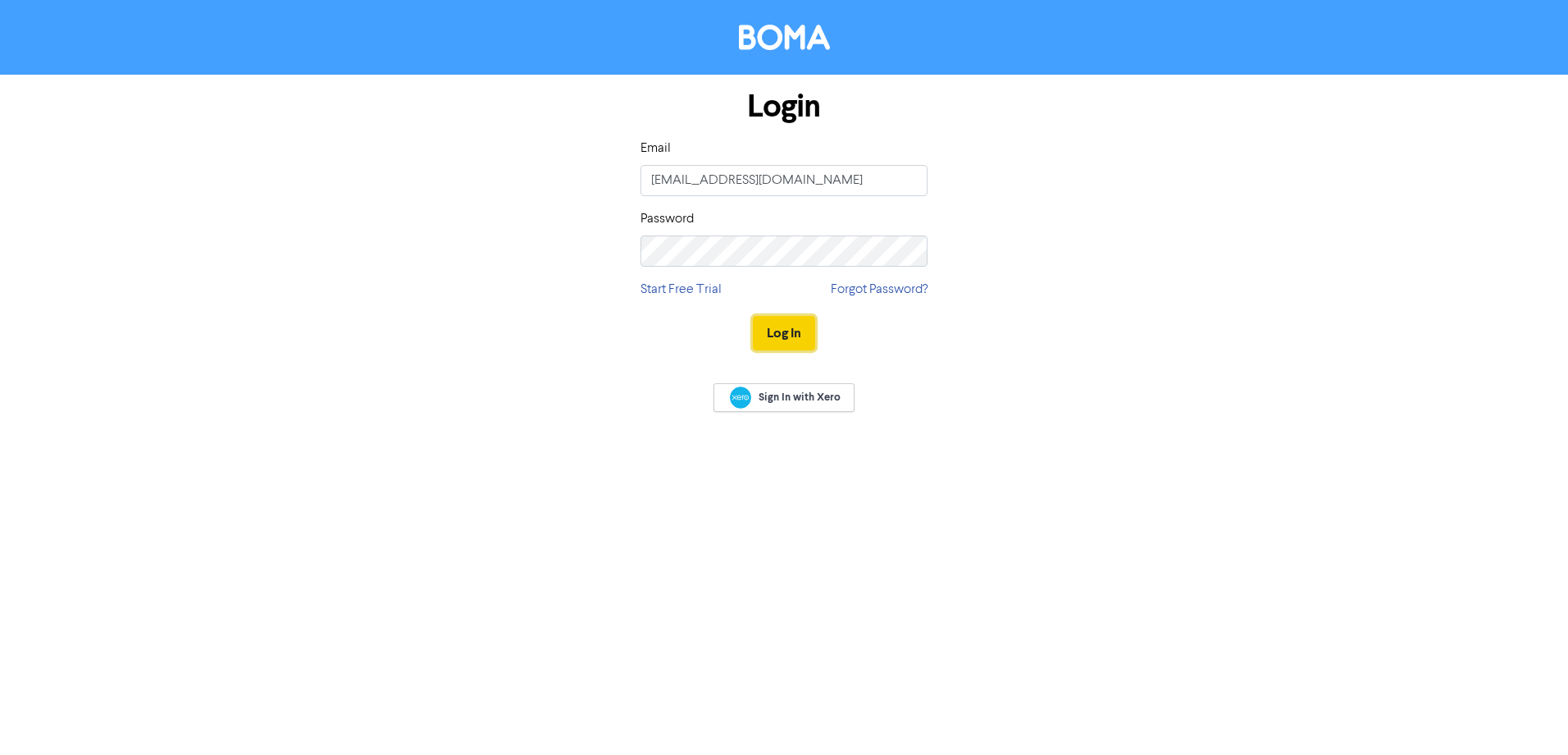
click at [775, 329] on button "Log In" at bounding box center [784, 332] width 62 height 35
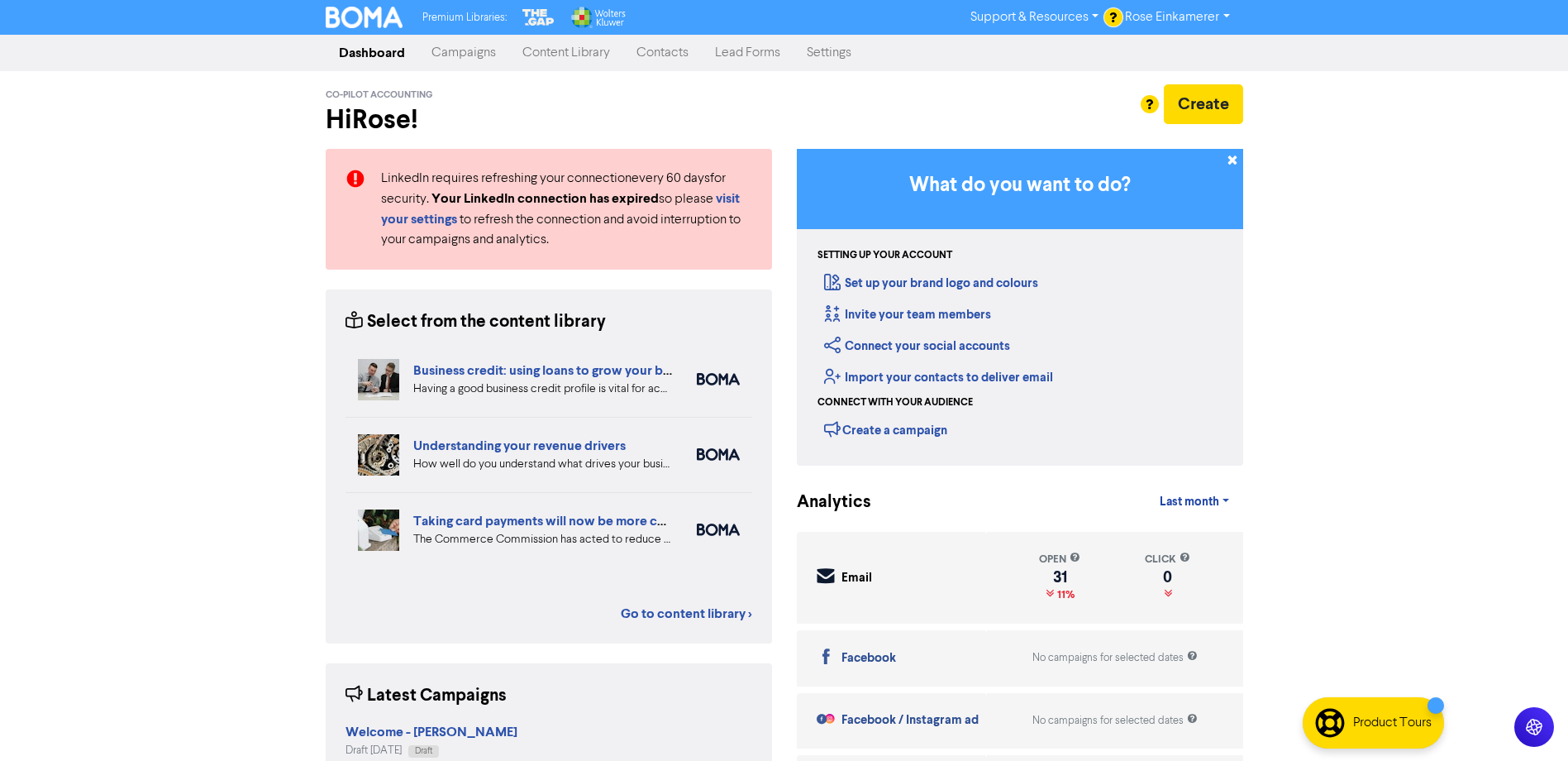
click at [460, 65] on link "Campaigns" at bounding box center [464, 53] width 91 height 33
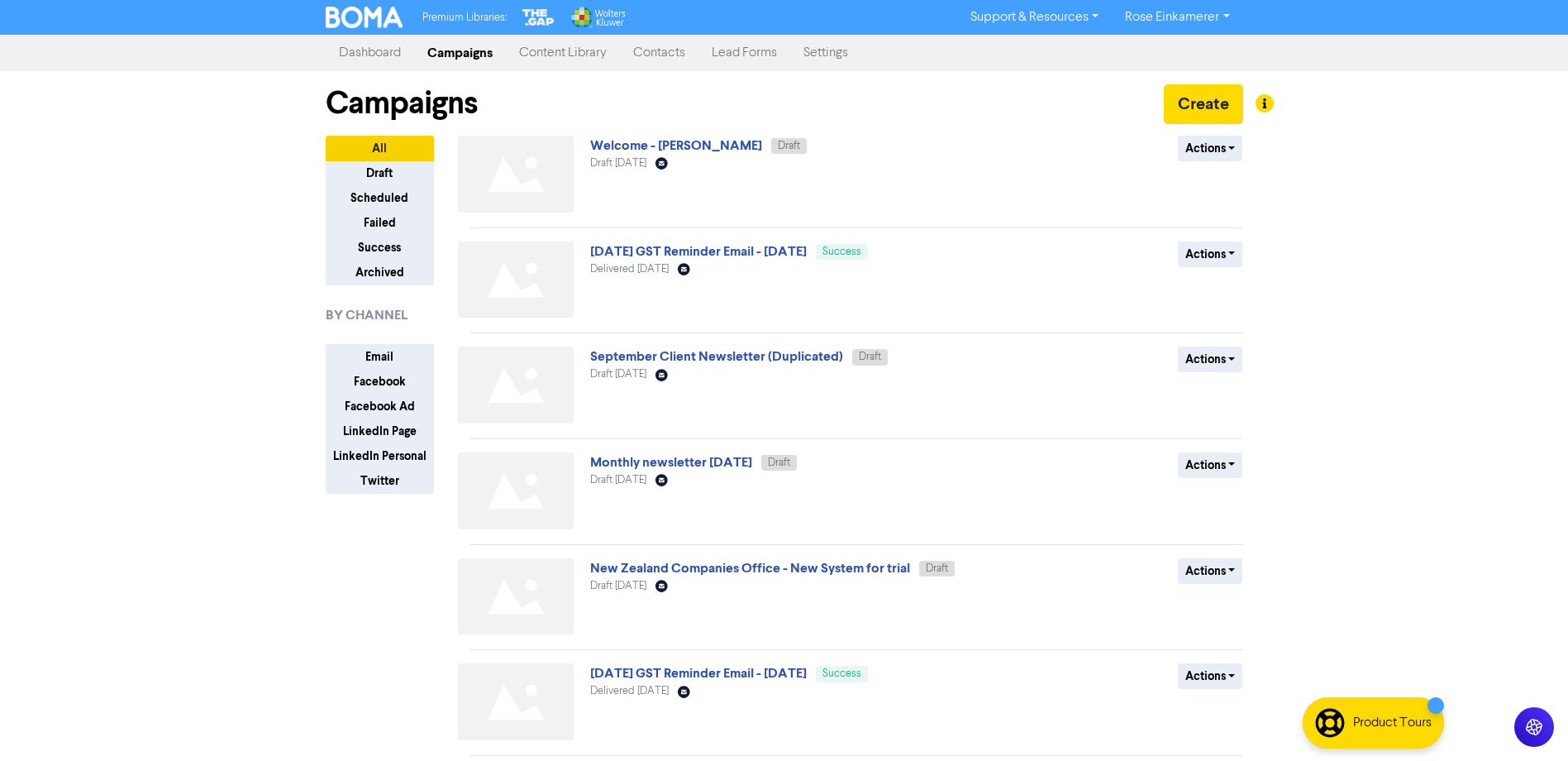
click at [648, 57] on link "Contacts" at bounding box center [658, 53] width 78 height 33
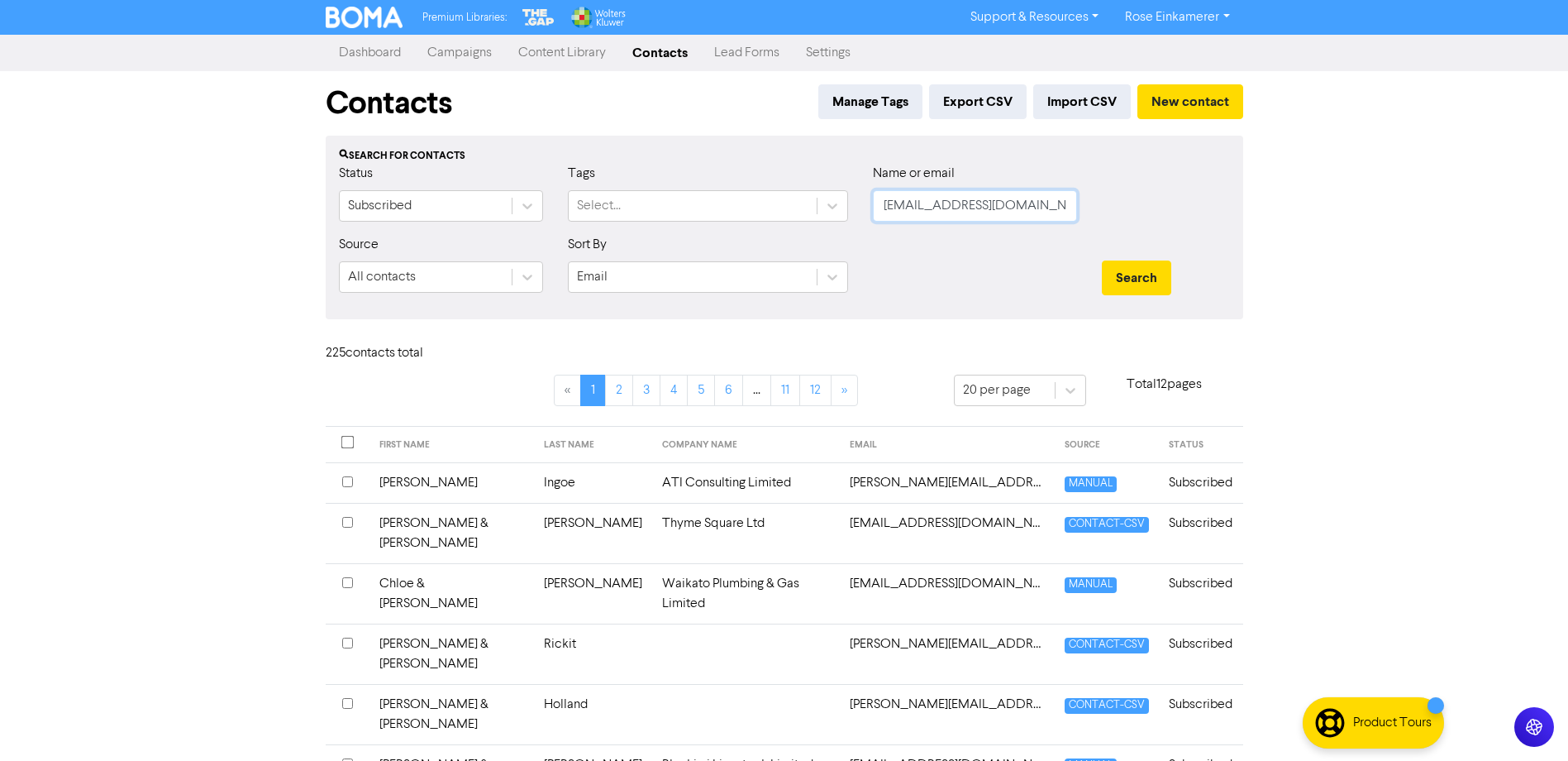
drag, startPoint x: 1010, startPoint y: 206, endPoint x: 821, endPoint y: 227, distance: 190.2
click at [821, 227] on div "Status Subscribed Tags Select... Name or email [EMAIL_ADDRESS][DOMAIN_NAME]" at bounding box center [784, 199] width 916 height 71
type input "[PERSON_NAME]"
click at [1102, 261] on button "Search" at bounding box center [1137, 277] width 70 height 35
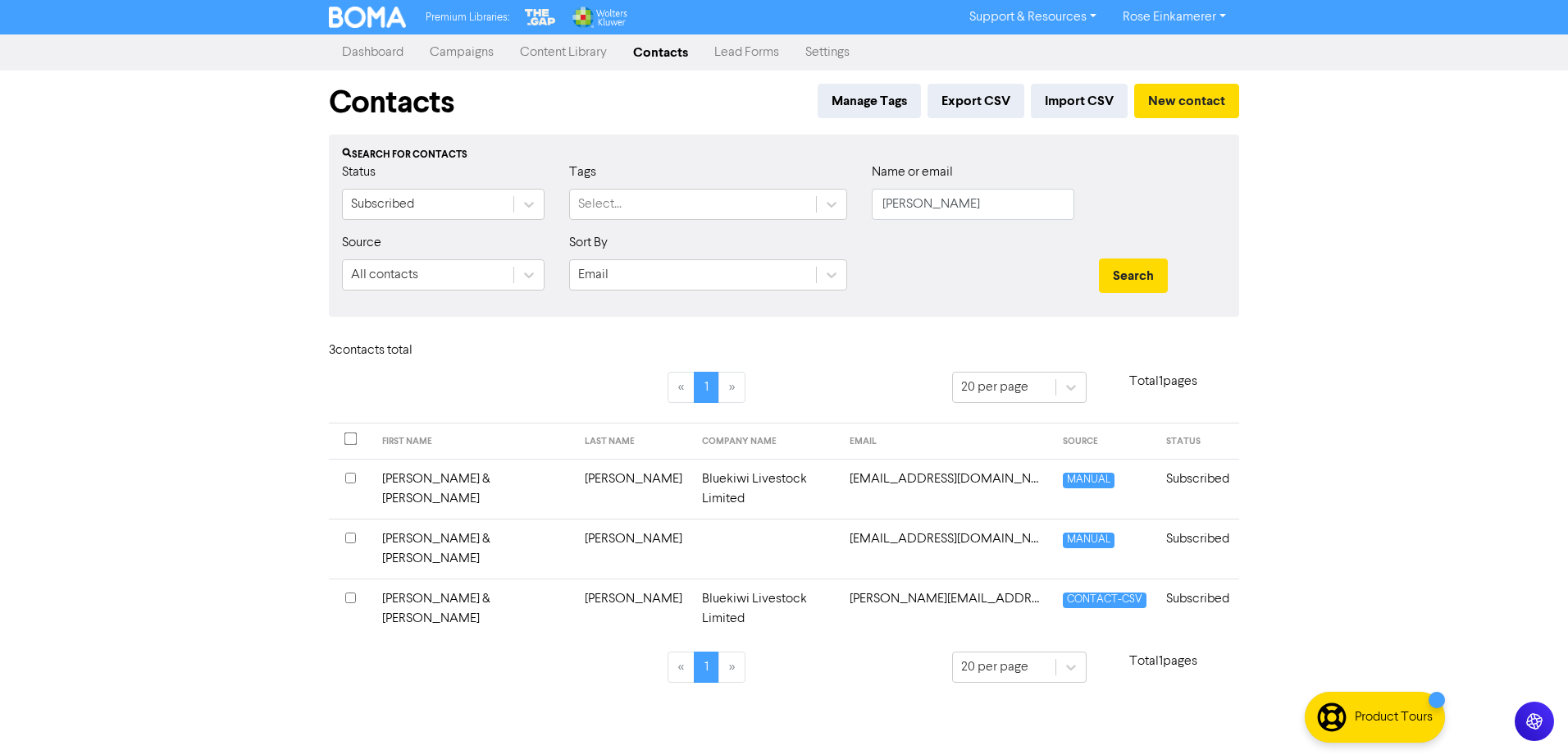
click at [351, 532] on input "checkbox" at bounding box center [350, 537] width 10 height 10
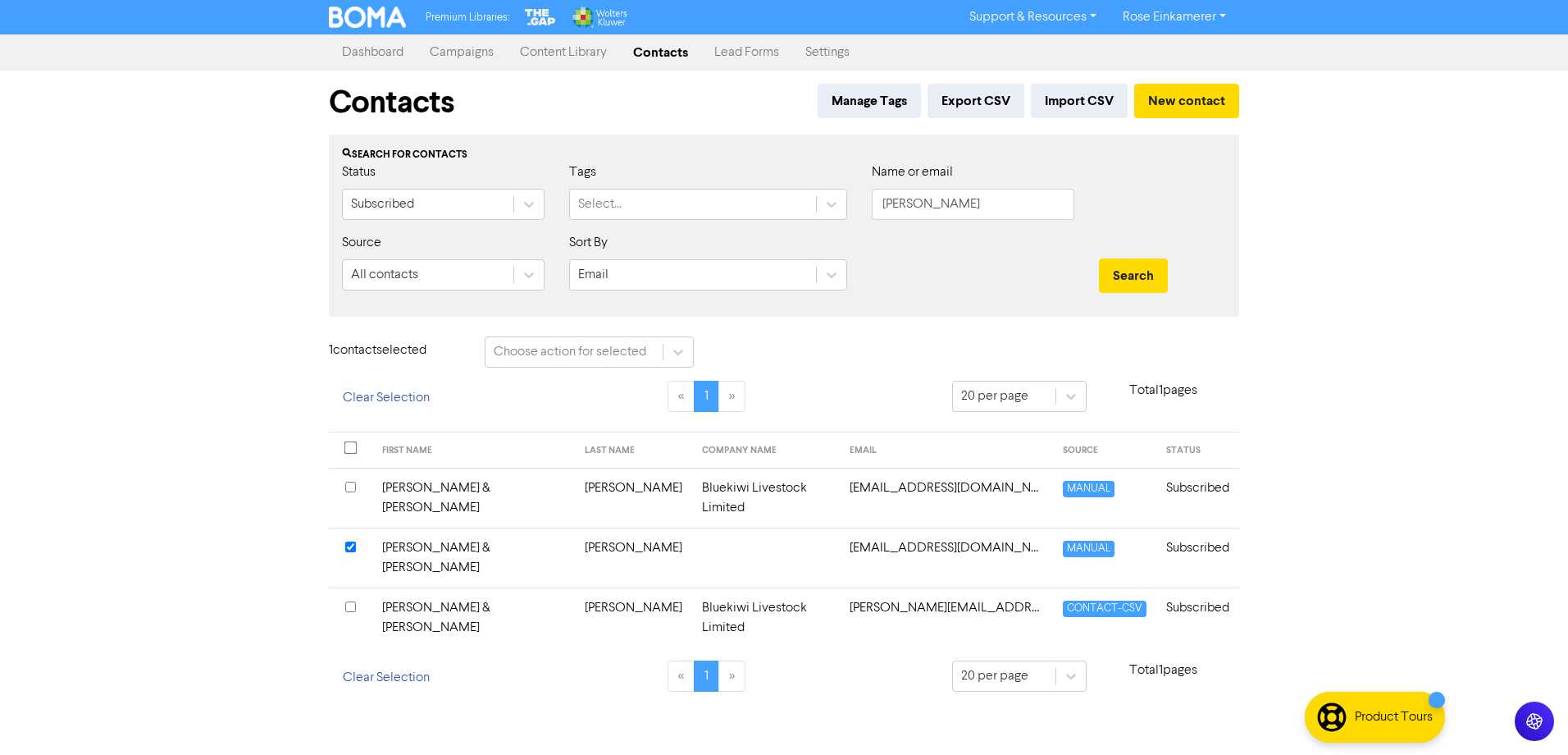
click at [426, 527] on td "[PERSON_NAME] & [PERSON_NAME]" at bounding box center [473, 557] width 202 height 60
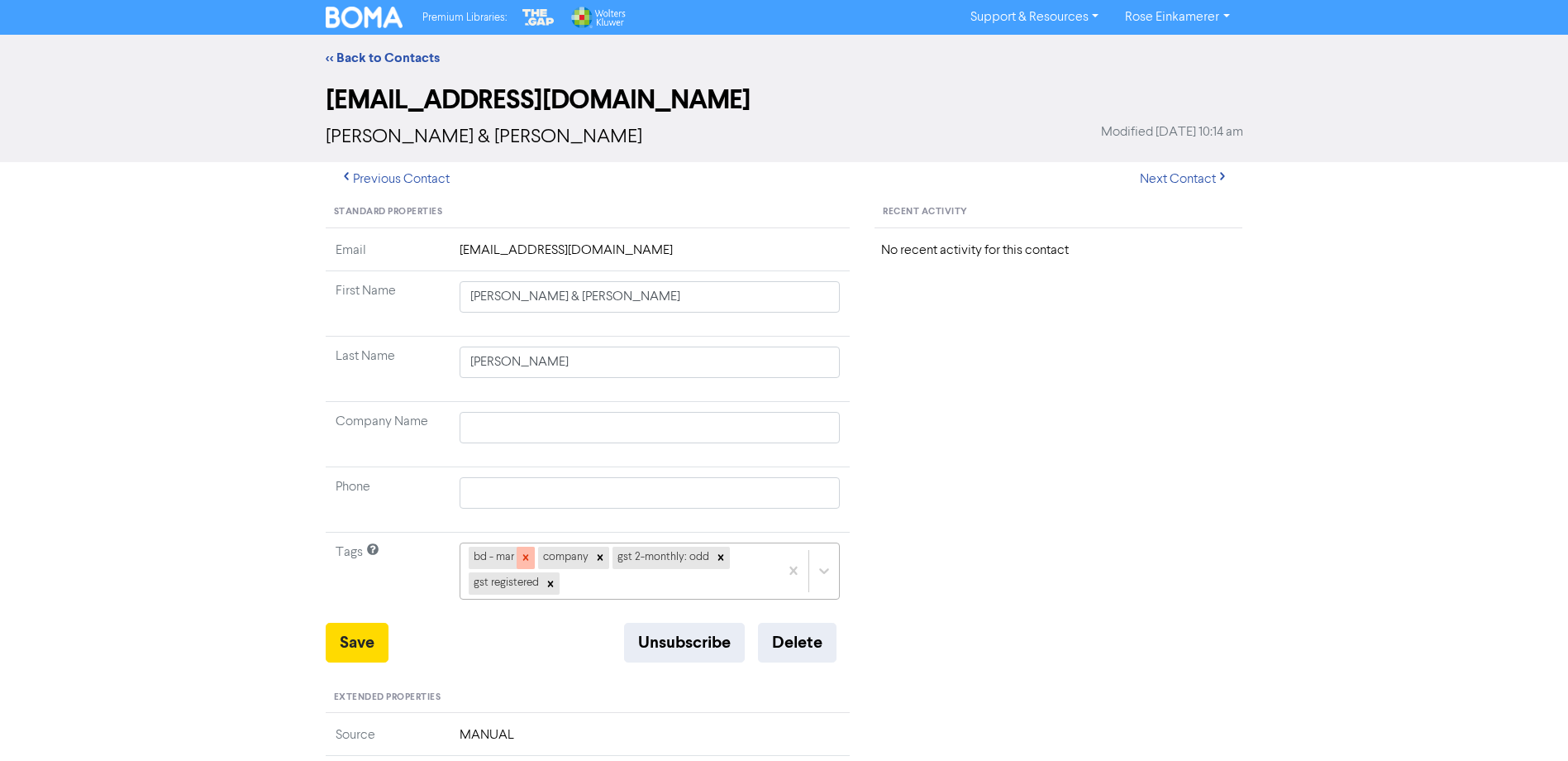
click at [531, 557] on icon at bounding box center [526, 557] width 11 height 11
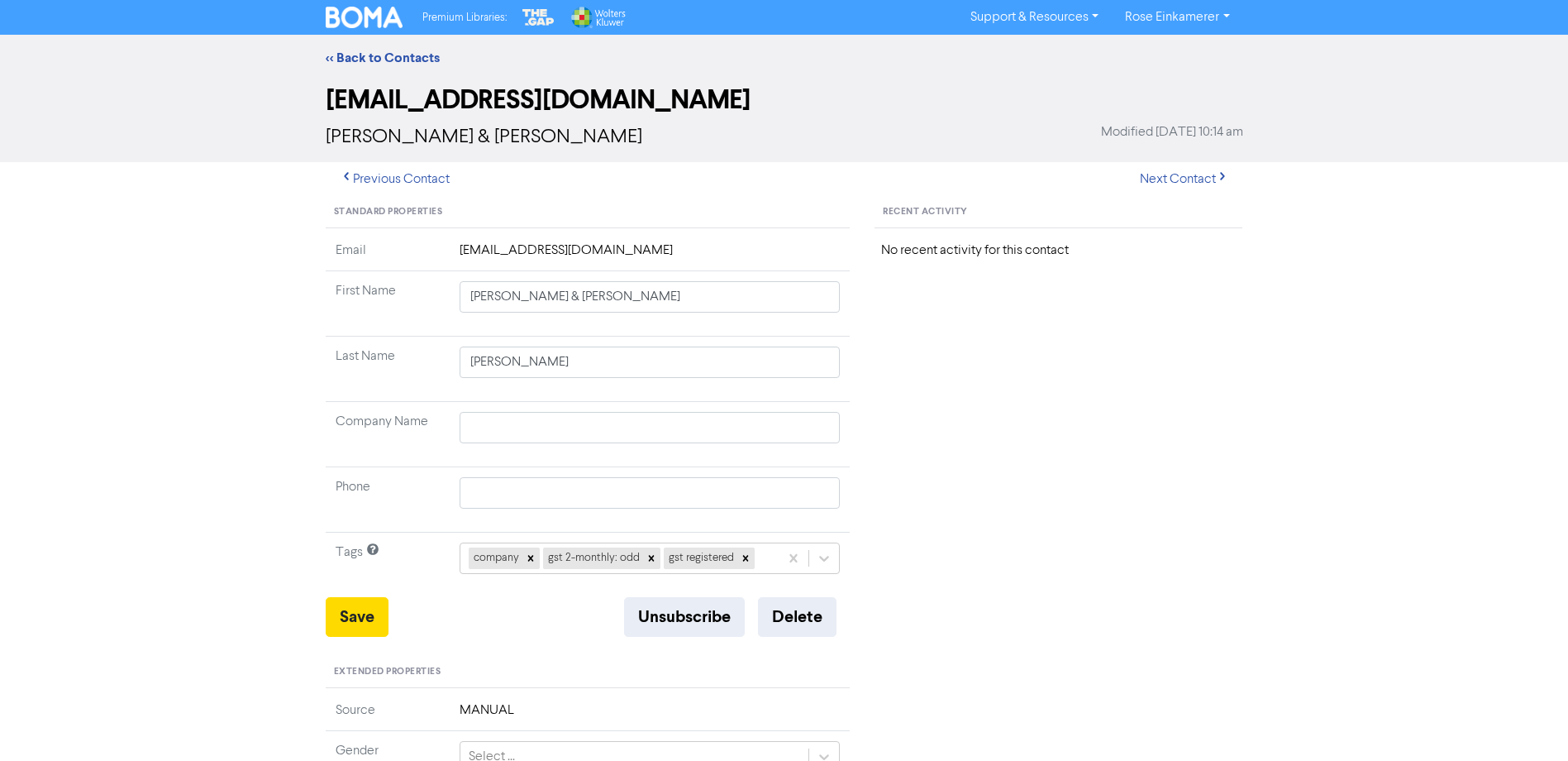
click at [531, 557] on icon at bounding box center [531, 558] width 11 height 11
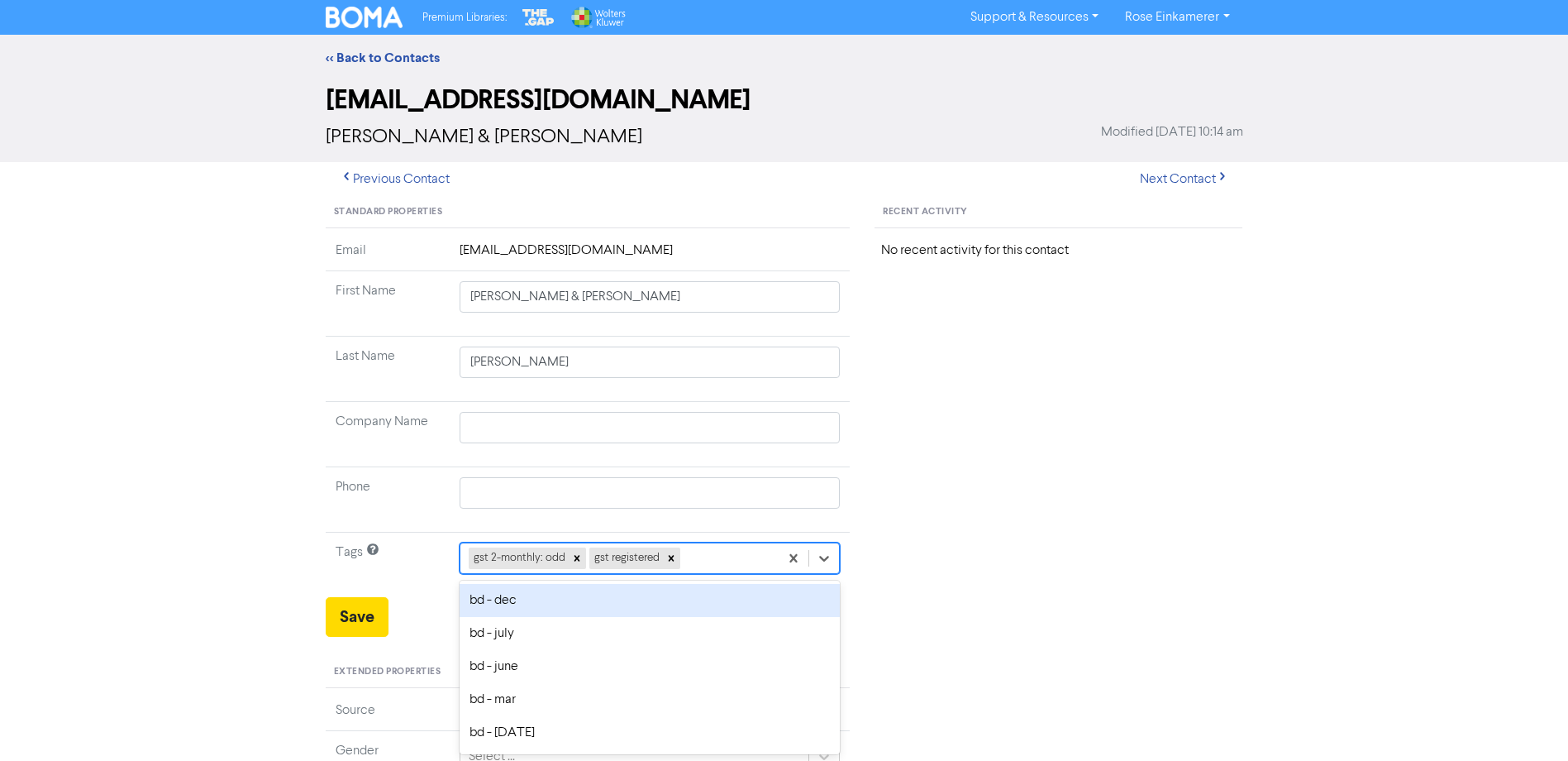
scroll to position [74, 0]
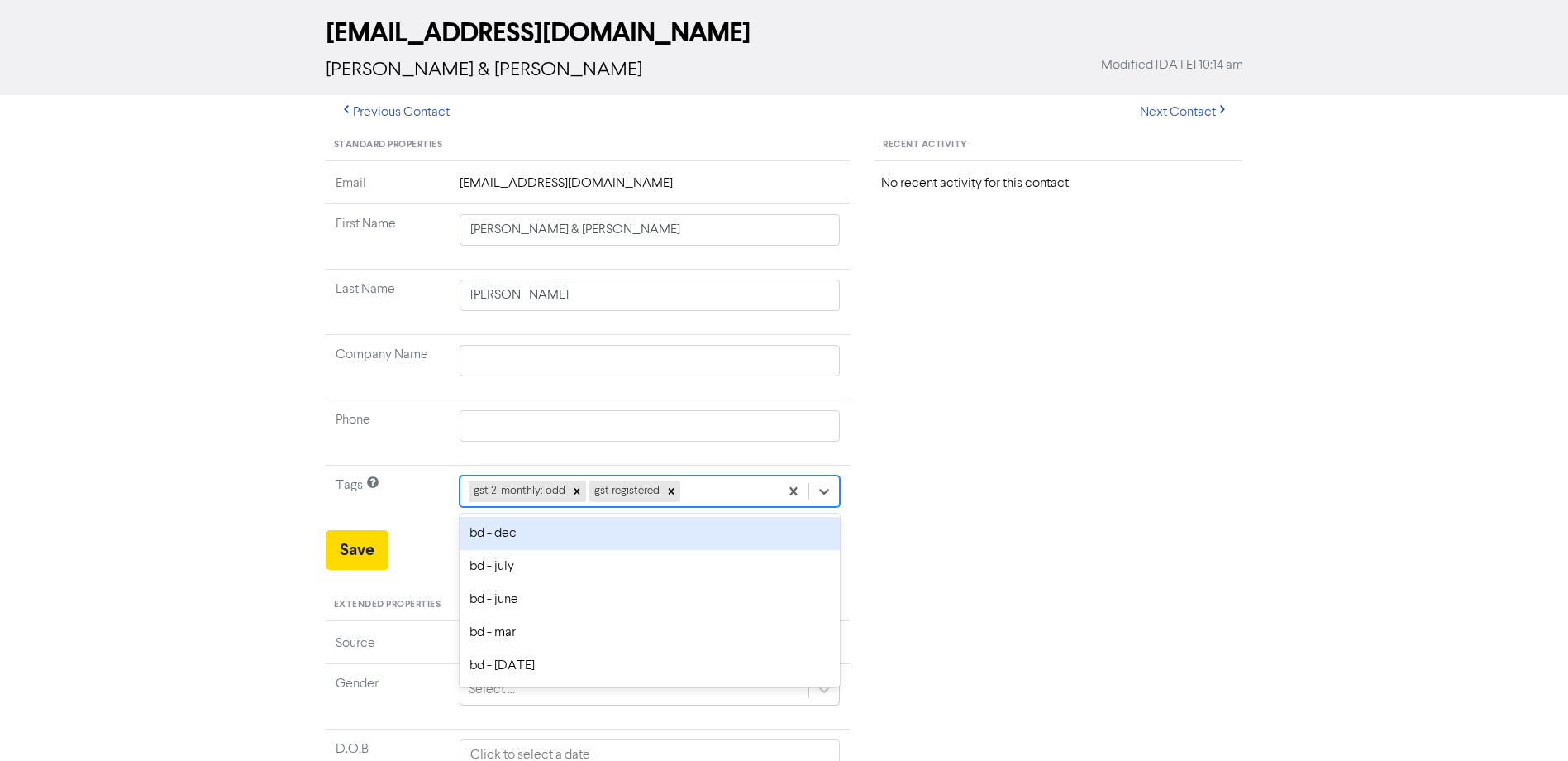
click at [531, 507] on div "option bd - dec focused, 1 of 28. 26 results available. Use Up and Down to choo…" at bounding box center [650, 490] width 381 height 31
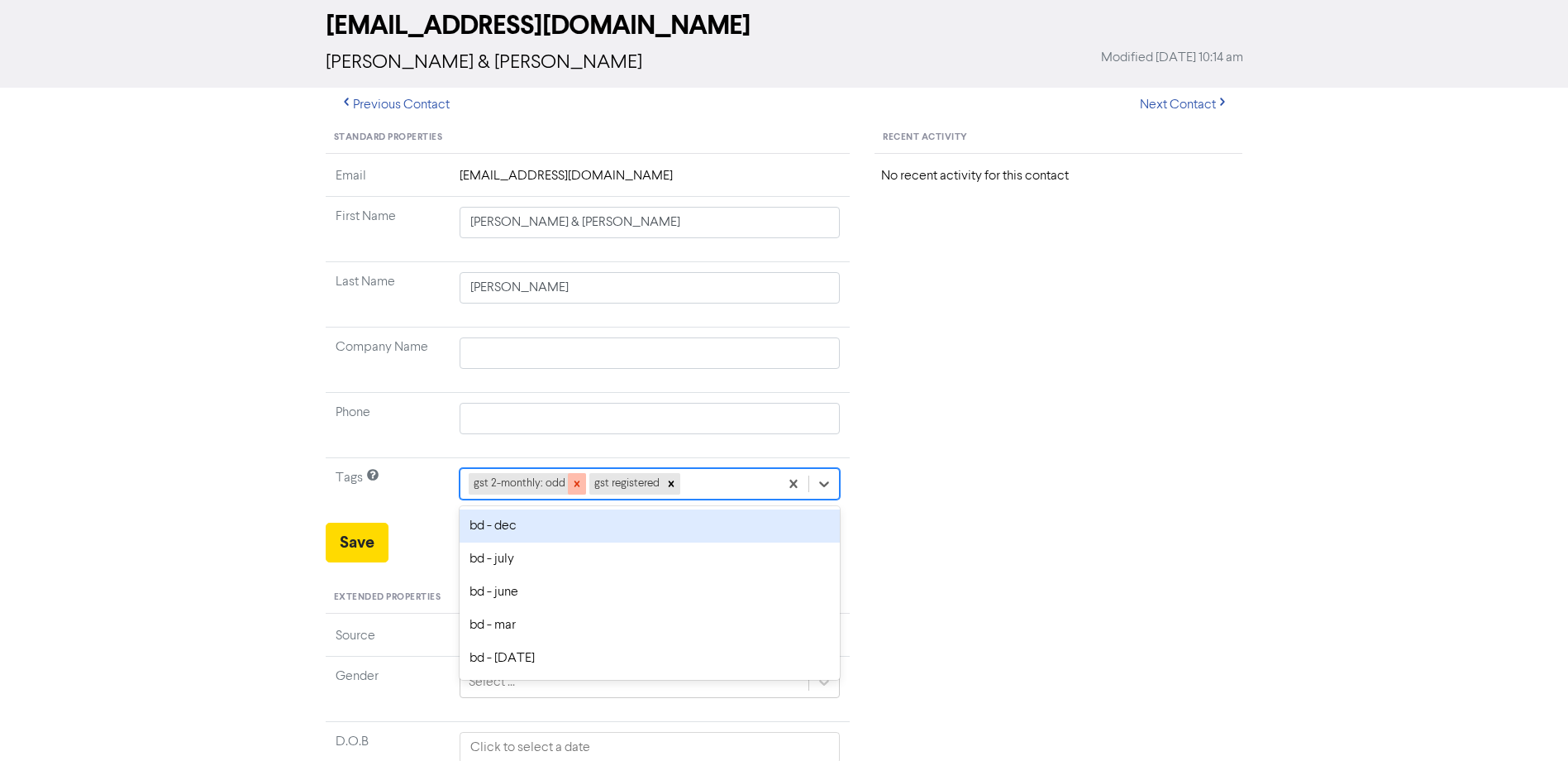
click at [575, 484] on icon at bounding box center [577, 484] width 6 height 6
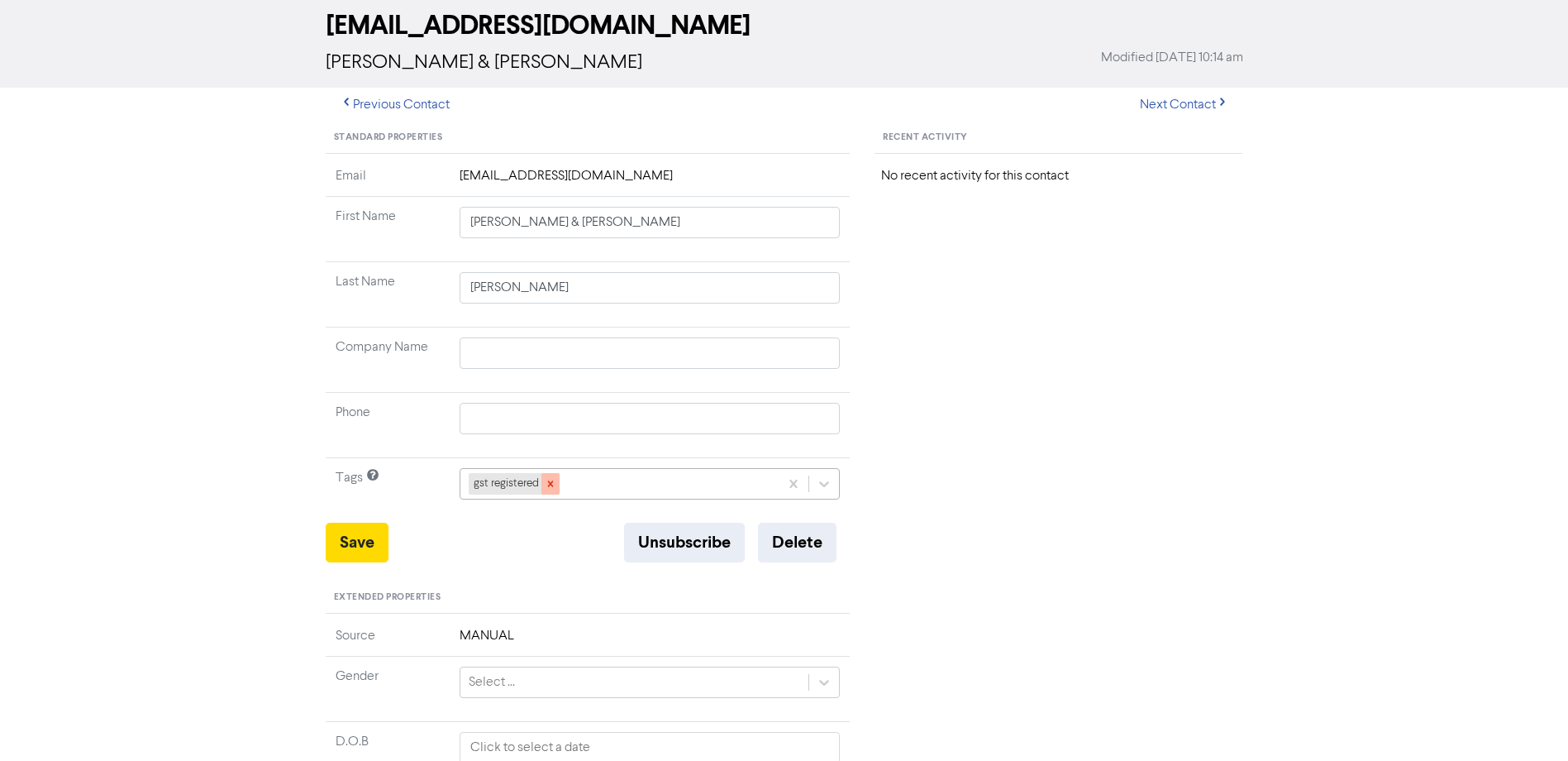
click at [555, 482] on icon at bounding box center [550, 484] width 11 height 11
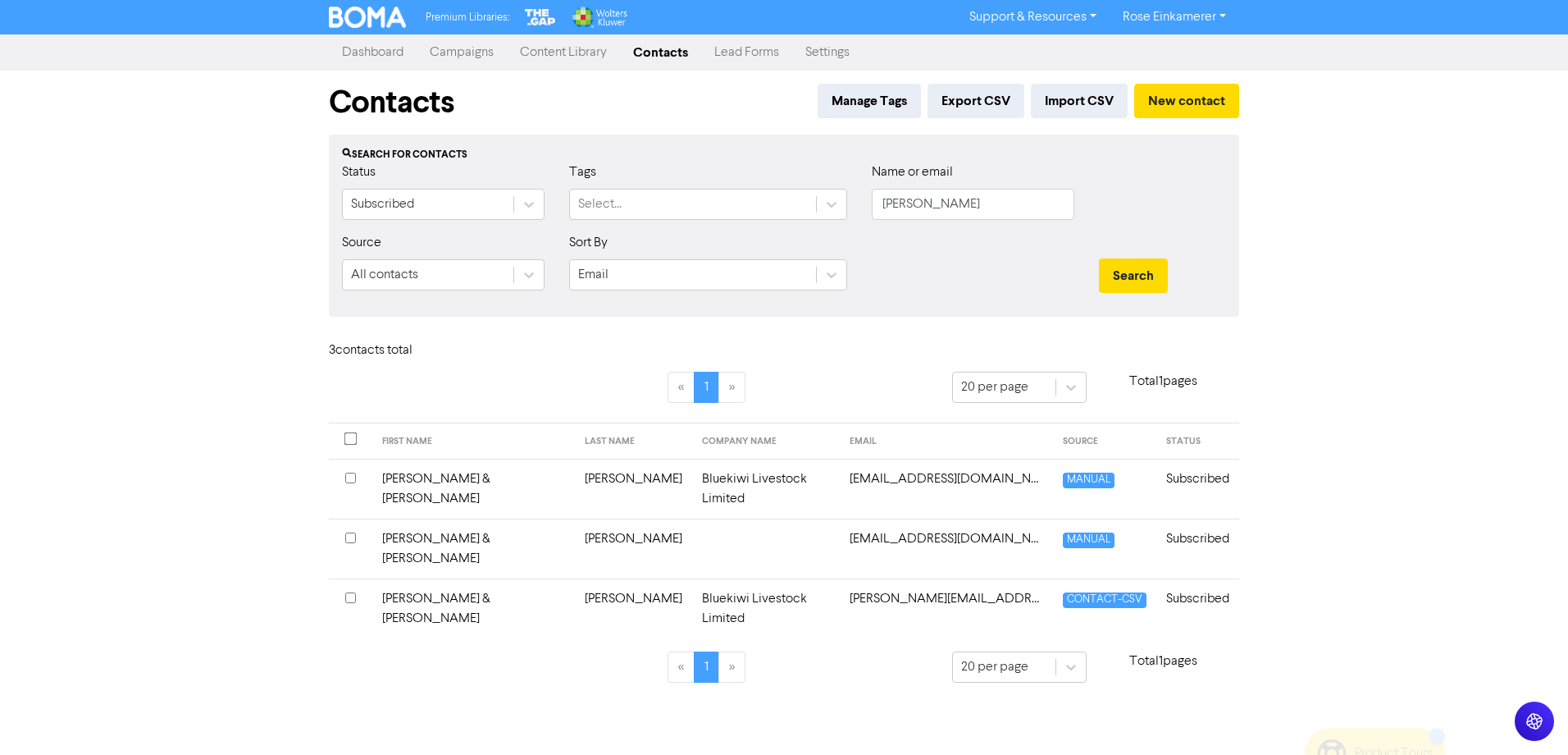
click at [465, 520] on td "[PERSON_NAME] & [PERSON_NAME]" at bounding box center [473, 548] width 202 height 60
click at [951, 202] on input "[PERSON_NAME]" at bounding box center [972, 203] width 202 height 31
drag, startPoint x: 958, startPoint y: 211, endPoint x: 858, endPoint y: 223, distance: 100.7
click at [858, 223] on div "Status Subscribed Tags Select... Name or email [PERSON_NAME]" at bounding box center [784, 198] width 909 height 71
click at [1099, 259] on button "Search" at bounding box center [1133, 275] width 69 height 35
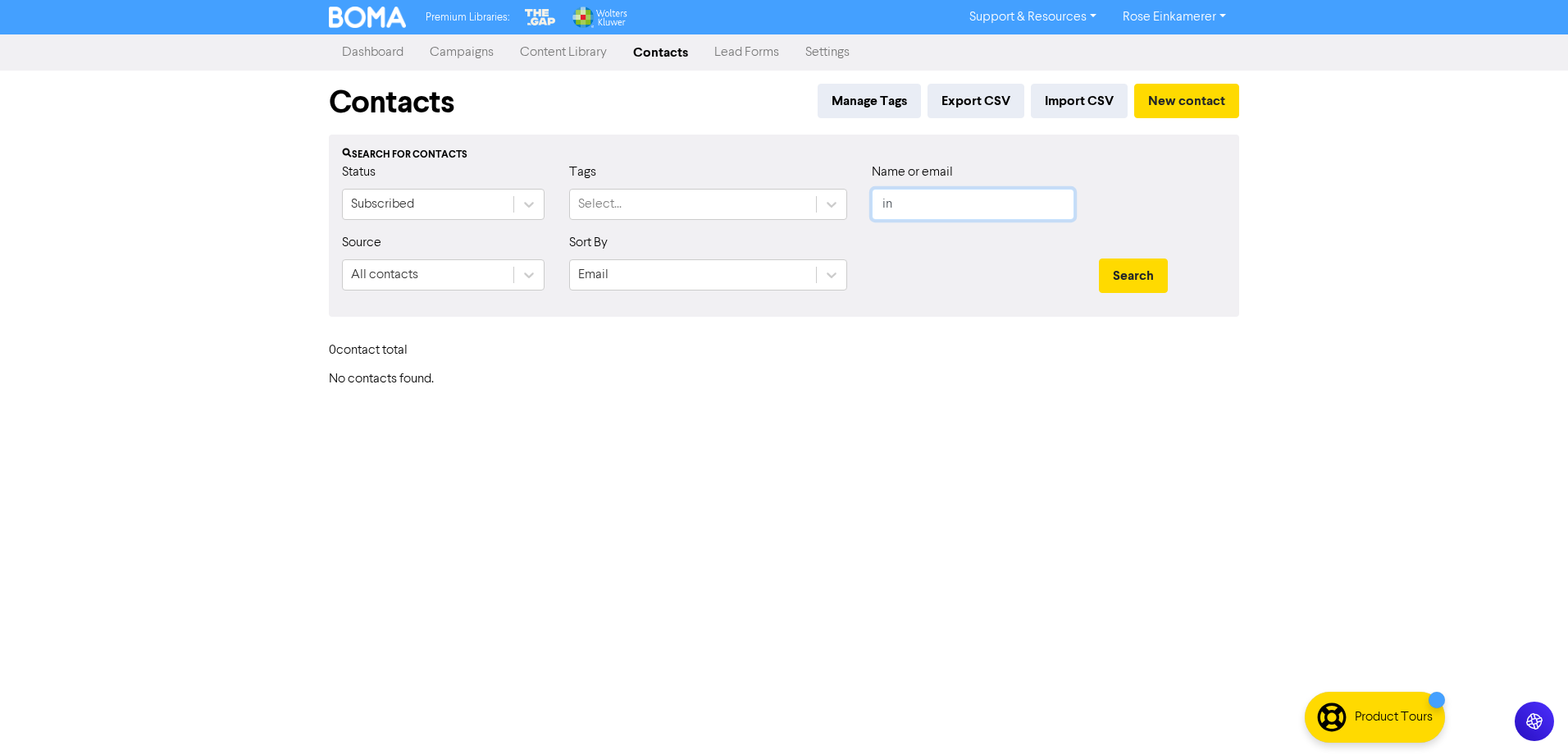
type input "i"
click at [1099, 259] on button "Search" at bounding box center [1133, 275] width 69 height 35
type input "[PERSON_NAME]"
click at [1099, 259] on button "Search" at bounding box center [1133, 275] width 69 height 35
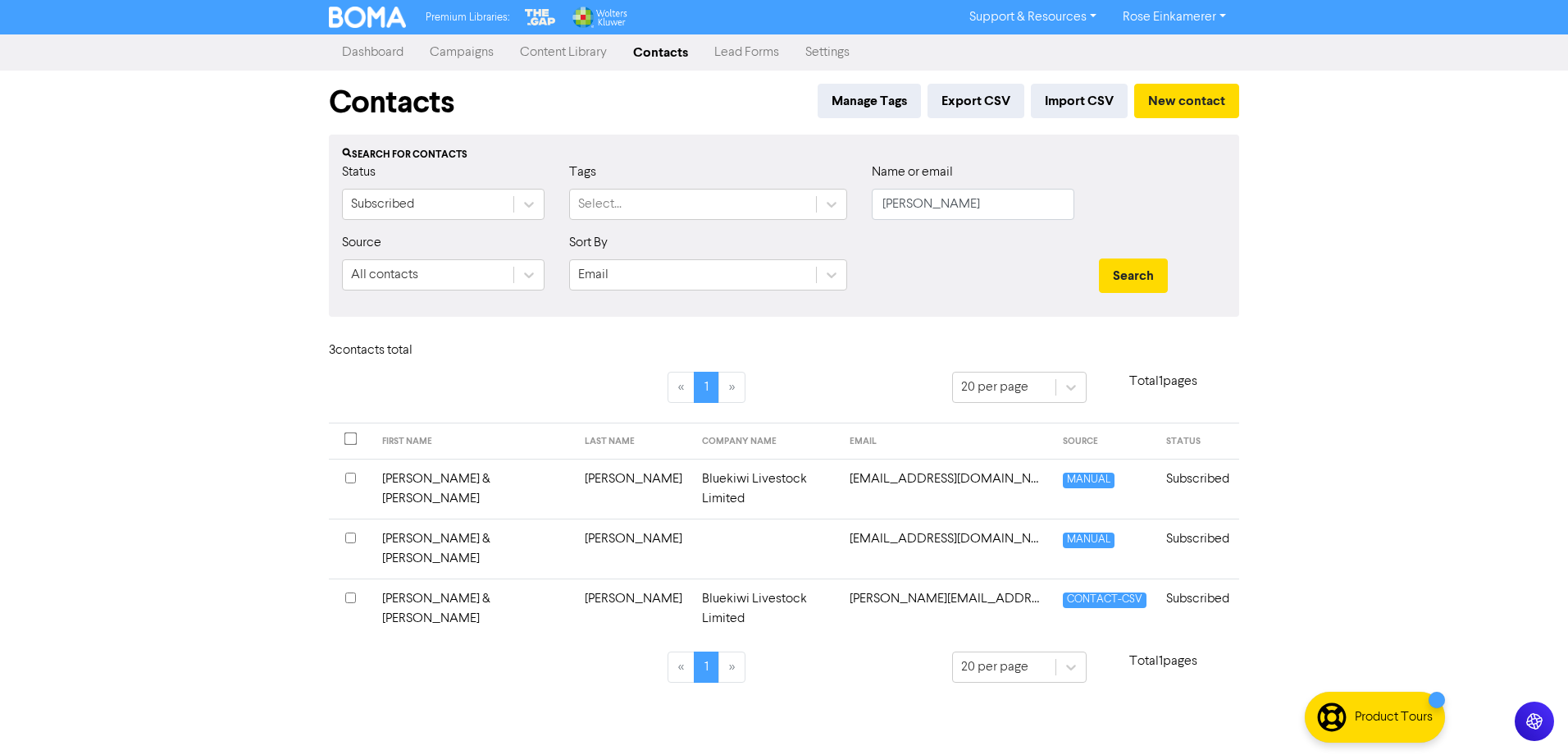
click at [407, 520] on td "[PERSON_NAME] & [PERSON_NAME]" at bounding box center [473, 548] width 202 height 60
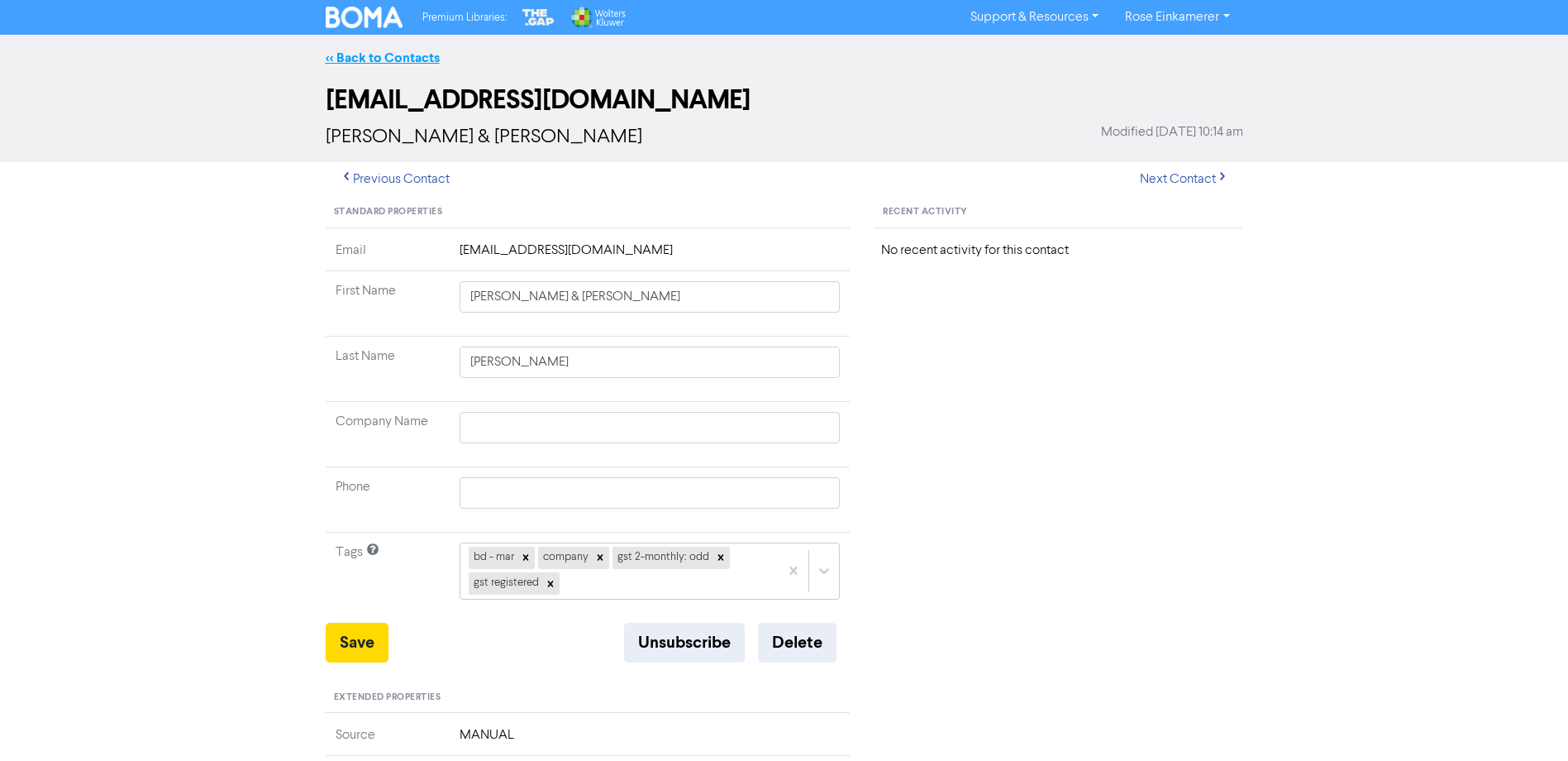
click at [359, 50] on link "<< Back to Contacts" at bounding box center [382, 58] width 114 height 17
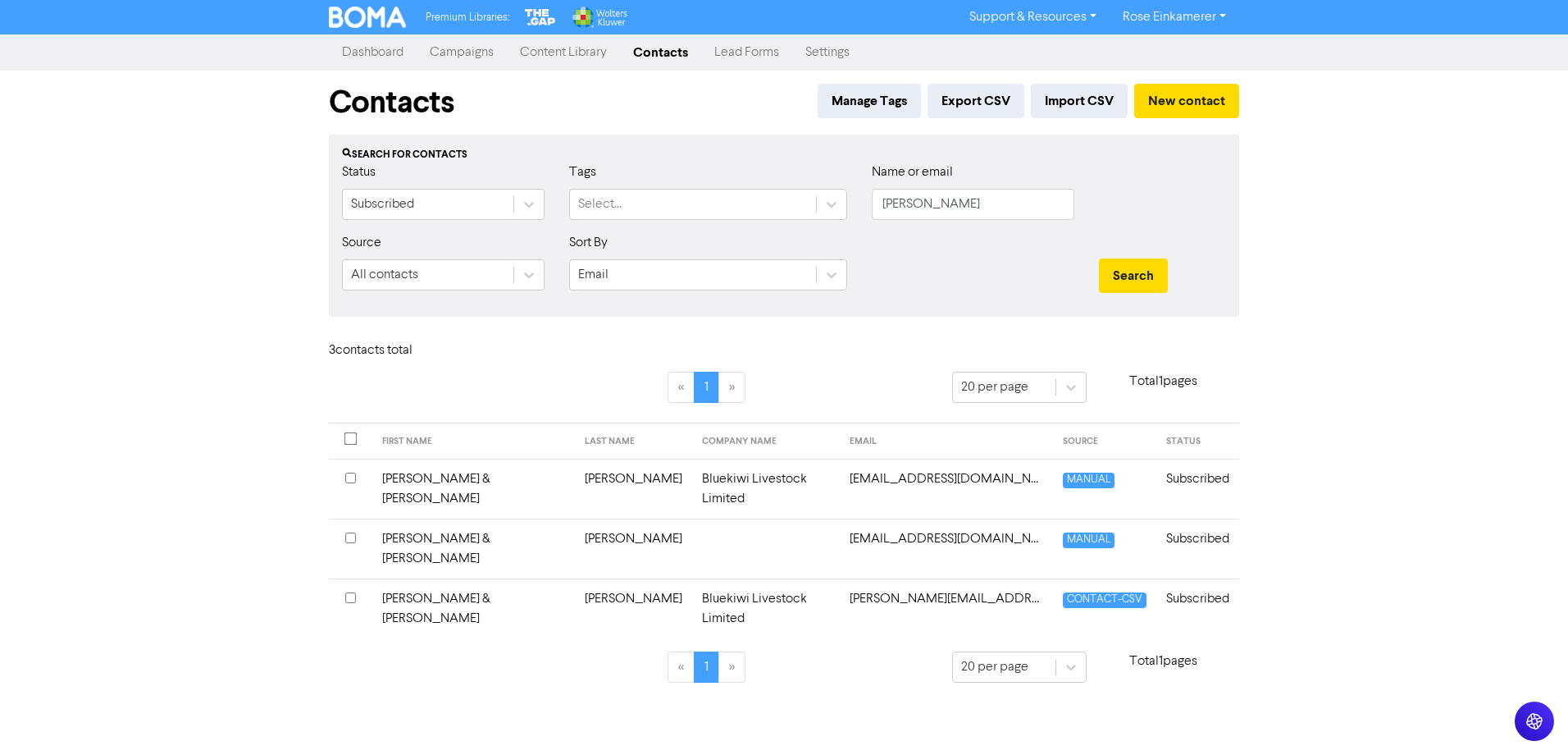
click at [478, 48] on link "Campaigns" at bounding box center [461, 52] width 90 height 33
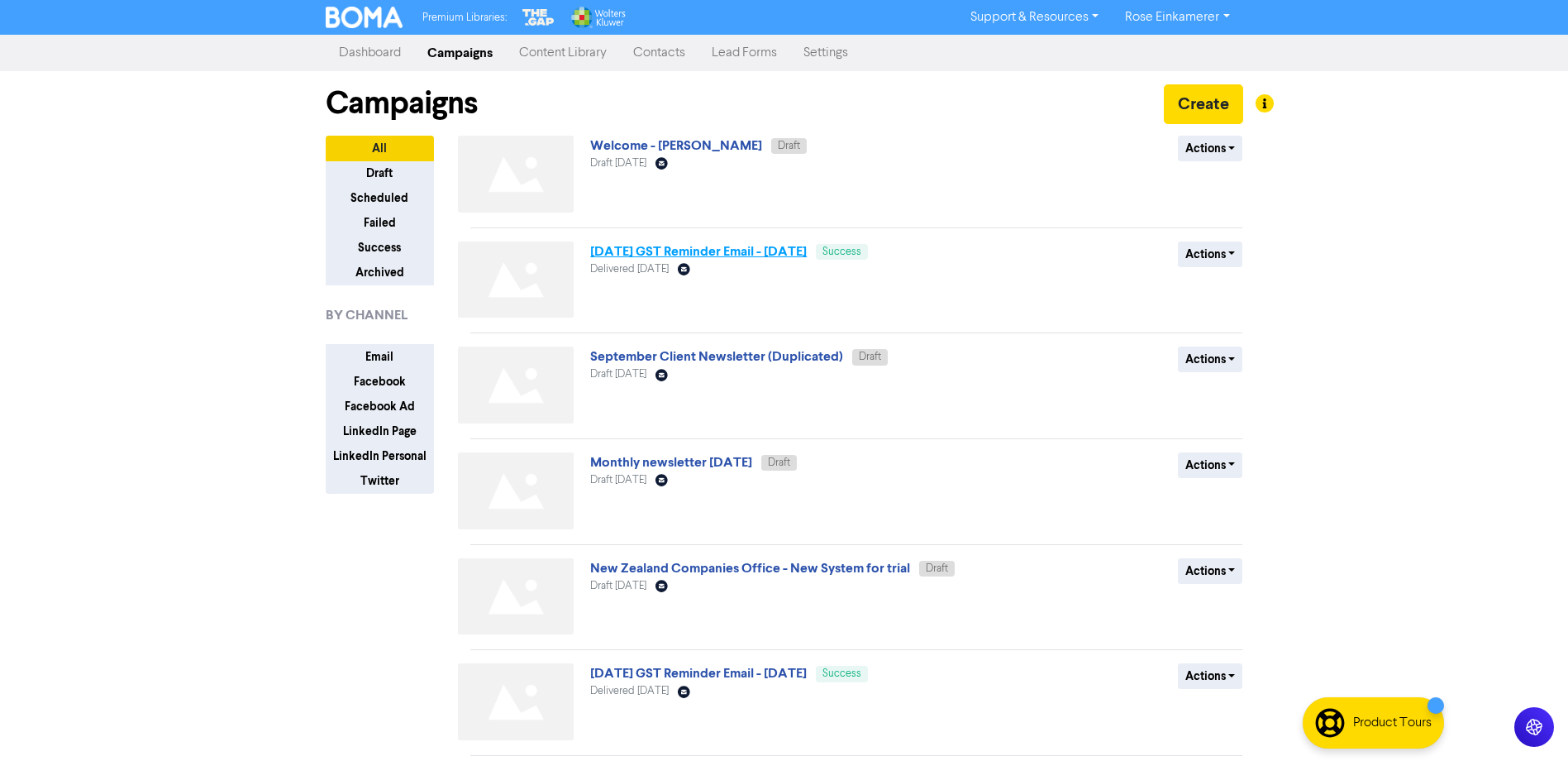
click at [717, 249] on link "[DATE] GST Reminder Email - [DATE]" at bounding box center [699, 251] width 216 height 17
click at [383, 200] on button "Scheduled" at bounding box center [379, 198] width 108 height 25
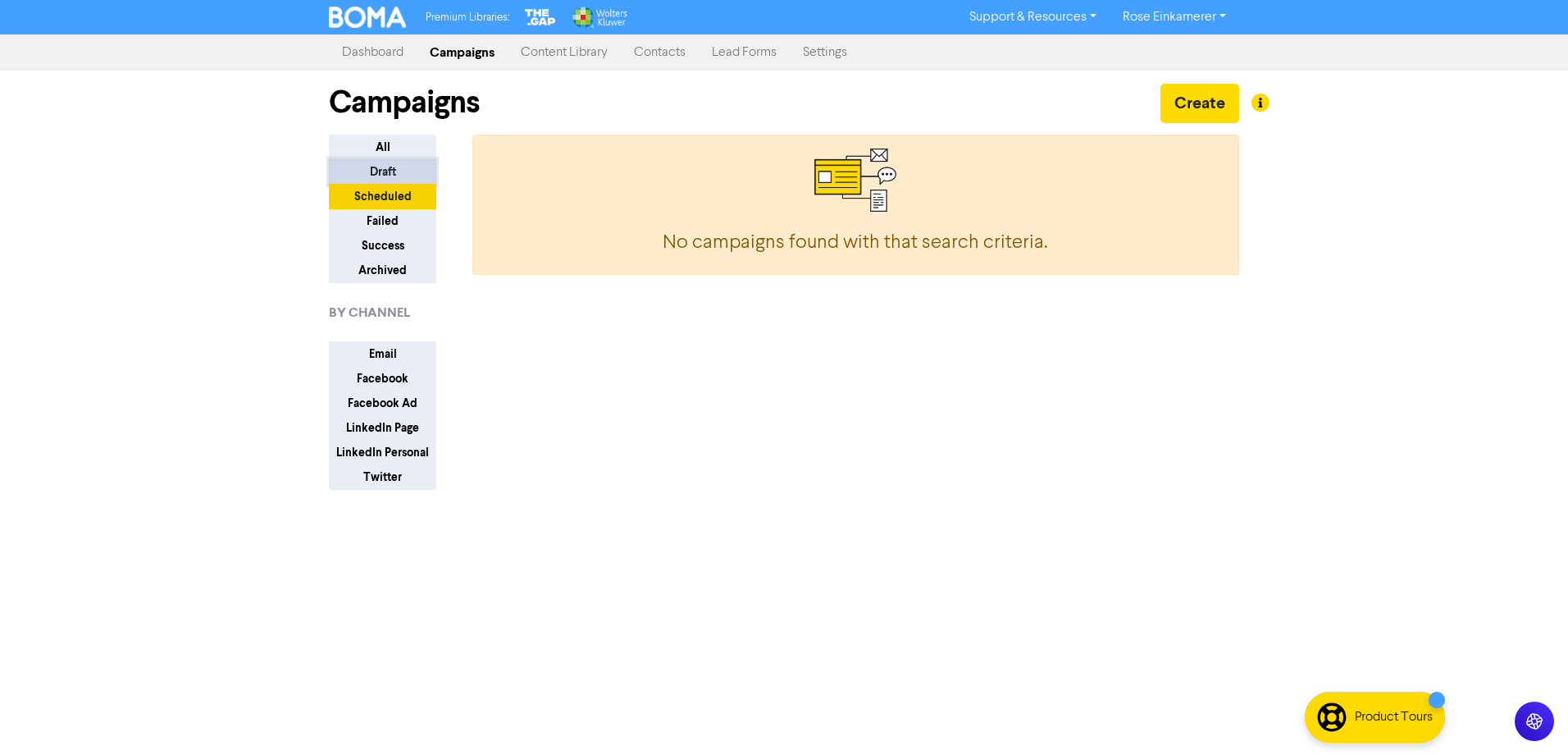
click at [376, 173] on button "Draft" at bounding box center [382, 172] width 107 height 25
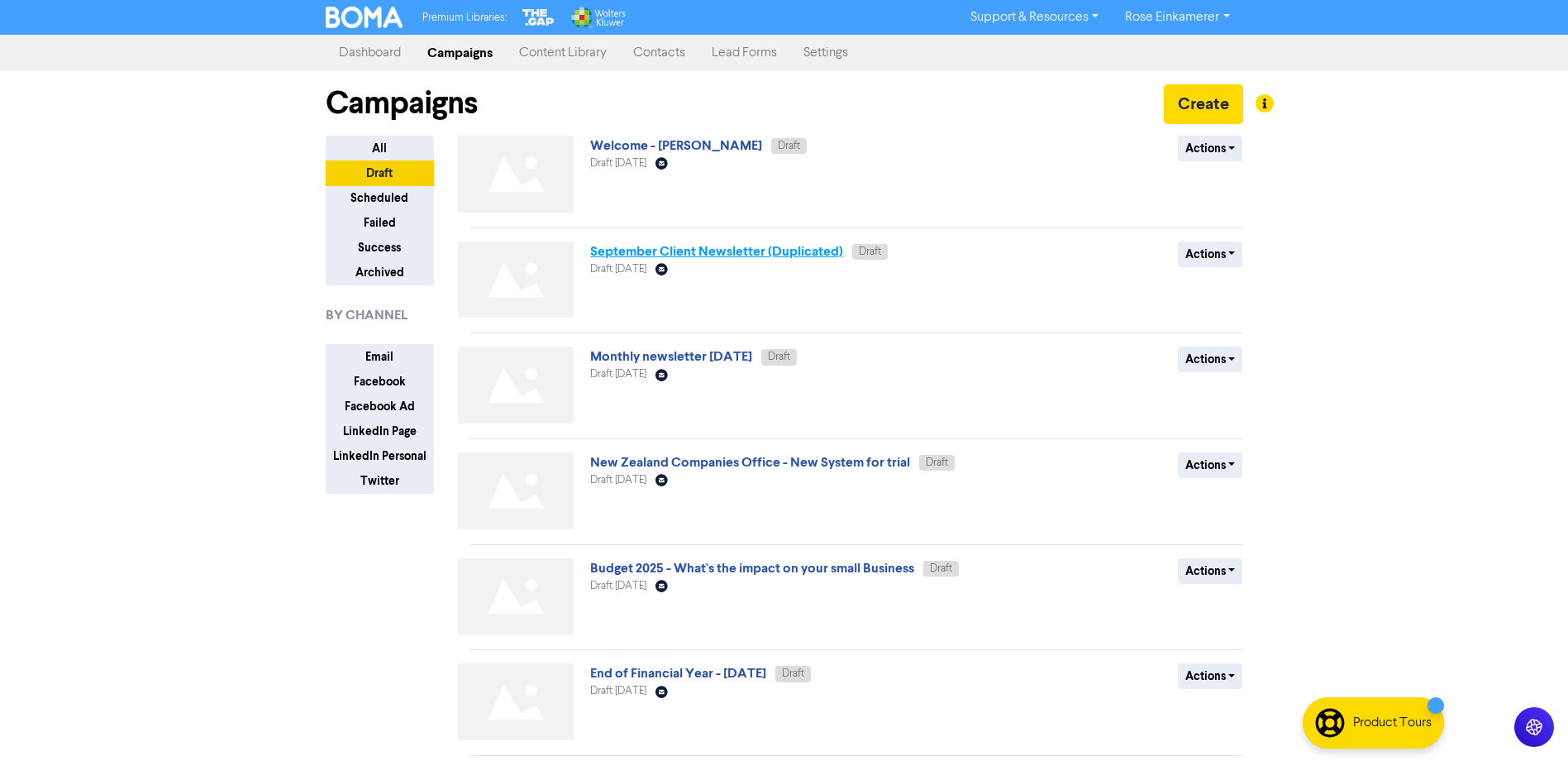
click at [744, 249] on link "September Client Newsletter (Duplicated)" at bounding box center [717, 251] width 253 height 17
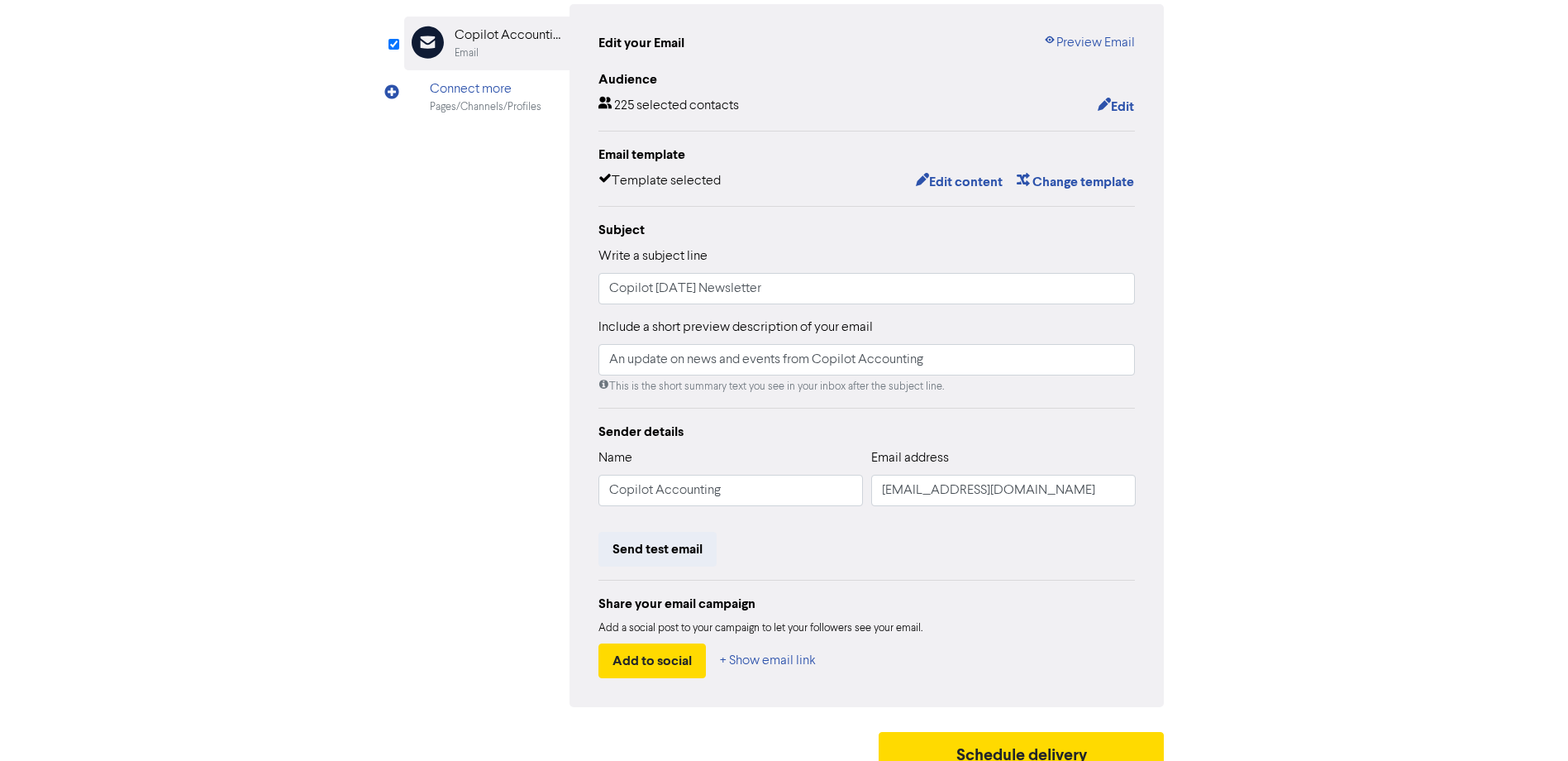
scroll to position [187, 0]
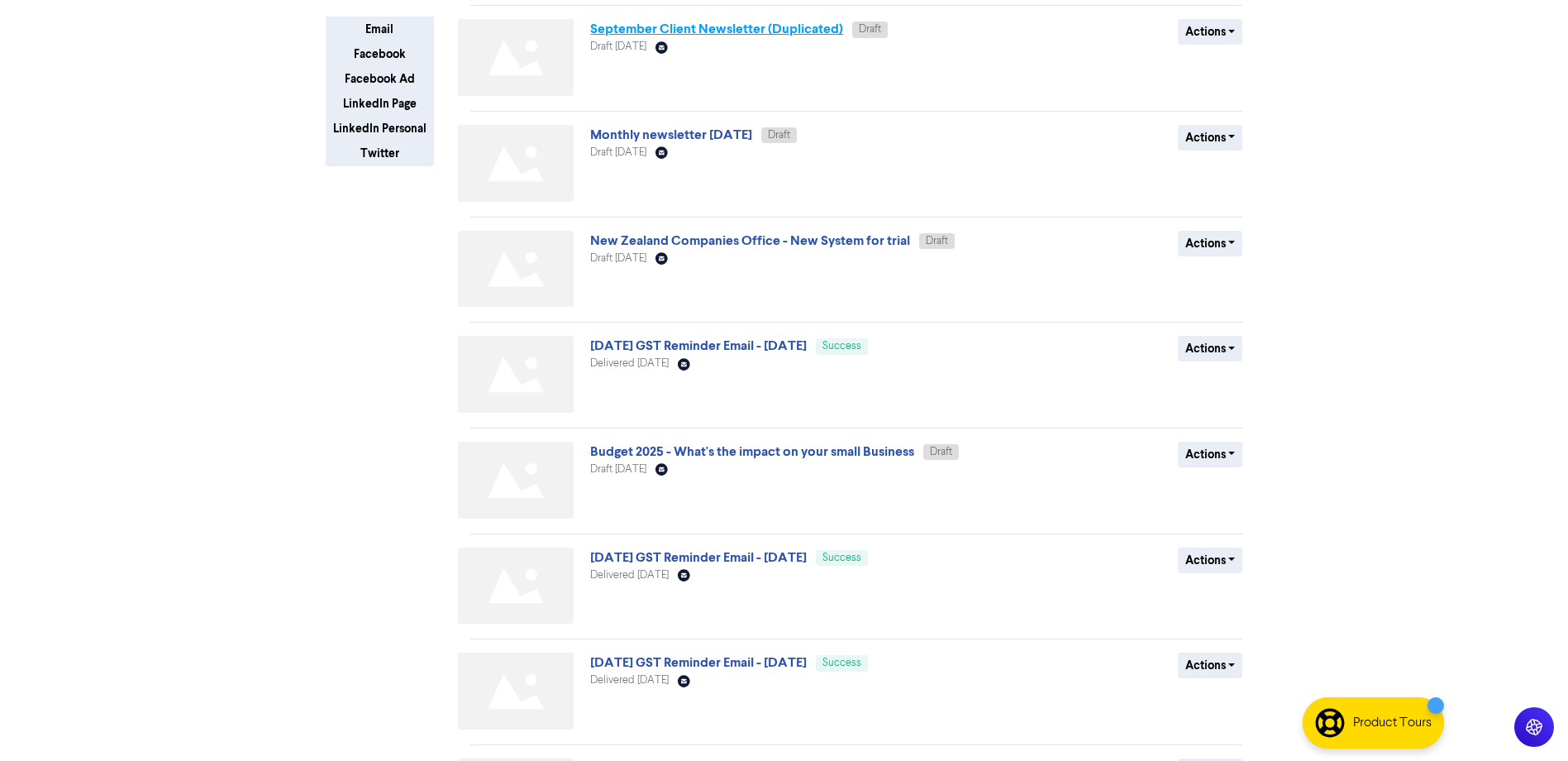
scroll to position [331, 0]
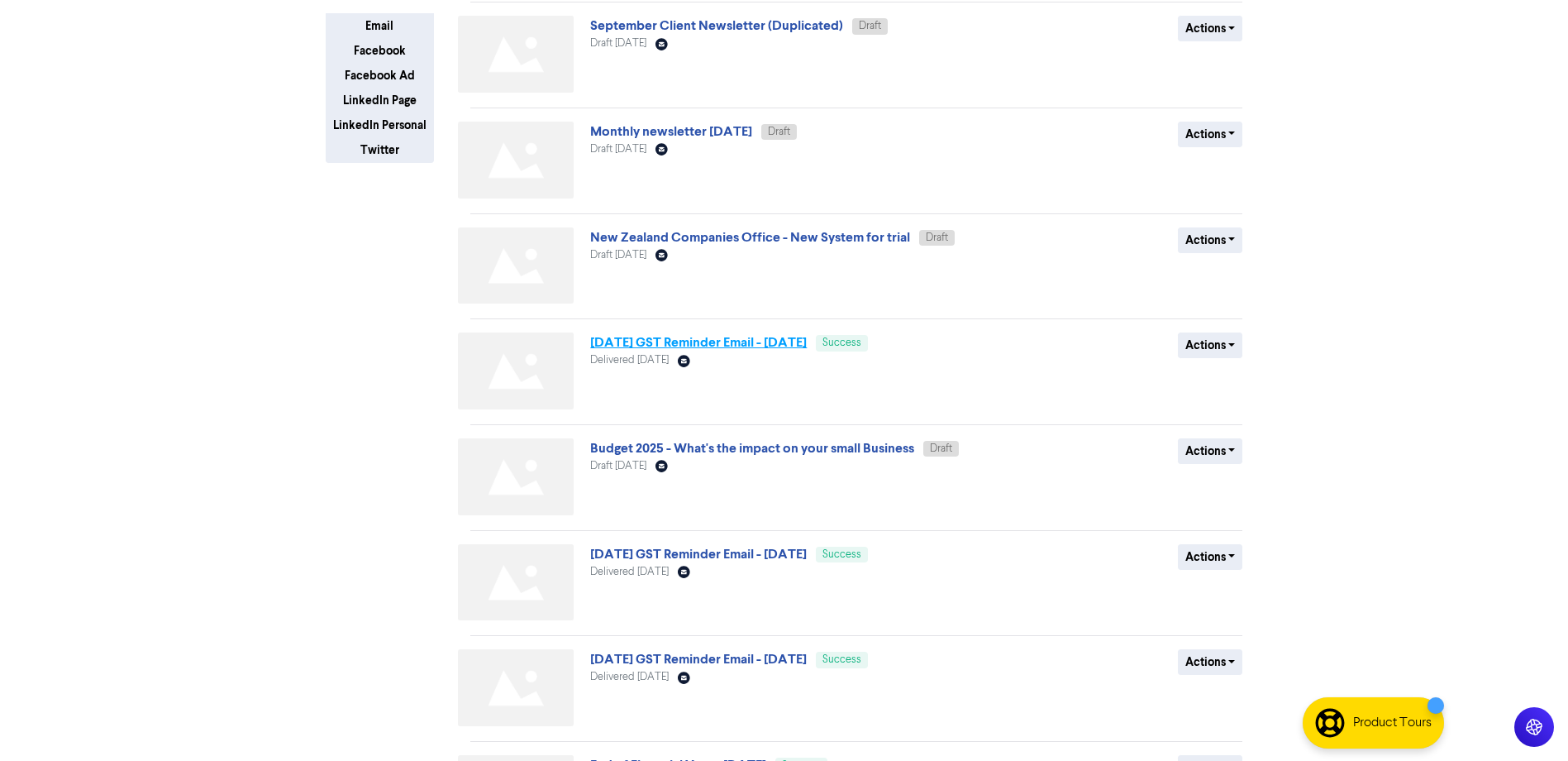
click at [706, 342] on link "[DATE] GST Reminder Email - [DATE]" at bounding box center [699, 342] width 216 height 17
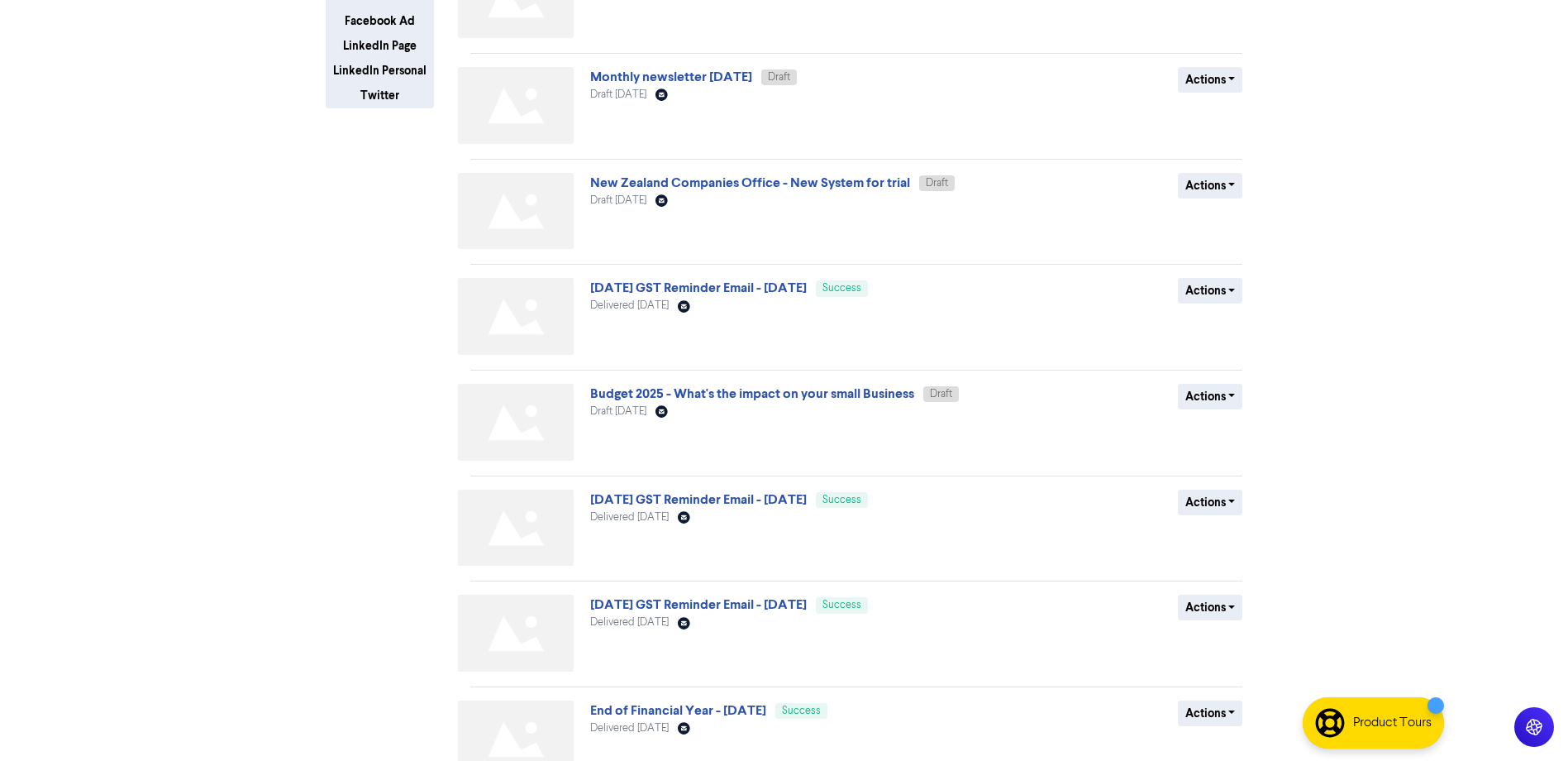
scroll to position [413, 0]
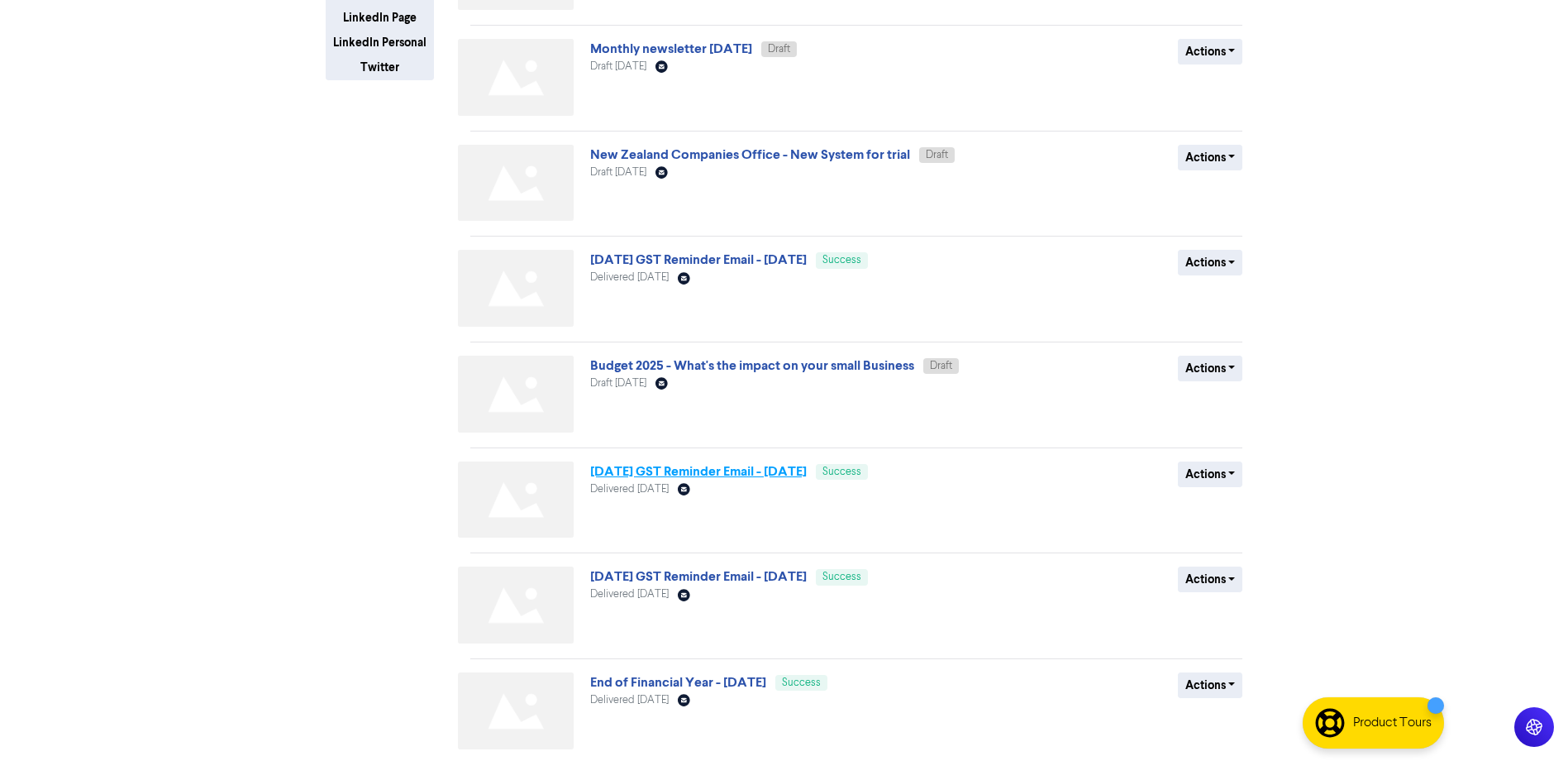
click at [683, 474] on link "[DATE] GST Reminder Email - [DATE]" at bounding box center [699, 471] width 216 height 17
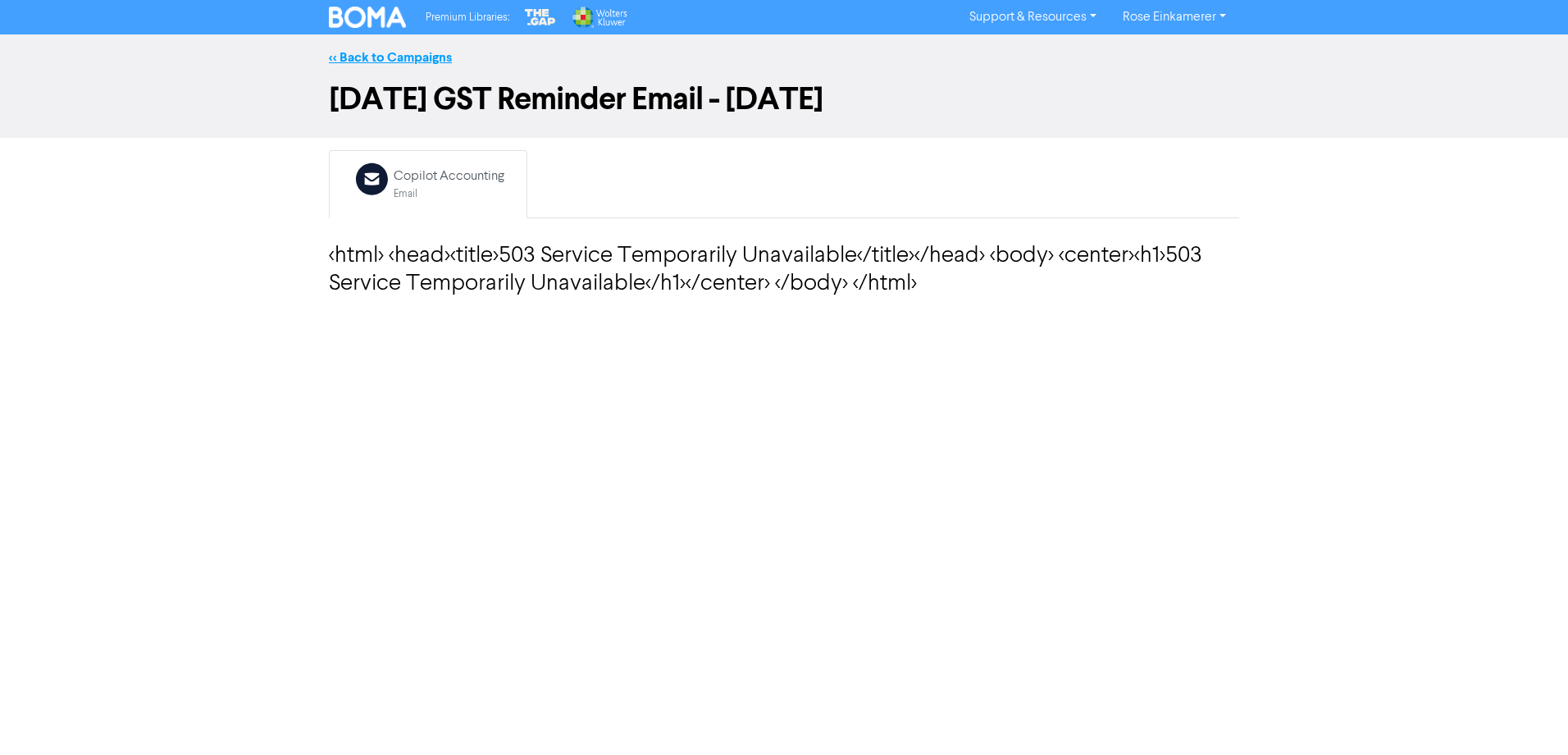
click at [371, 58] on link "<< Back to Campaigns" at bounding box center [390, 58] width 123 height 17
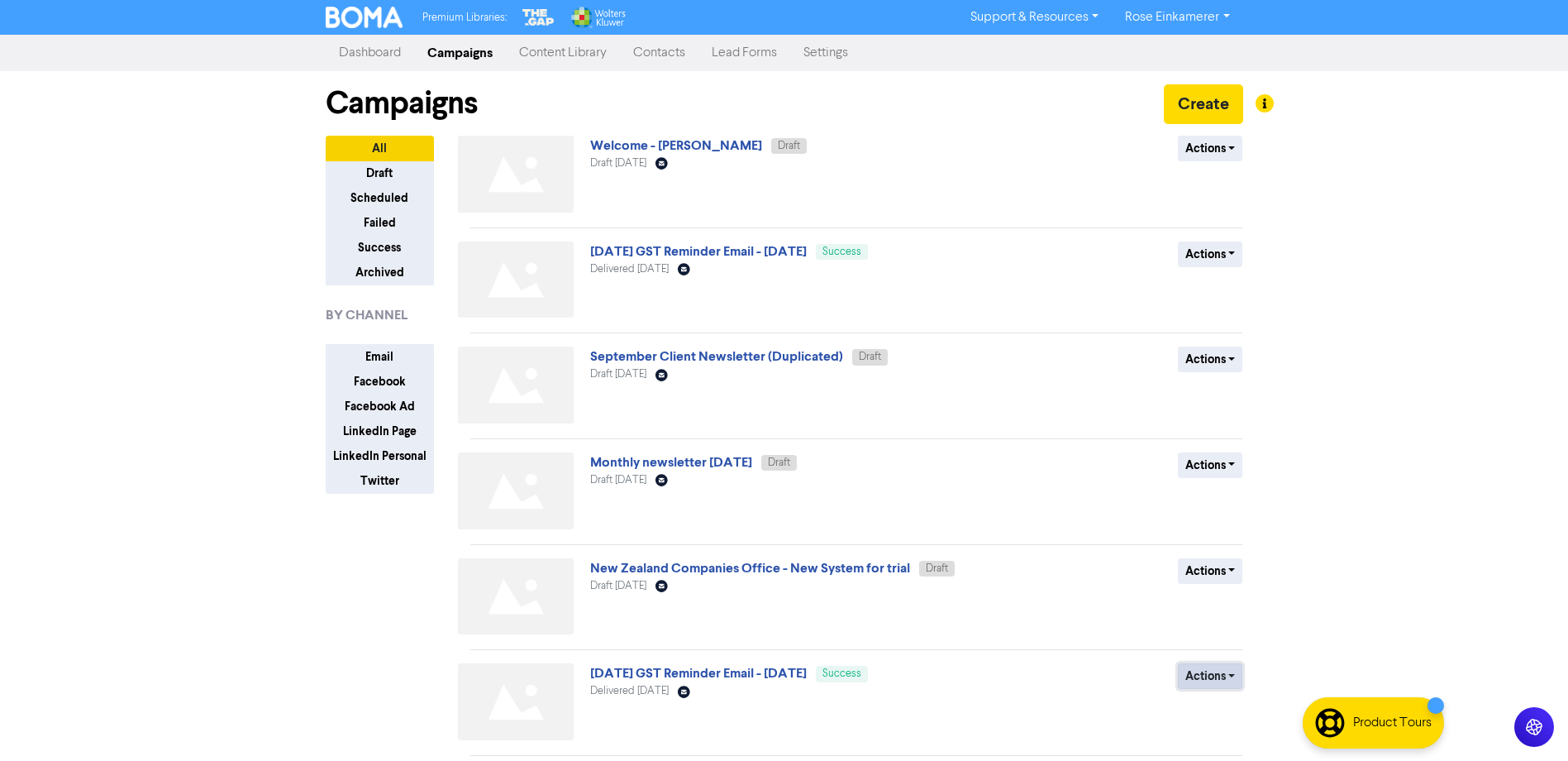
click at [1207, 676] on button "Actions" at bounding box center [1210, 675] width 65 height 25
click at [377, 175] on button "Draft" at bounding box center [379, 173] width 108 height 25
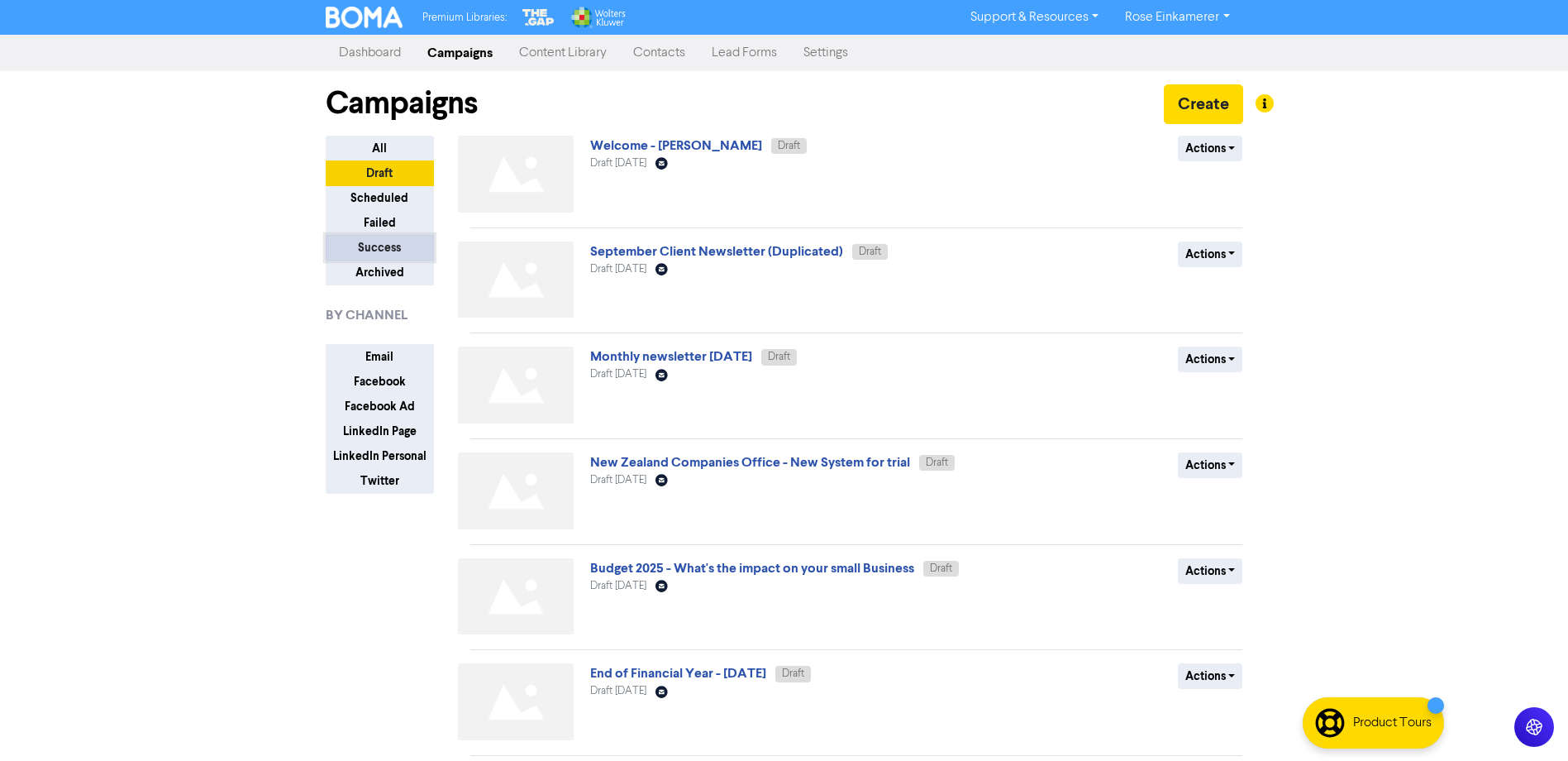
click at [369, 245] on button "Success" at bounding box center [379, 247] width 108 height 25
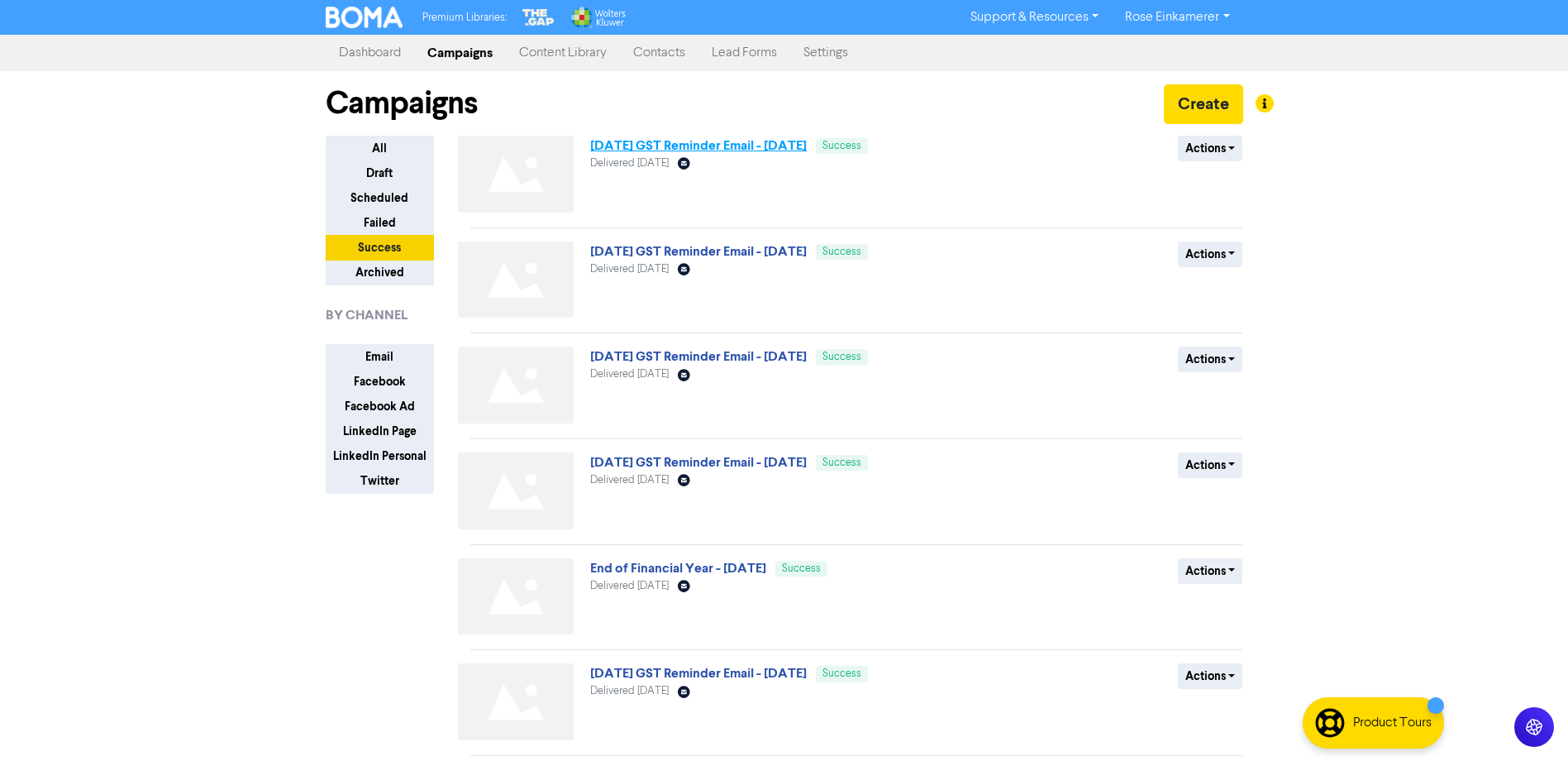
click at [774, 150] on link "[DATE] GST Reminder Email - [DATE]" at bounding box center [699, 146] width 216 height 17
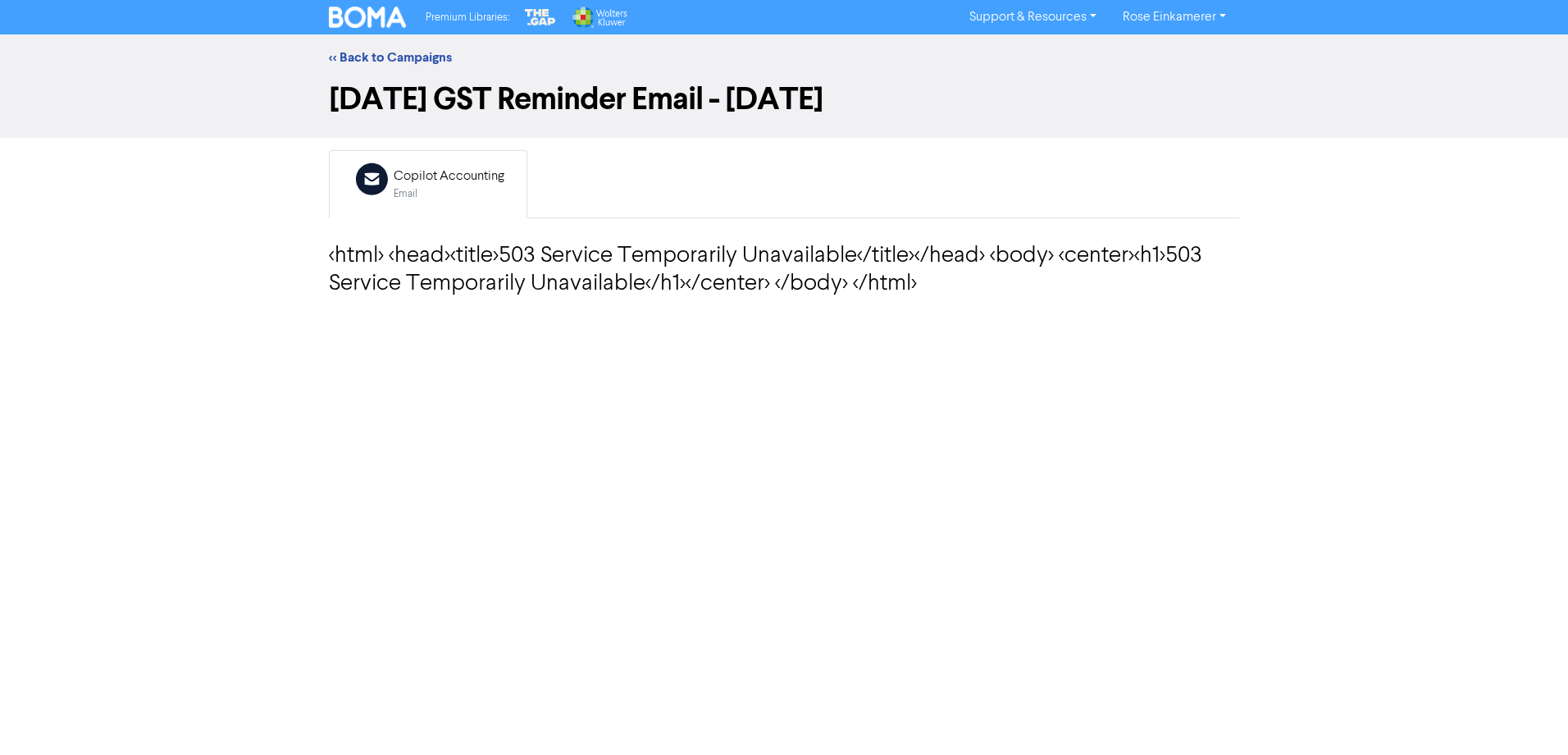
click at [455, 176] on div "Copilot Accounting" at bounding box center [449, 175] width 111 height 20
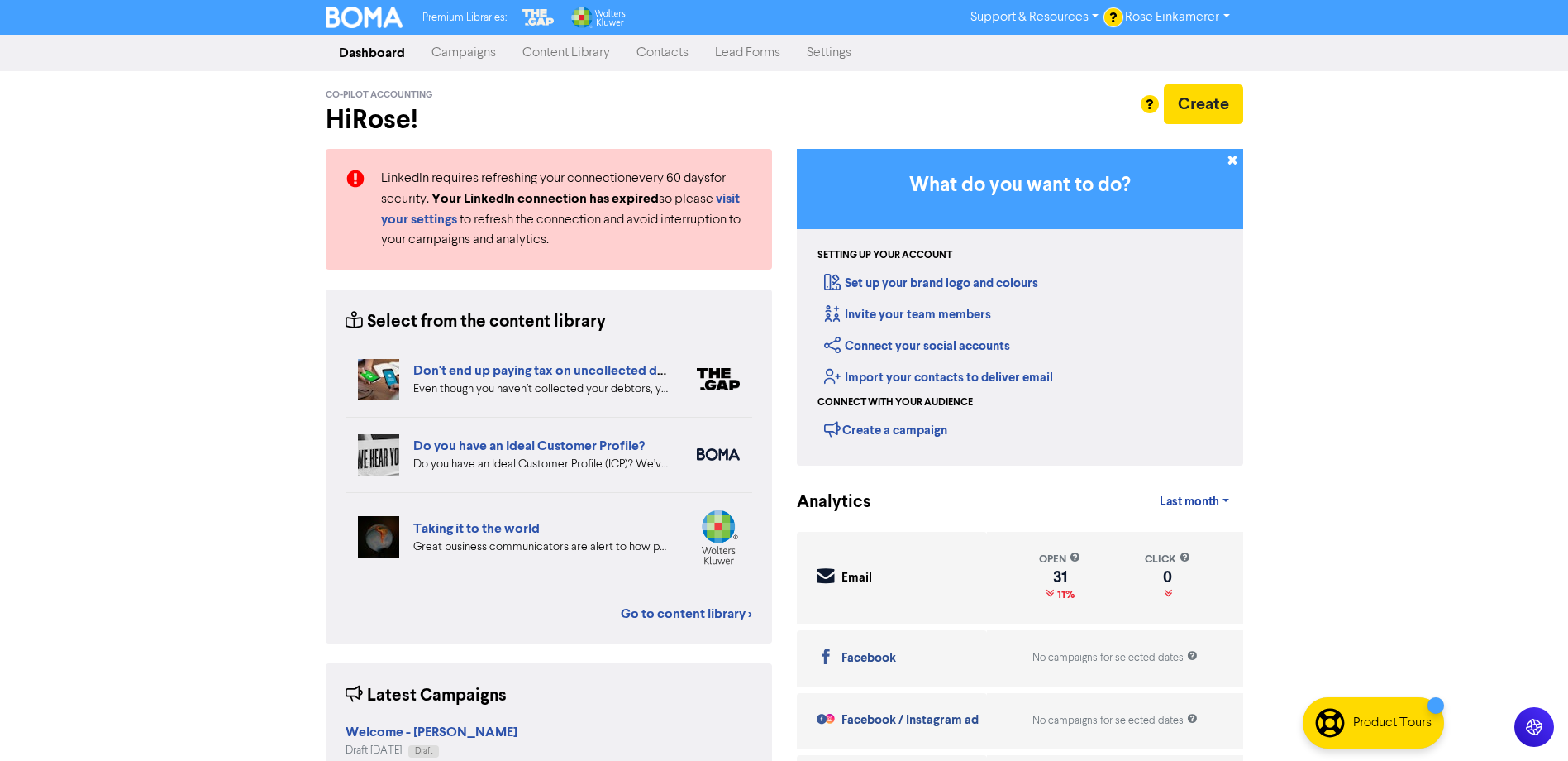
click at [467, 51] on link "Campaigns" at bounding box center [464, 53] width 91 height 33
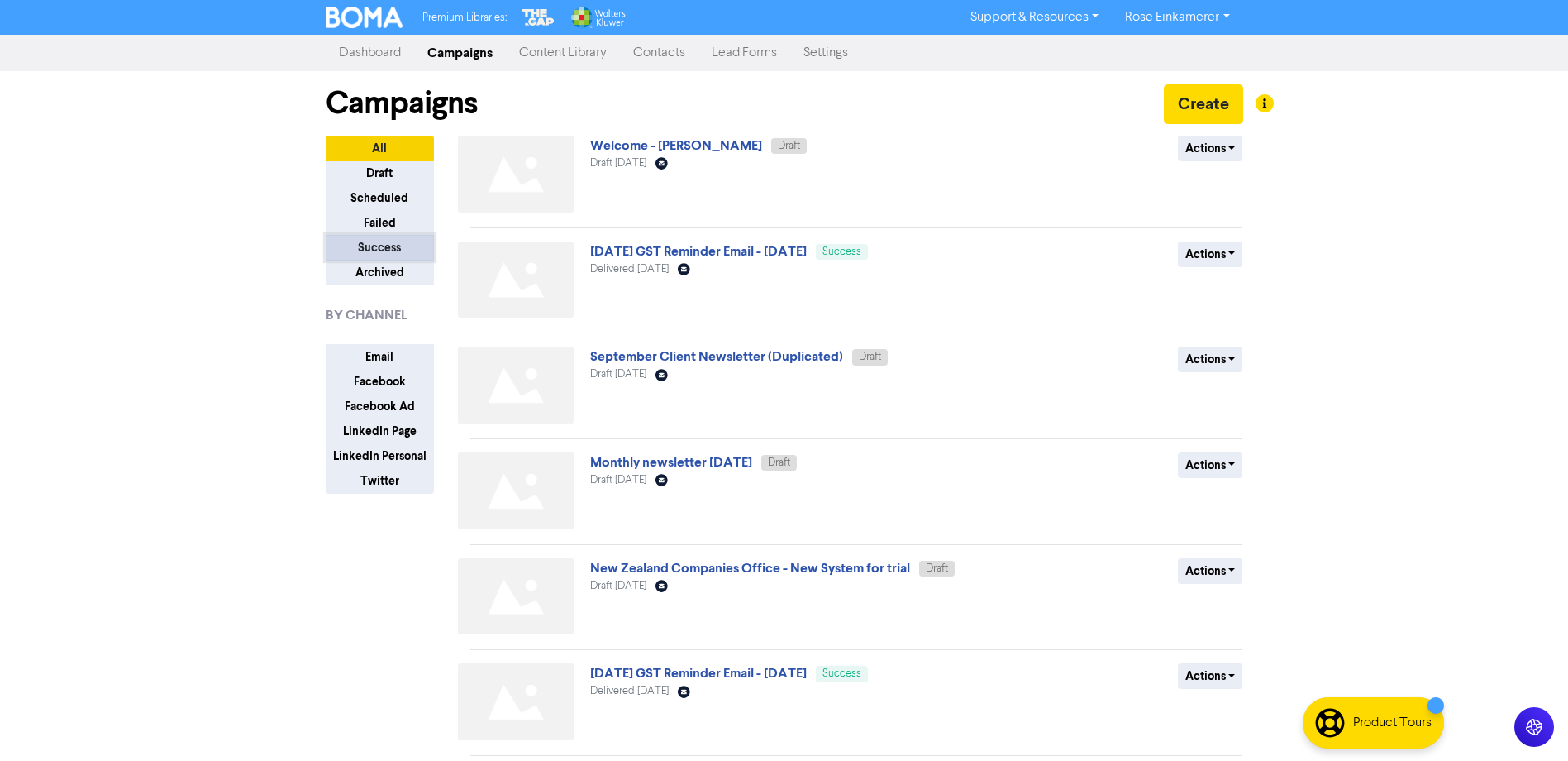
click at [401, 249] on button "Success" at bounding box center [379, 247] width 108 height 25
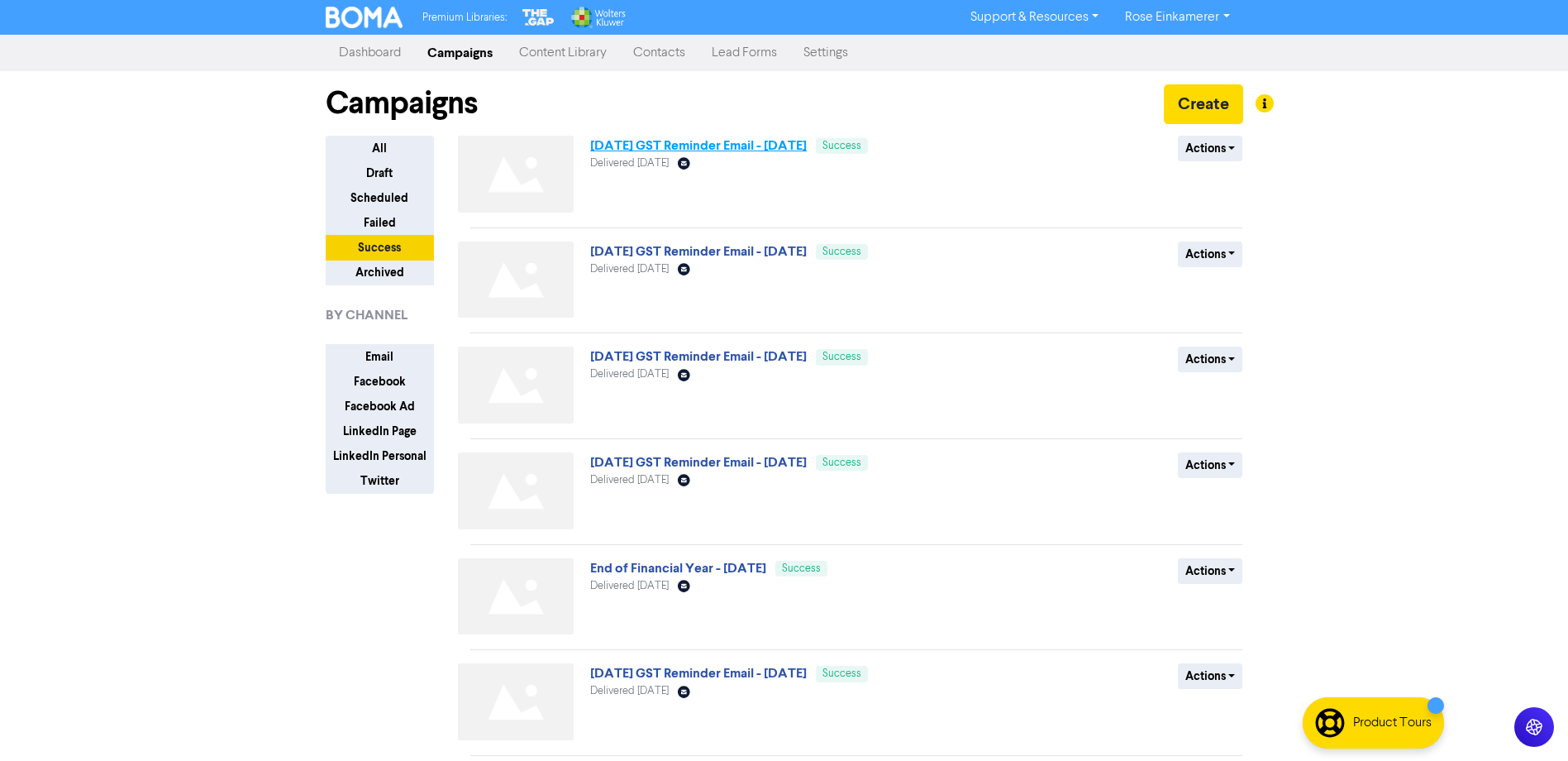
click at [685, 151] on link "[DATE] GST Reminder Email - [DATE]" at bounding box center [699, 146] width 216 height 17
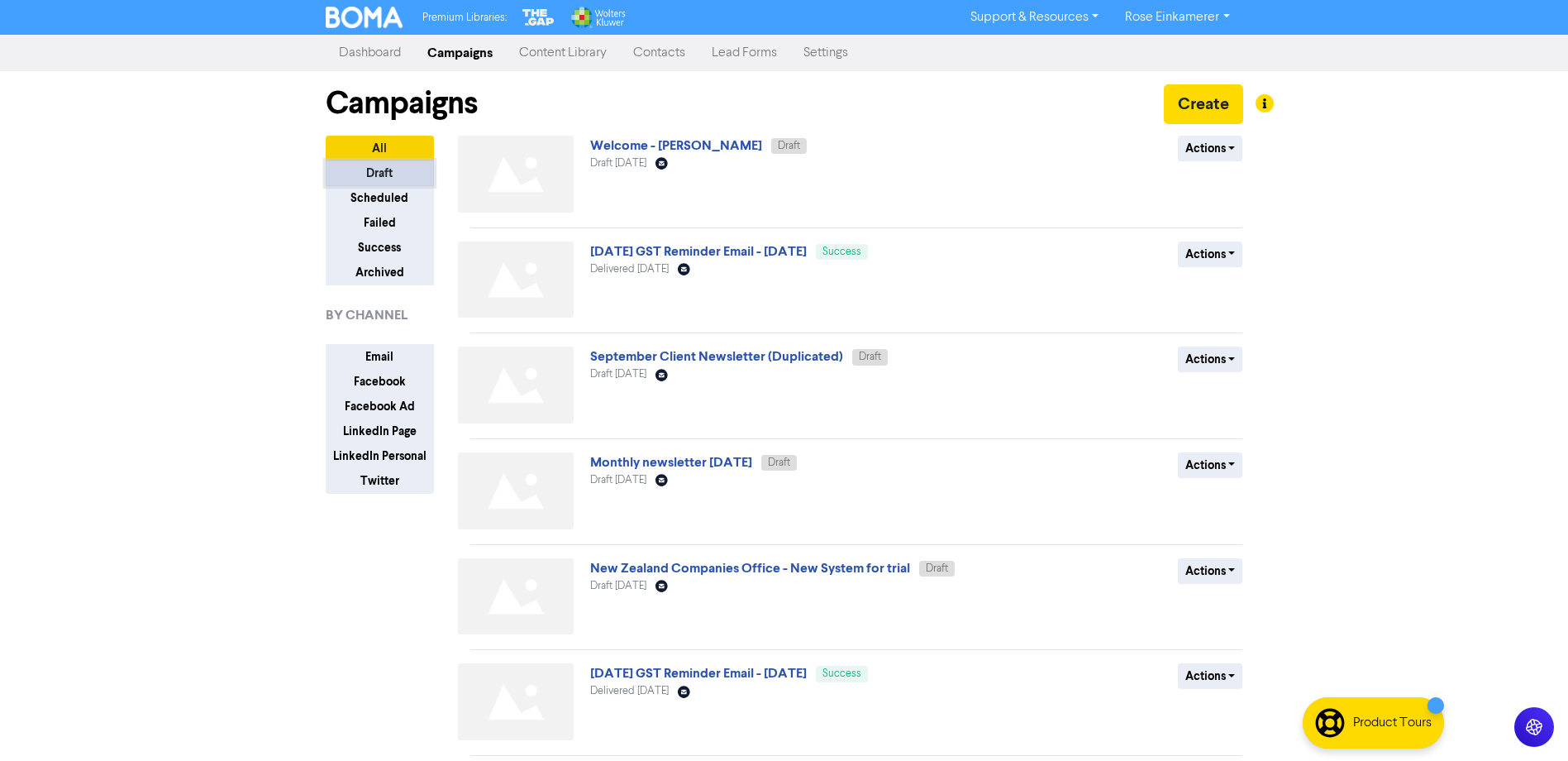
click at [378, 174] on button "Draft" at bounding box center [379, 173] width 108 height 25
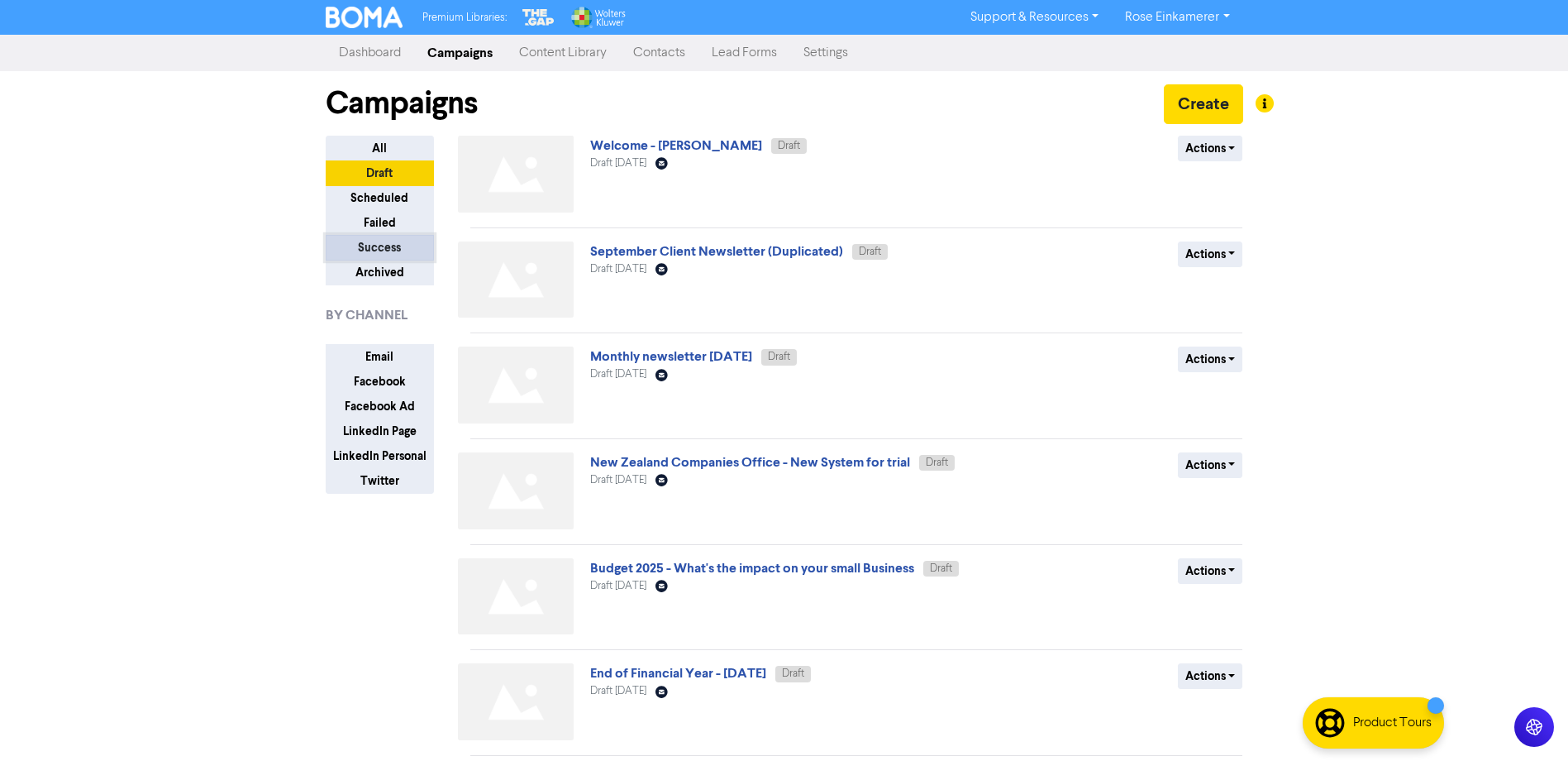
click at [387, 246] on button "Success" at bounding box center [379, 247] width 108 height 25
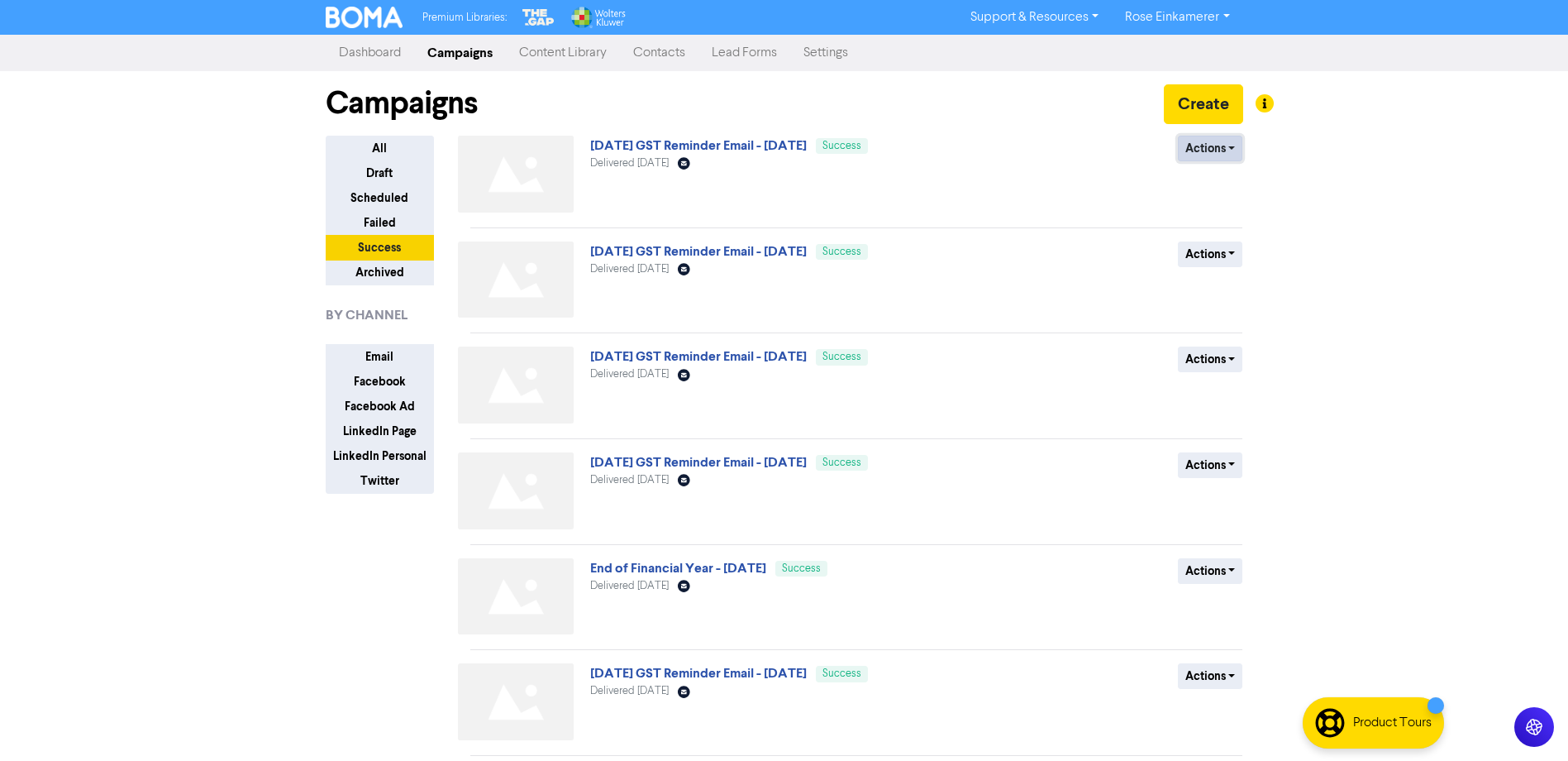
click at [1192, 149] on button "Actions" at bounding box center [1210, 148] width 65 height 25
click at [1212, 182] on button "Duplicate" at bounding box center [1243, 183] width 131 height 26
click at [388, 181] on button "Draft" at bounding box center [379, 173] width 108 height 25
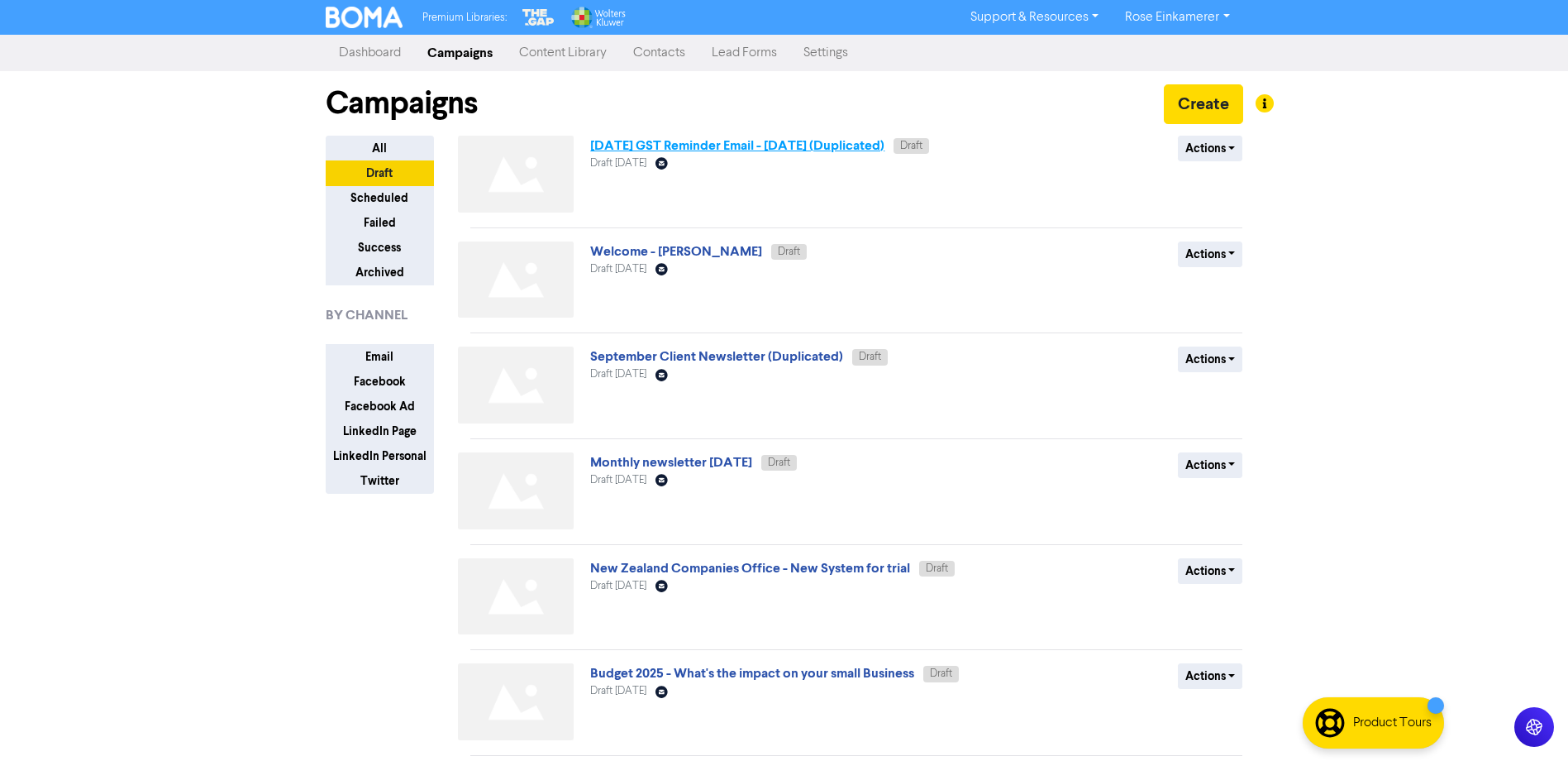
click at [761, 147] on link "June 2025 GST Reminder Email - 4th July 2025 (Duplicated)" at bounding box center [737, 146] width 294 height 17
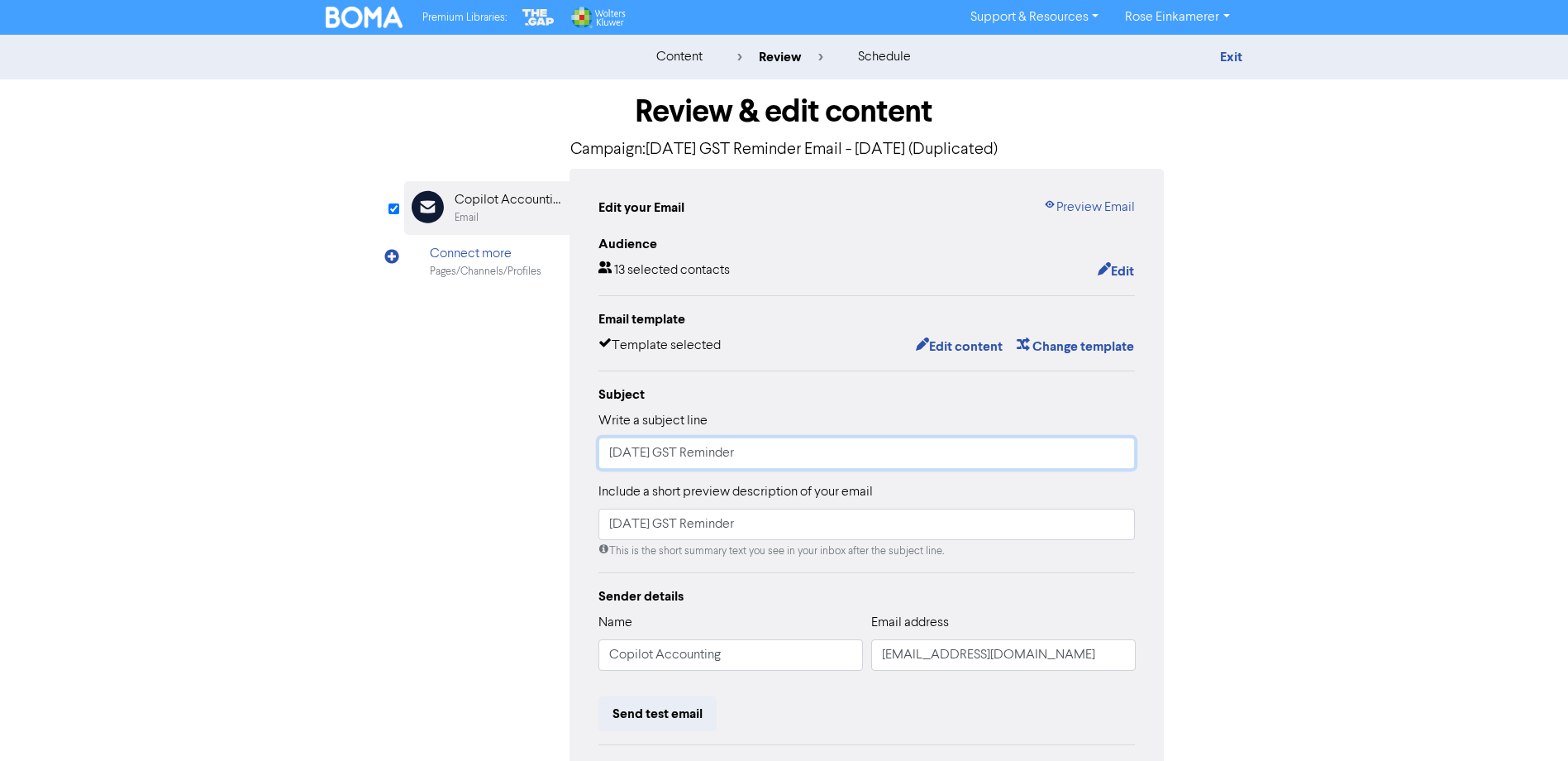
drag, startPoint x: 635, startPoint y: 456, endPoint x: 624, endPoint y: 456, distance: 11.0
click at [624, 456] on input "[DATE] GST Reminder" at bounding box center [866, 452] width 537 height 31
type input "July 2025 GST Reminder"
drag, startPoint x: 635, startPoint y: 530, endPoint x: 625, endPoint y: 525, distance: 11.2
click at [625, 525] on input "[DATE] GST Reminder" at bounding box center [866, 524] width 537 height 31
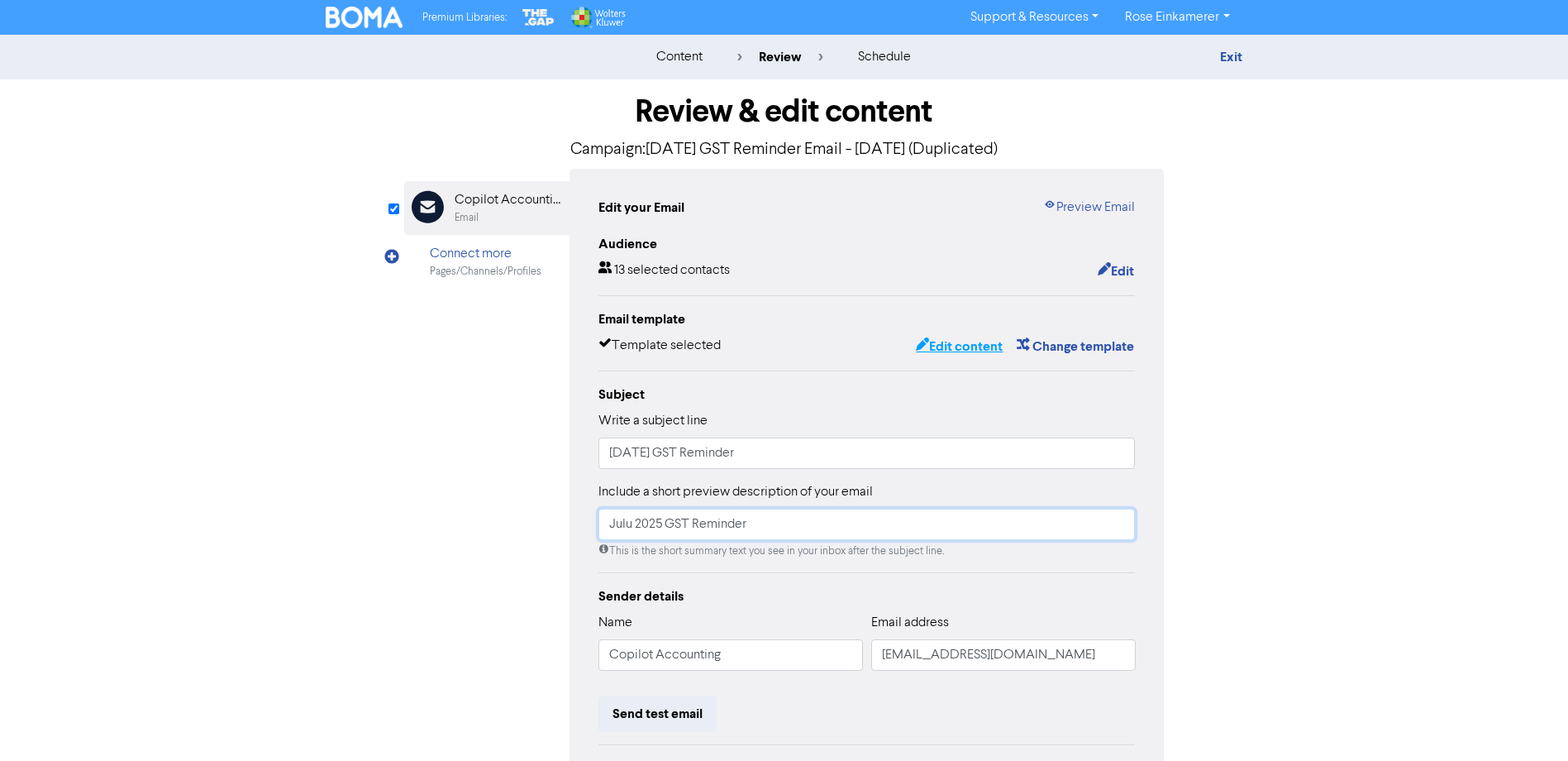
type input "Julu 2025 GST Reminder"
click at [947, 345] on button "Edit content" at bounding box center [959, 346] width 88 height 22
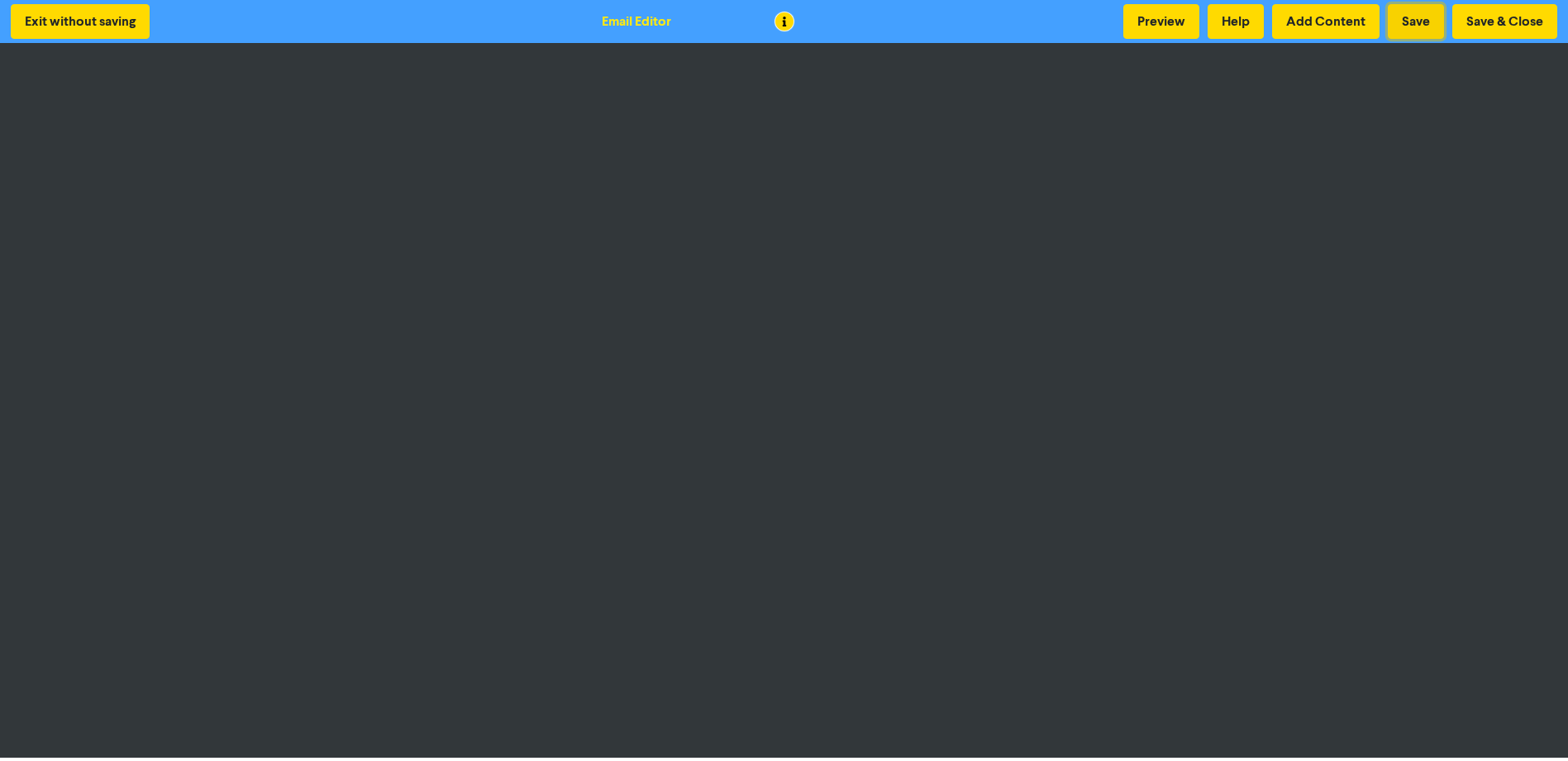
click at [1401, 20] on button "Save" at bounding box center [1417, 21] width 56 height 35
click at [1407, 24] on button "Save" at bounding box center [1417, 21] width 56 height 35
click at [1483, 23] on button "Save & Close" at bounding box center [1505, 21] width 105 height 35
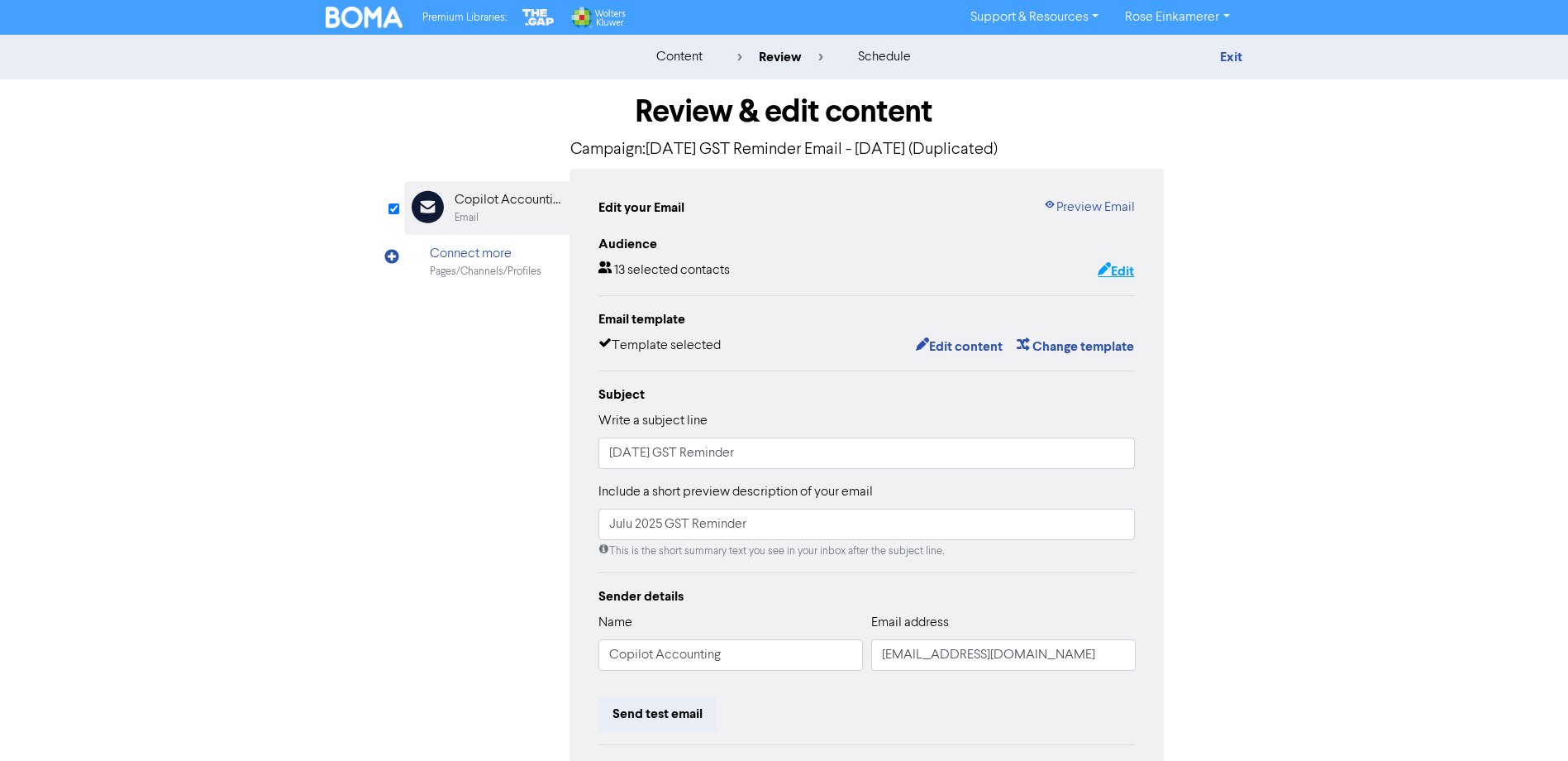
click at [1115, 270] on button "Edit" at bounding box center [1116, 271] width 38 height 22
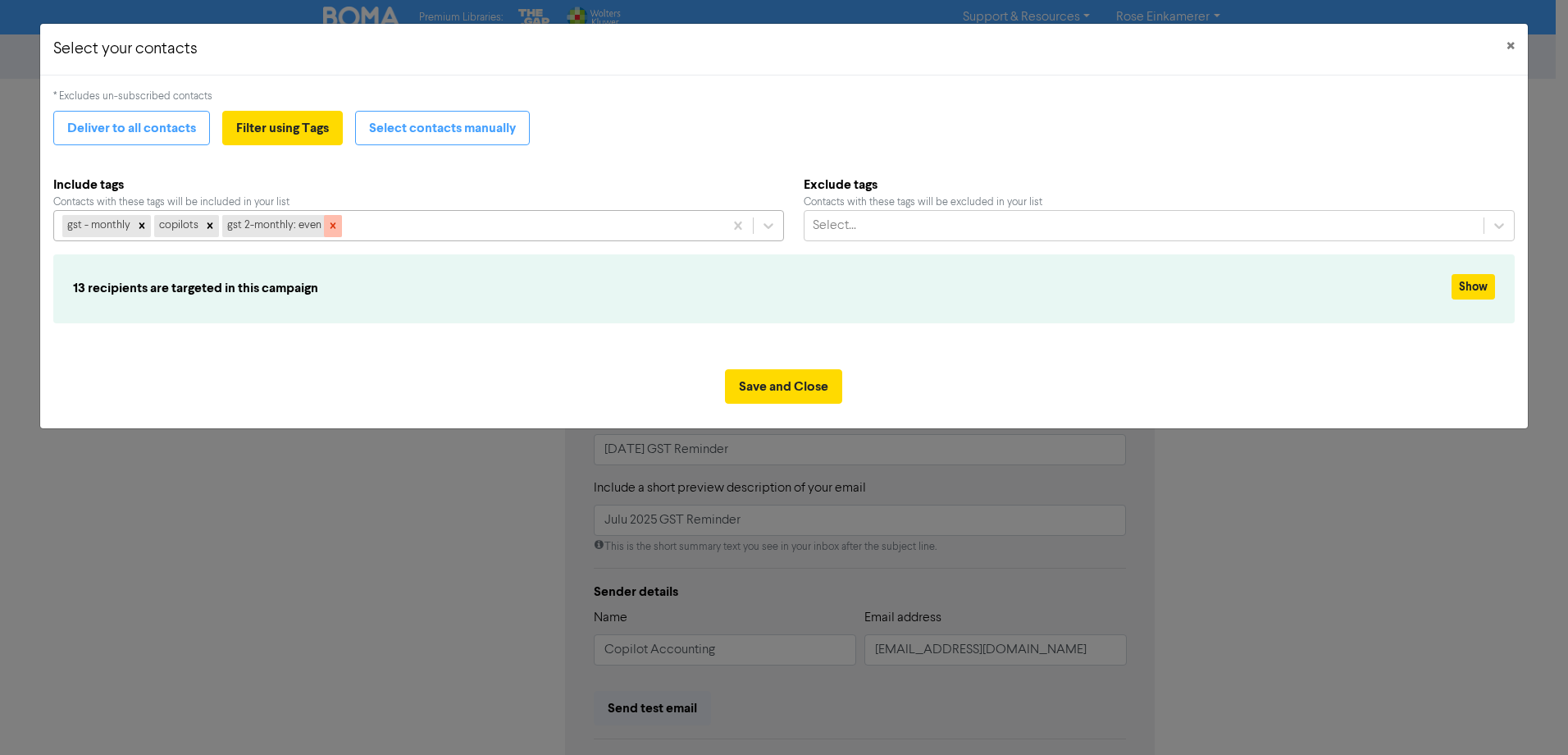
click at [329, 230] on icon at bounding box center [333, 226] width 11 height 11
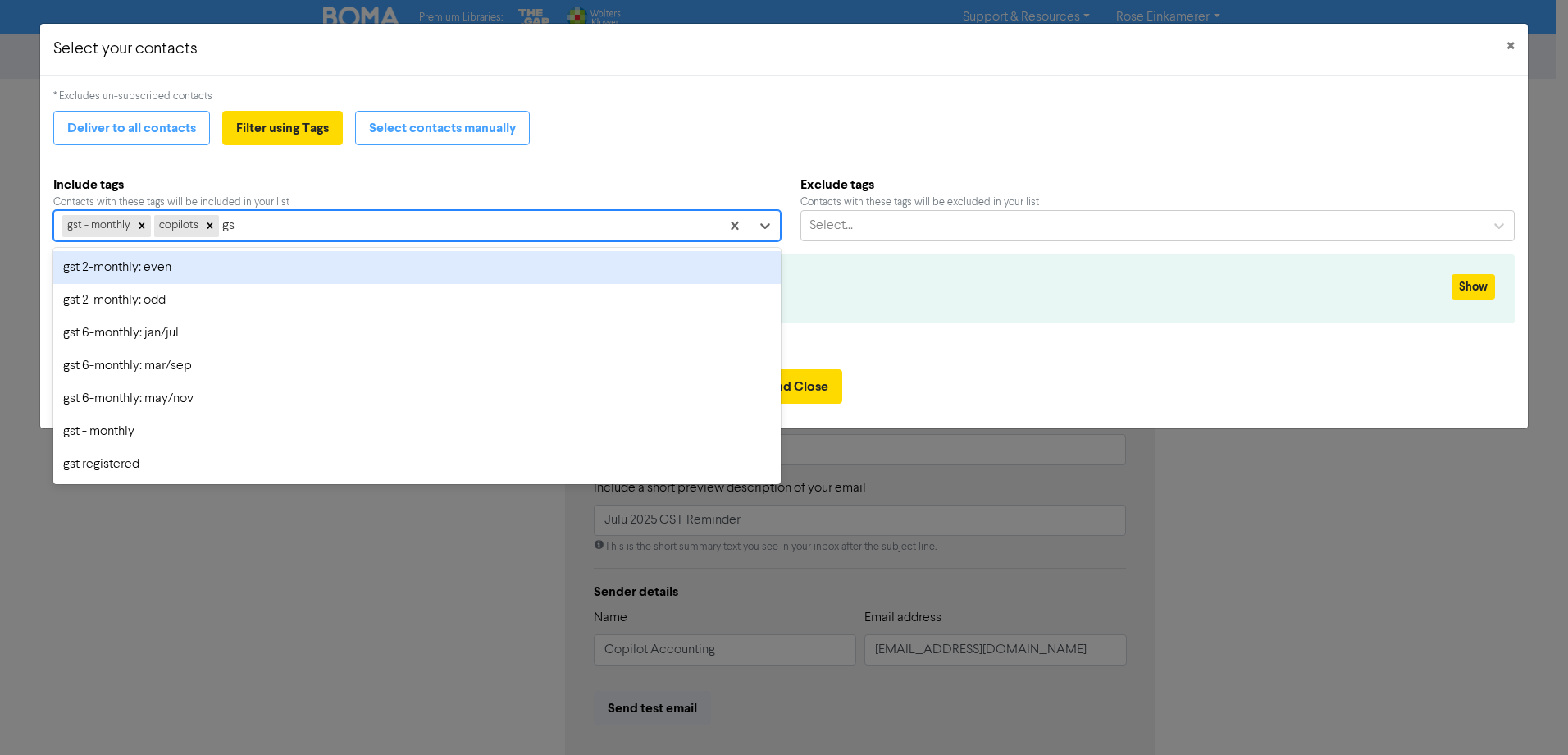
type input "gst"
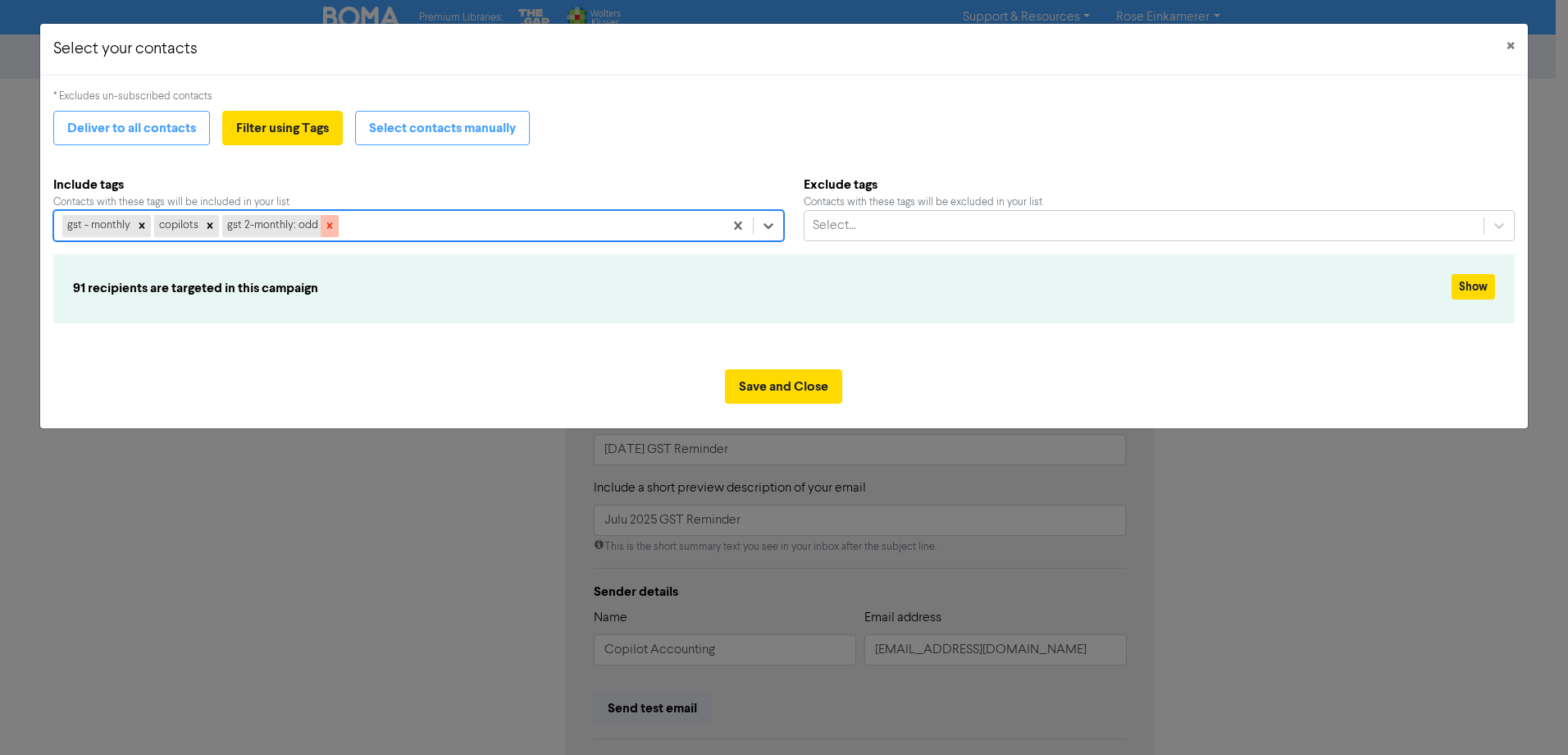
click at [328, 227] on icon at bounding box center [329, 226] width 11 height 11
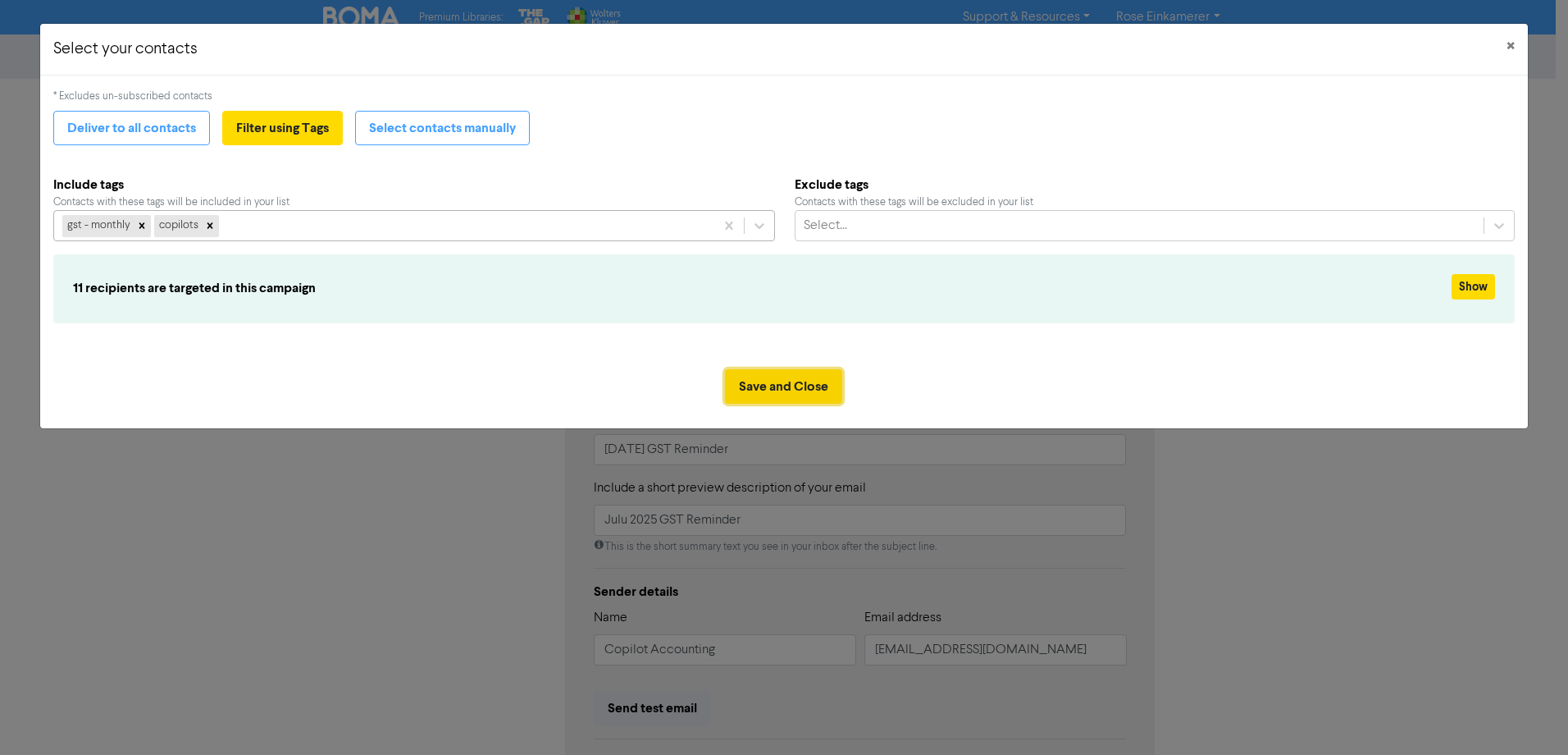
click at [775, 391] on button "Save and Close" at bounding box center [784, 386] width 118 height 35
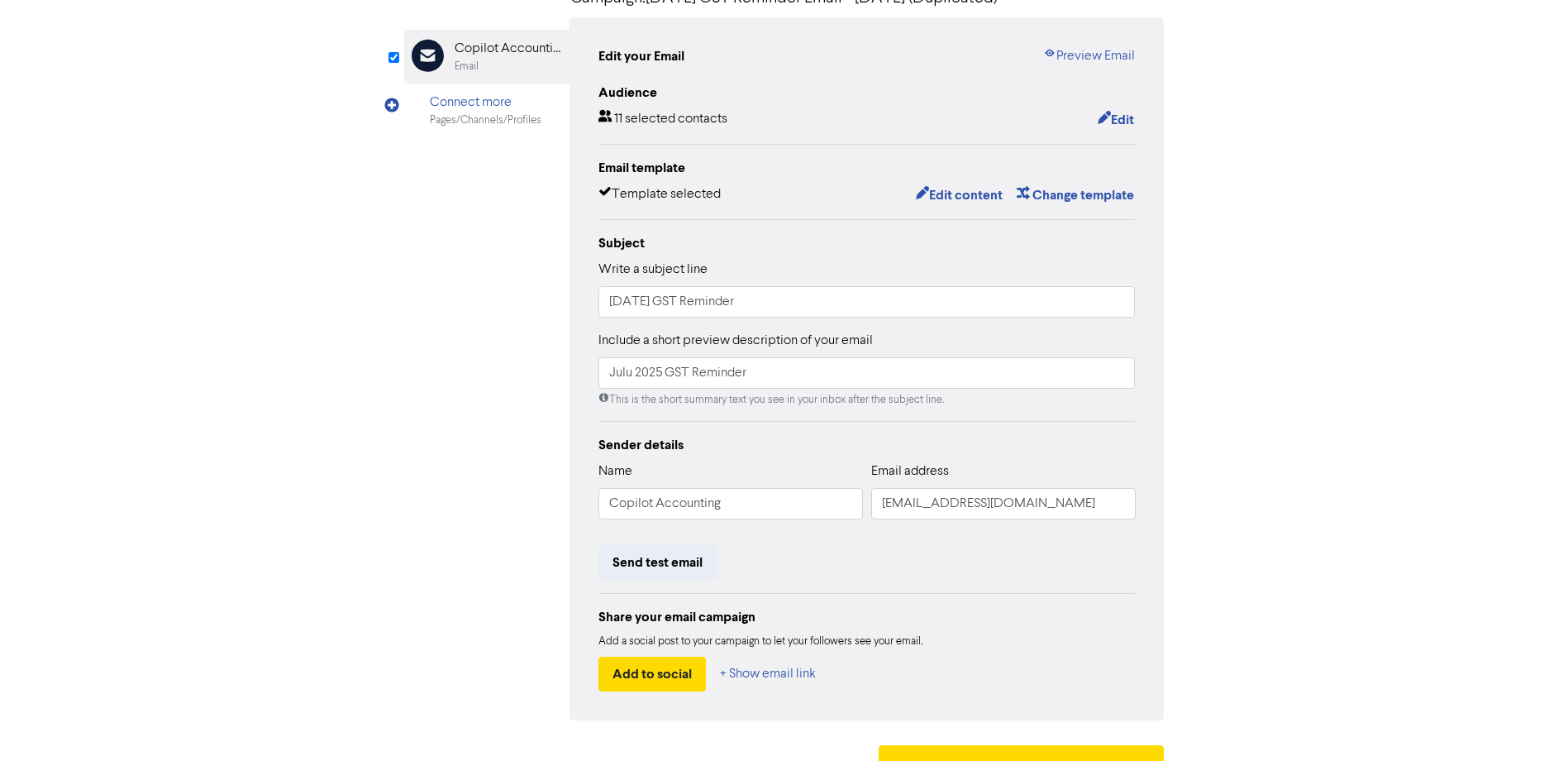
scroll to position [187, 0]
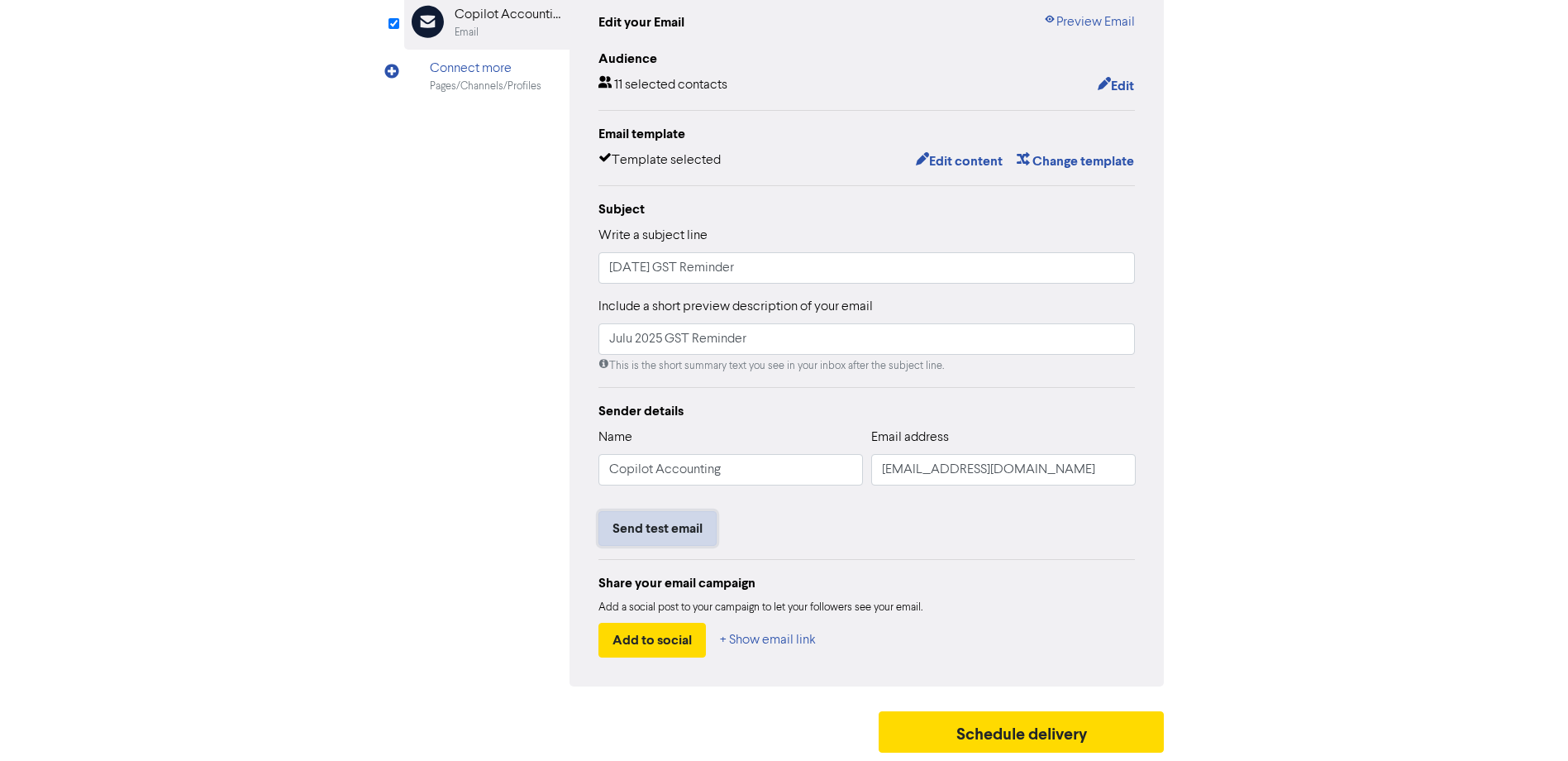
click at [702, 521] on button "Send test email" at bounding box center [657, 528] width 119 height 35
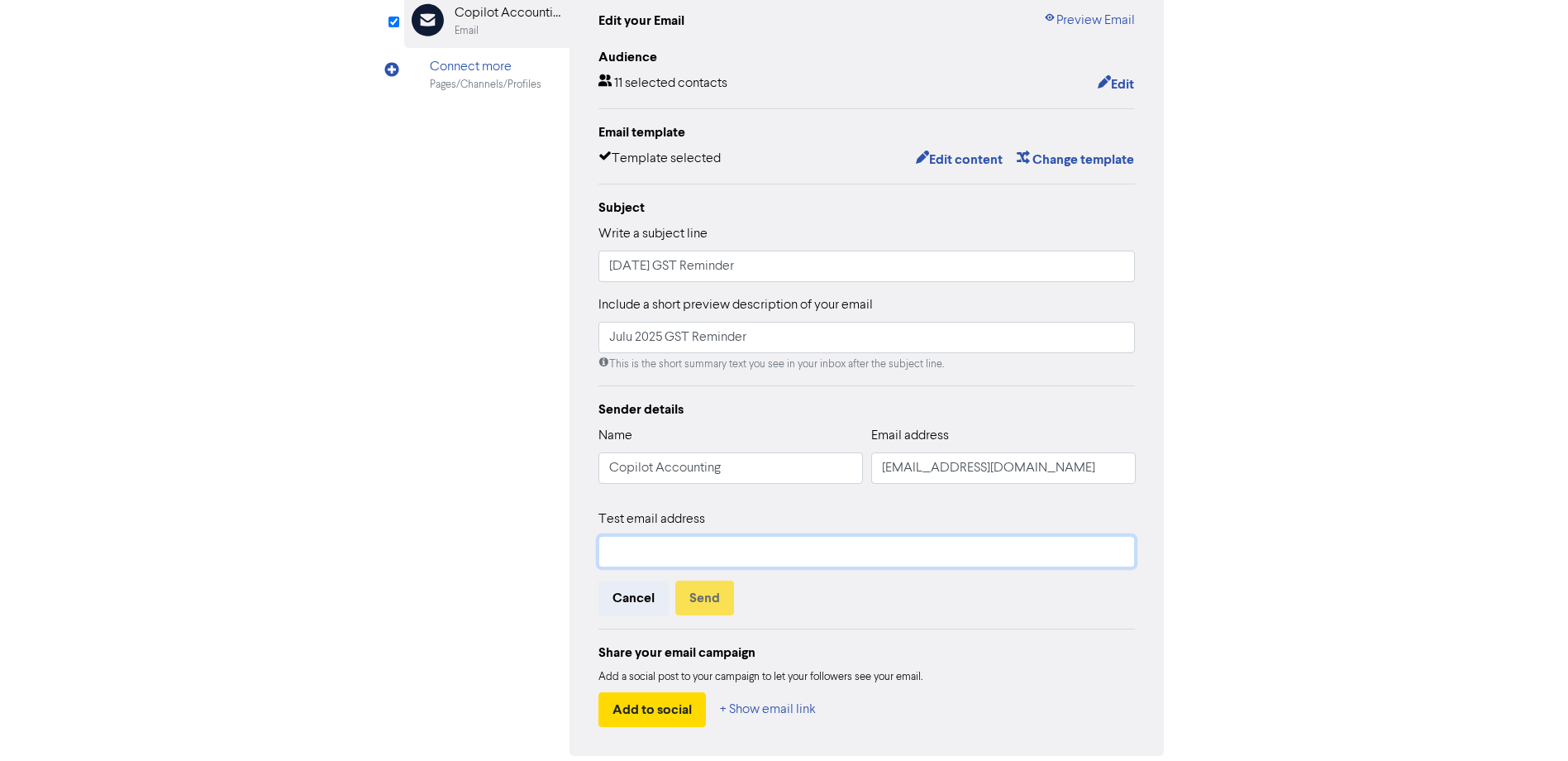
click at [692, 547] on input "text" at bounding box center [866, 551] width 537 height 31
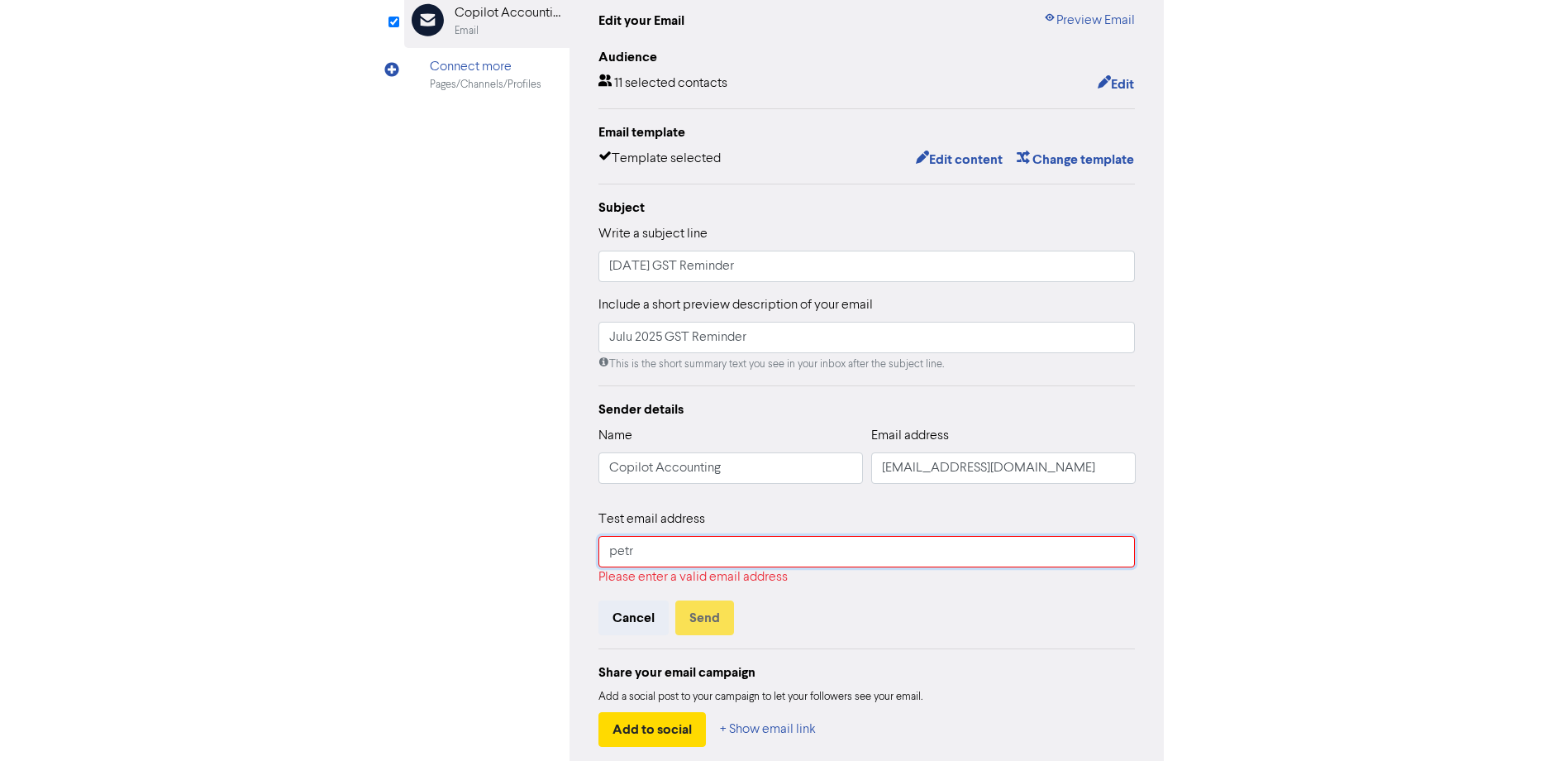
type input "petro@mycopilot.co.nz"
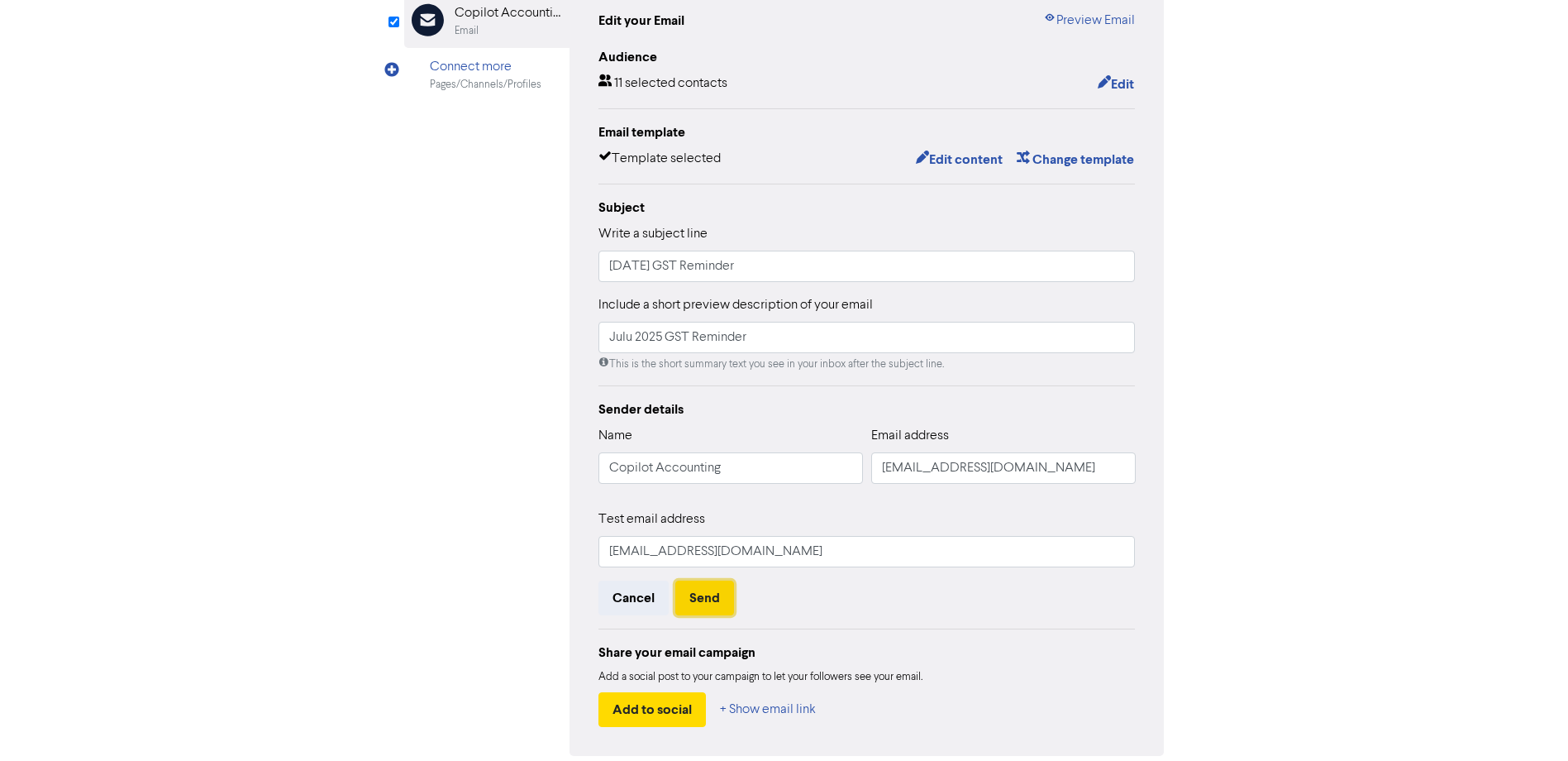
click at [706, 600] on button "Send" at bounding box center [705, 597] width 58 height 35
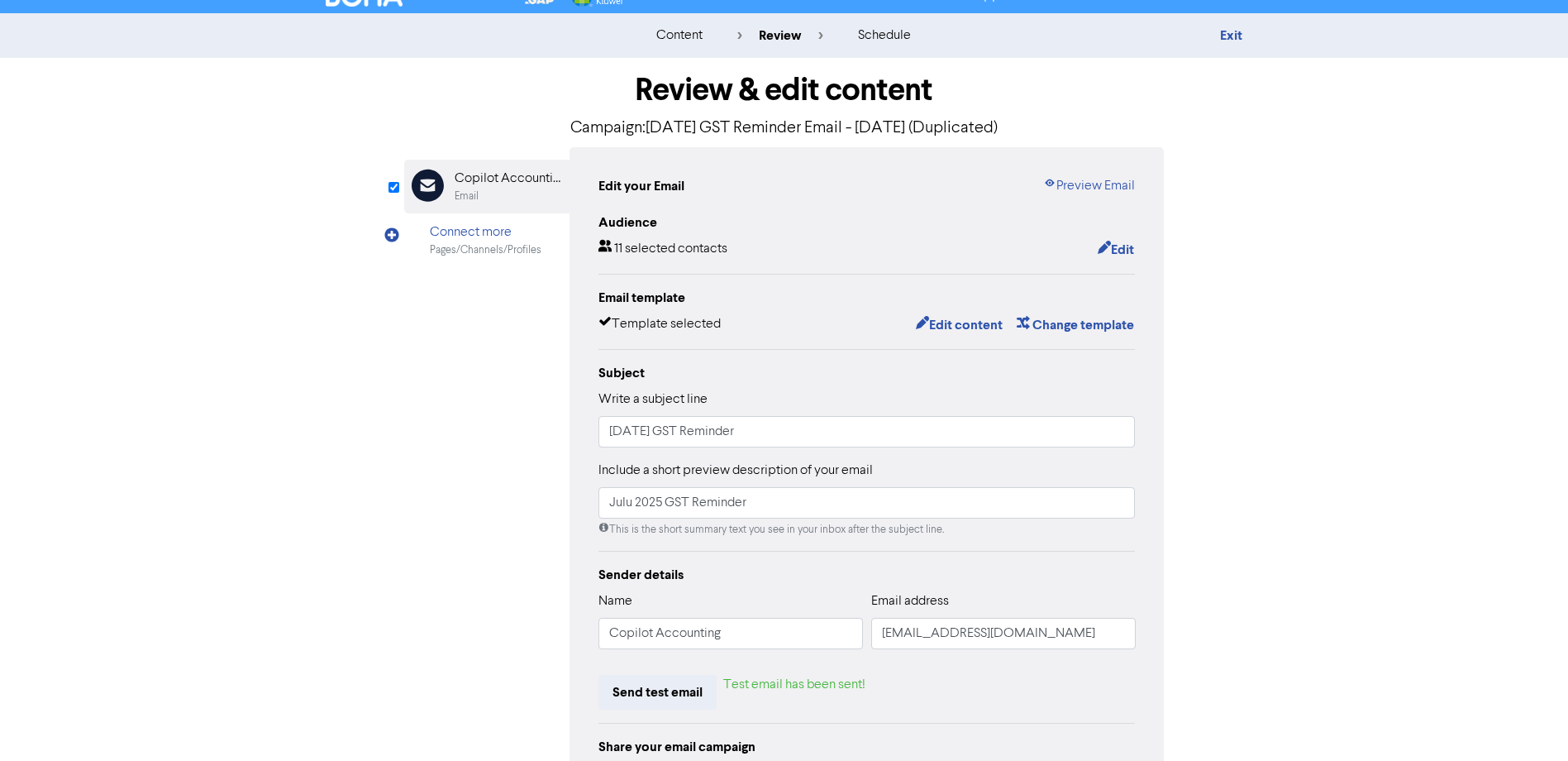
scroll to position [0, 0]
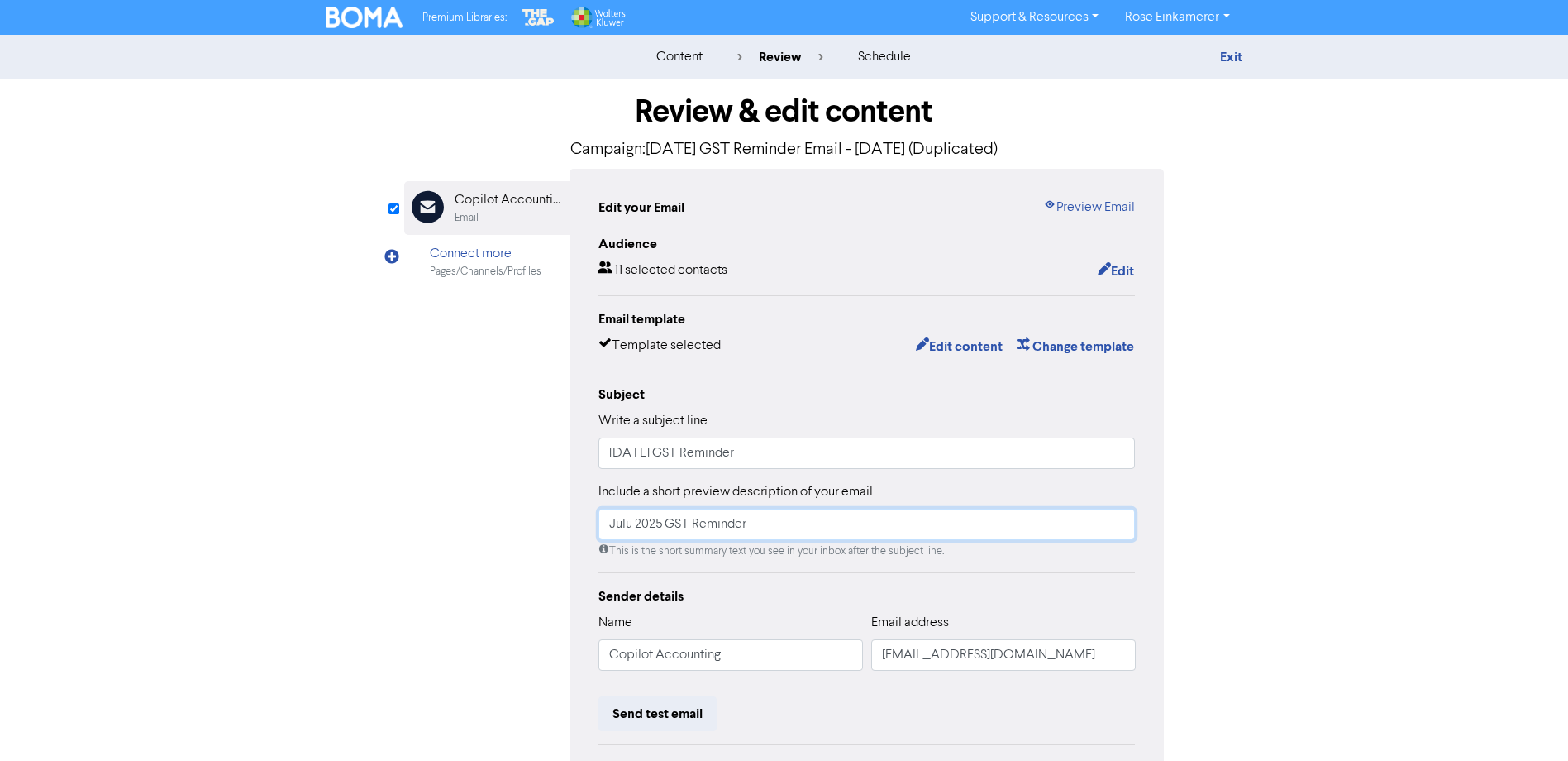
click at [635, 522] on input "Julu 2025 GST Reminder" at bounding box center [866, 524] width 537 height 31
type input "July 2025 GST Reminder"
click at [687, 59] on div "content" at bounding box center [679, 56] width 46 height 20
click at [366, 9] on img at bounding box center [364, 17] width 78 height 22
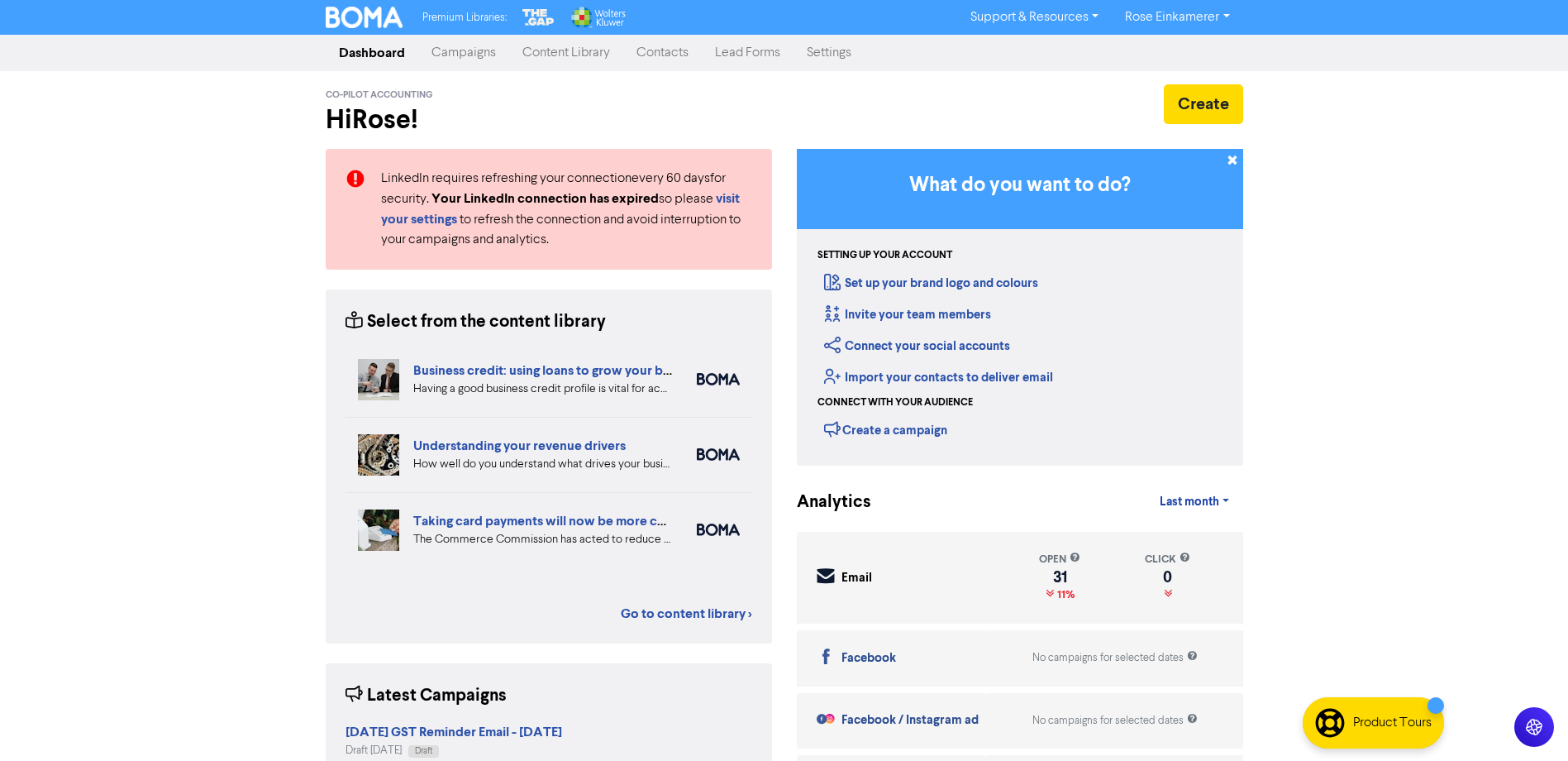
click at [657, 58] on link "Contacts" at bounding box center [662, 53] width 78 height 33
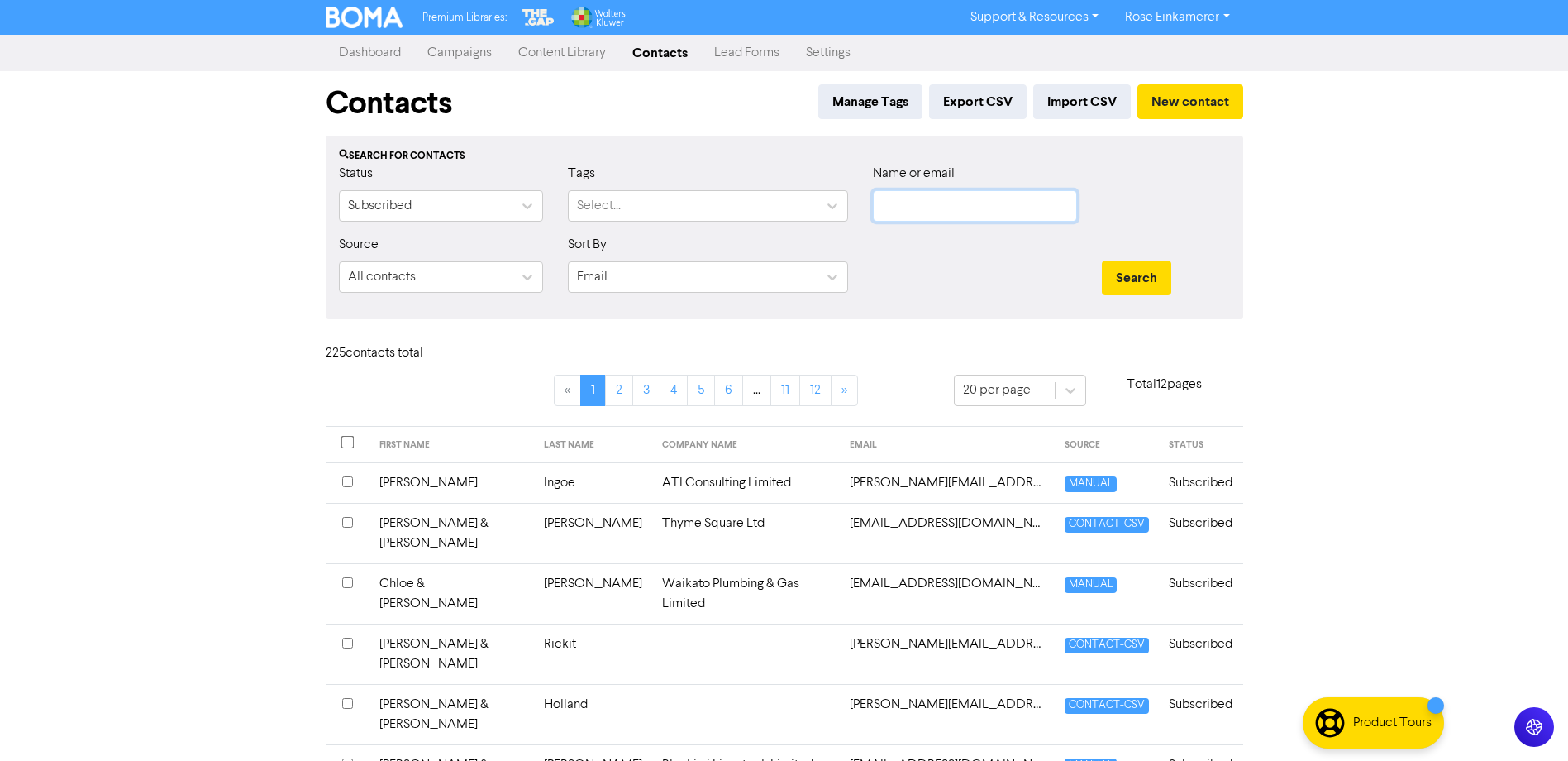
click at [924, 198] on input "text" at bounding box center [974, 205] width 204 height 31
type input "campbe"
click at [1102, 261] on button "Search" at bounding box center [1137, 277] width 70 height 35
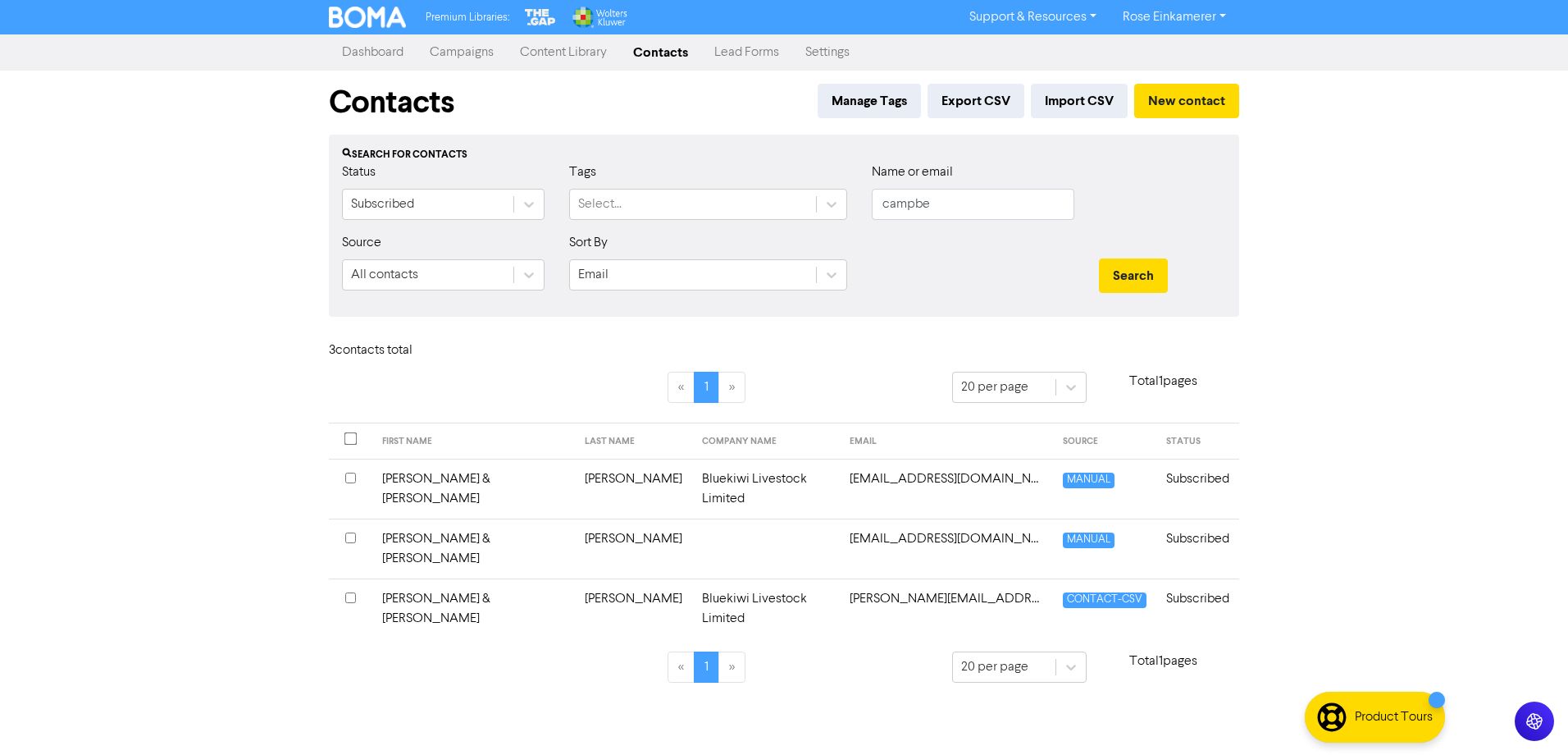
click at [873, 520] on td "[EMAIL_ADDRESS][DOMAIN_NAME]" at bounding box center [946, 548] width 214 height 60
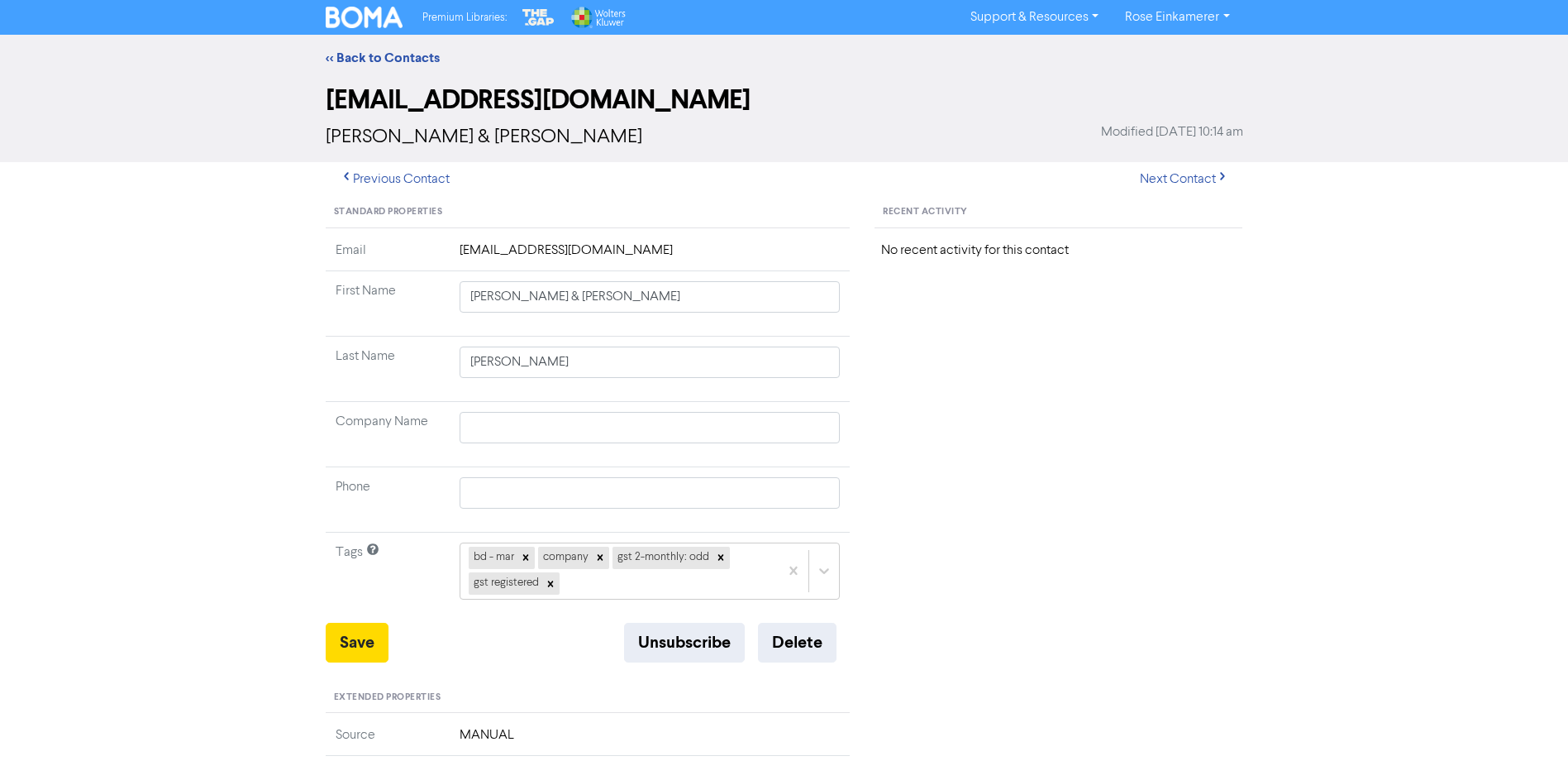
scroll to position [83, 0]
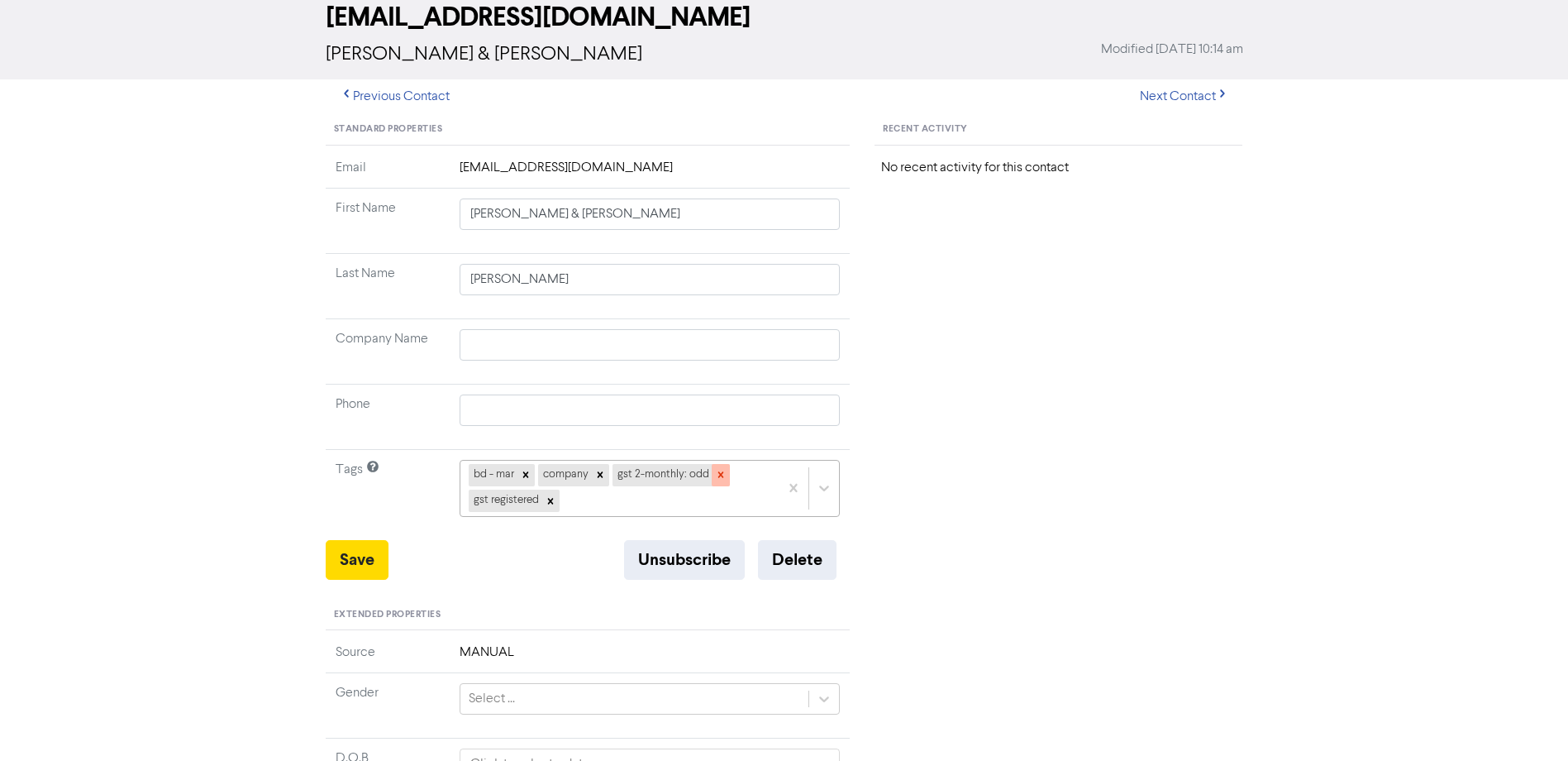
click at [721, 474] on icon at bounding box center [721, 474] width 11 height 11
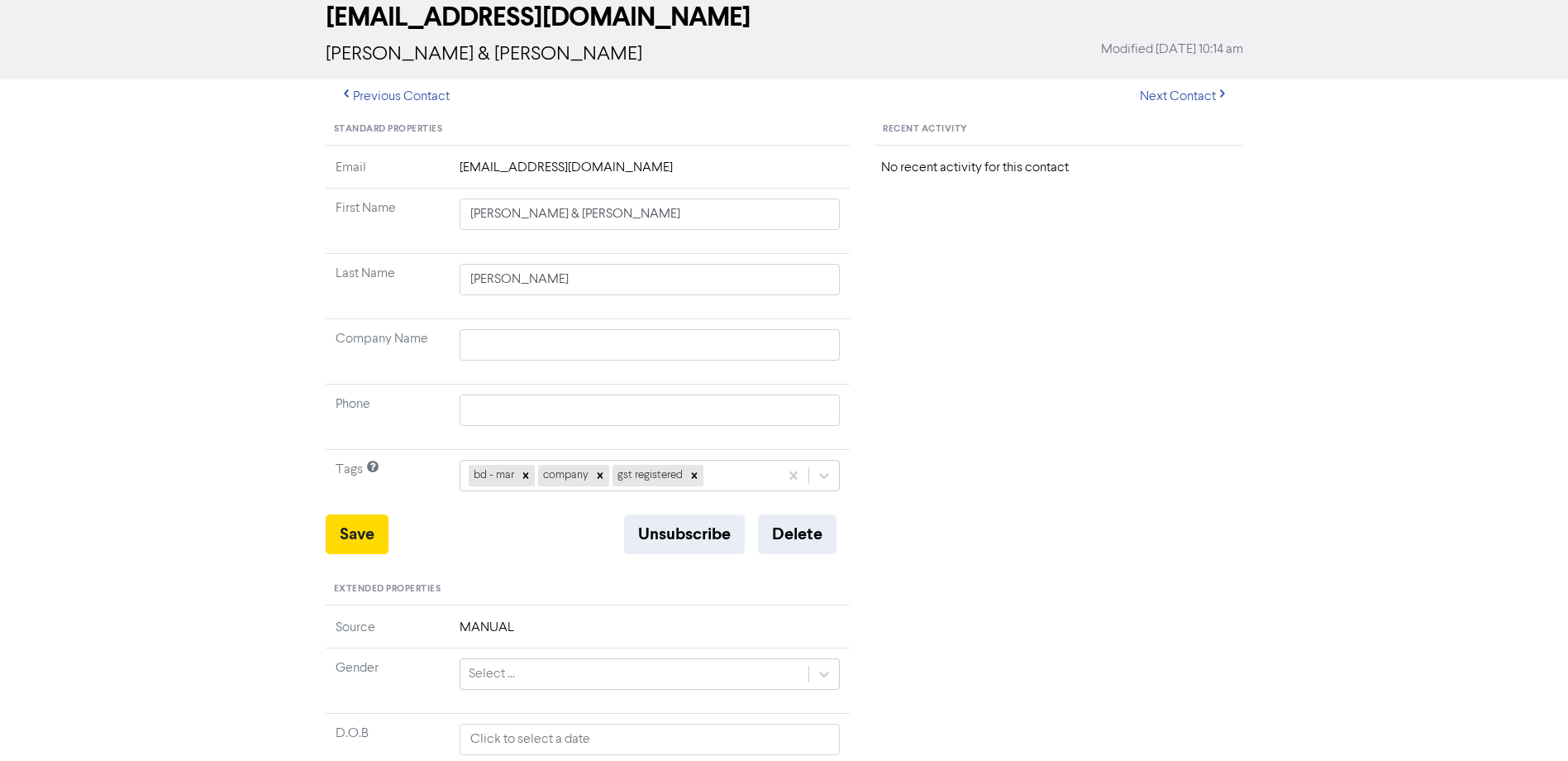
click at [602, 168] on td "[EMAIL_ADDRESS][DOMAIN_NAME]" at bounding box center [650, 173] width 401 height 31
click at [811, 543] on button "Delete" at bounding box center [797, 534] width 78 height 40
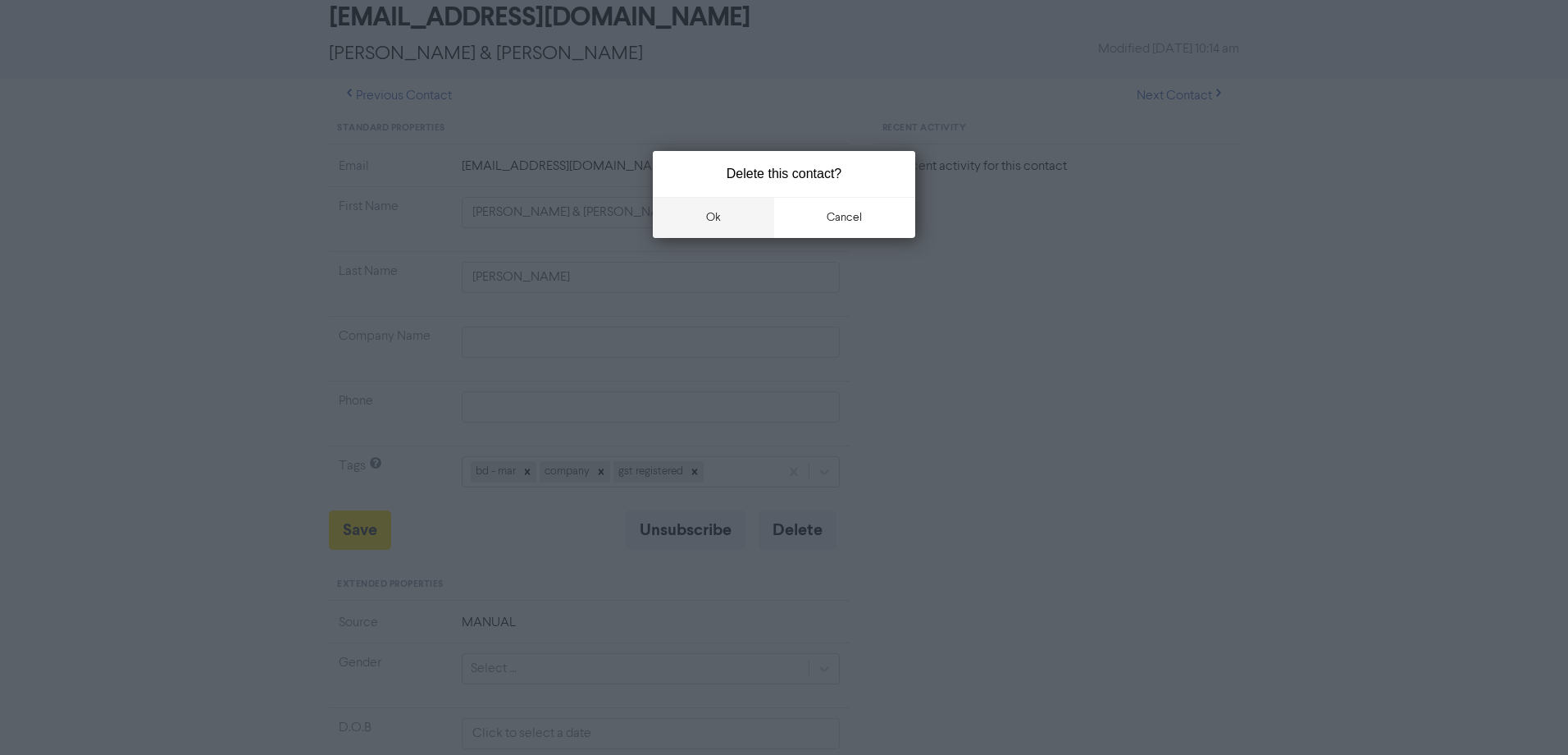
click at [719, 214] on button "ok" at bounding box center [714, 217] width 121 height 41
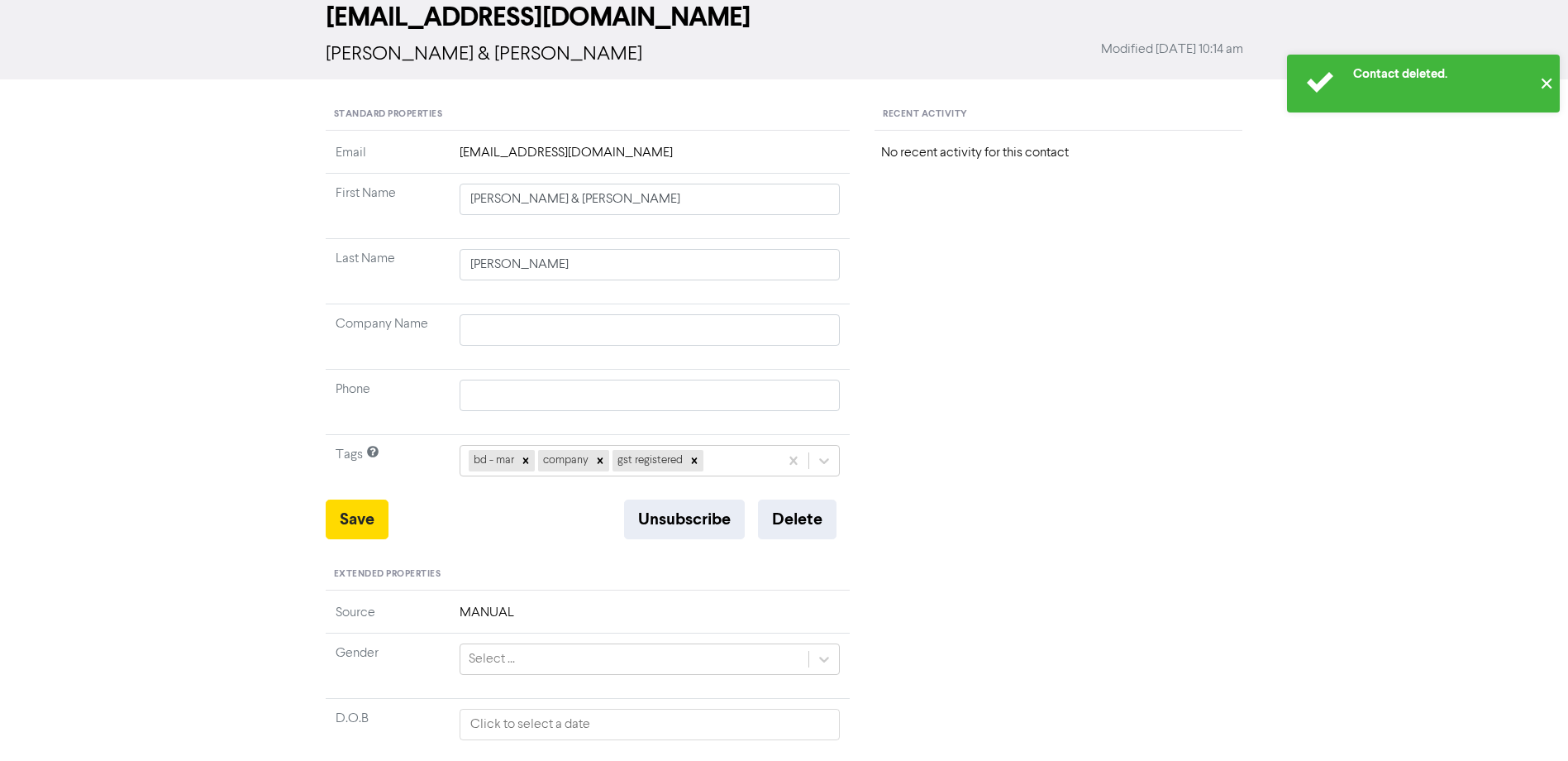
click at [1540, 80] on button "✕" at bounding box center [1546, 84] width 27 height 58
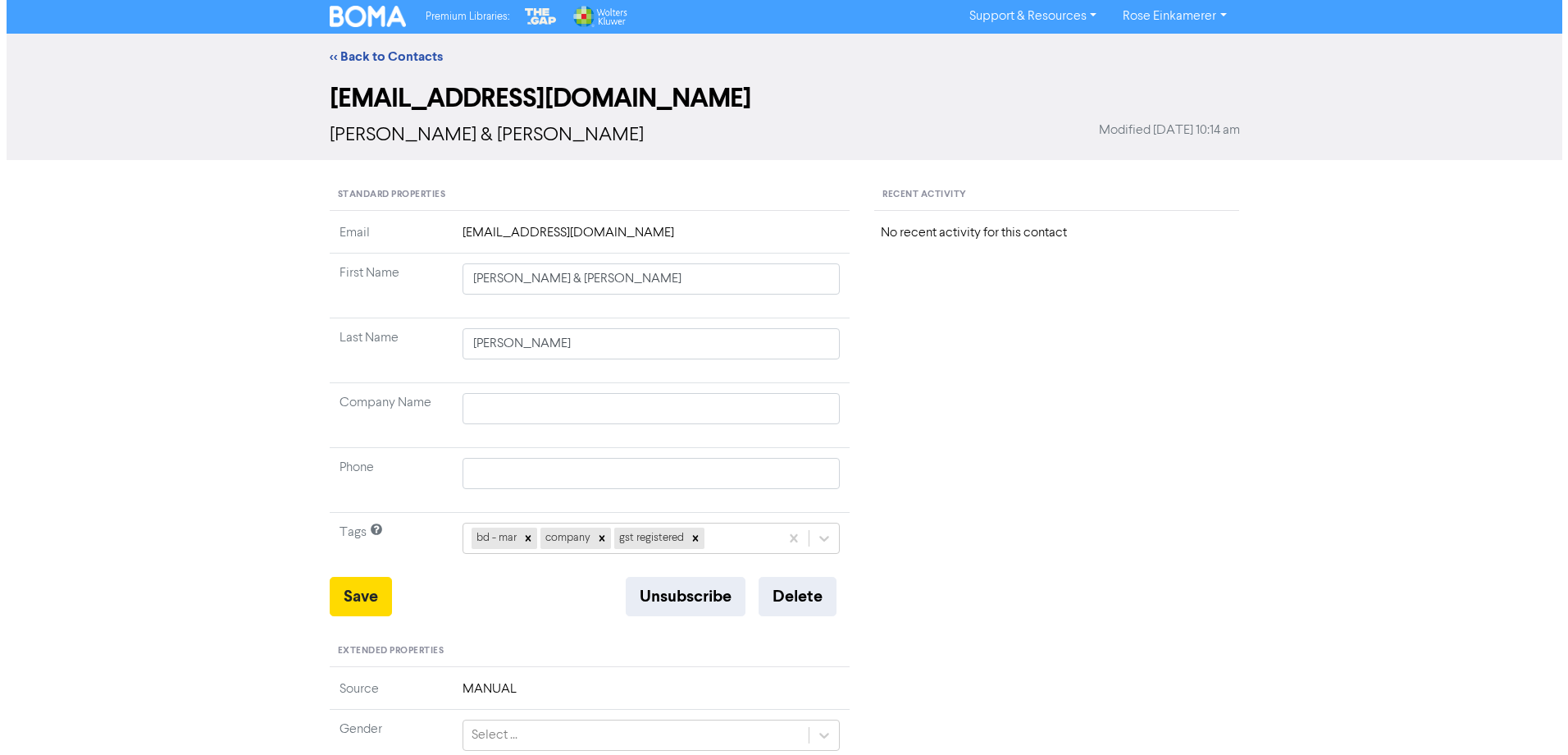
scroll to position [0, 0]
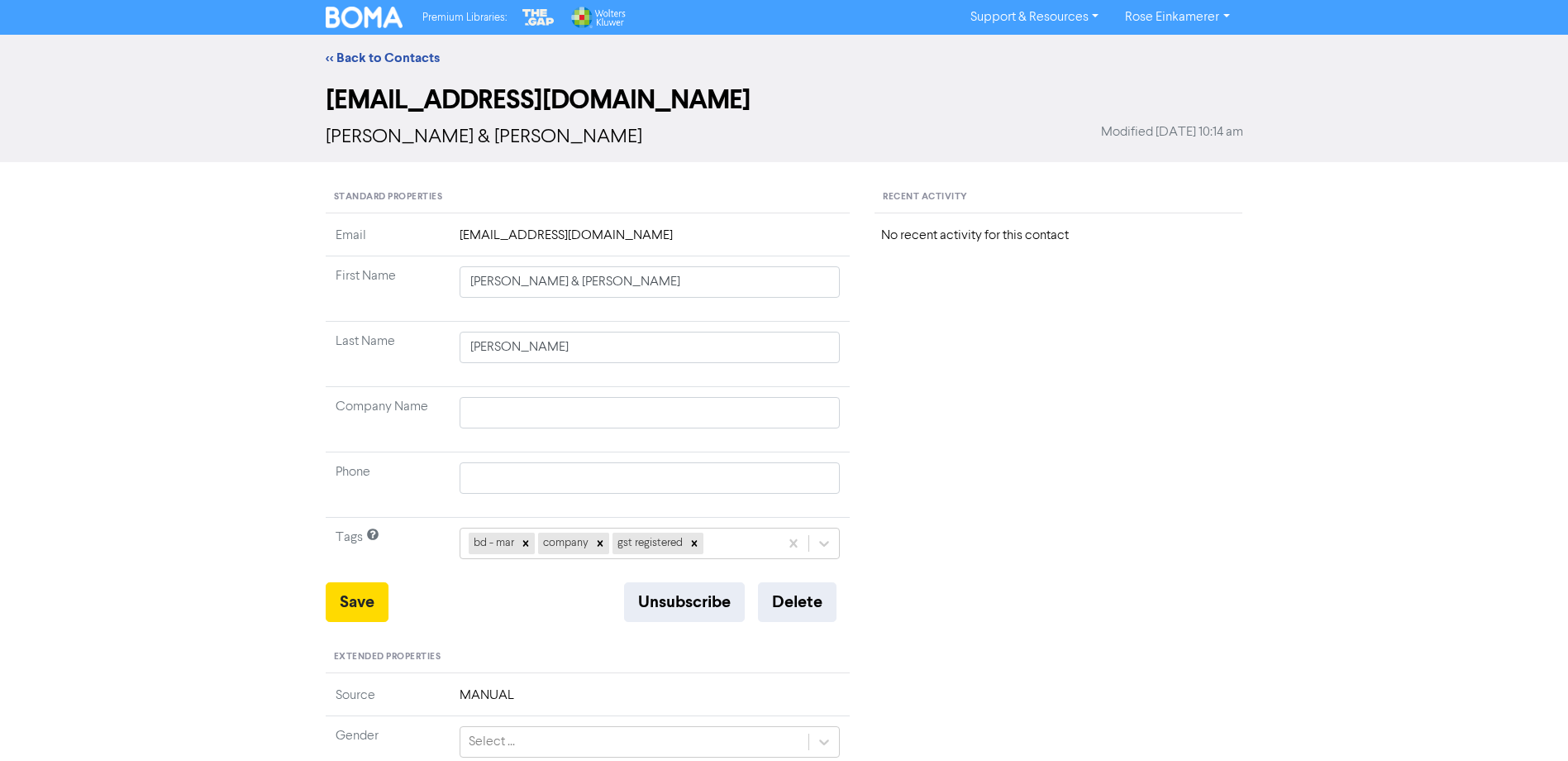
click at [356, 29] on div "Premium Libraries: Support & Resources Video Tutorials FAQ & Guides Marketing E…" at bounding box center [784, 17] width 942 height 26
click at [371, 55] on link "<< Back to Contacts" at bounding box center [382, 58] width 114 height 17
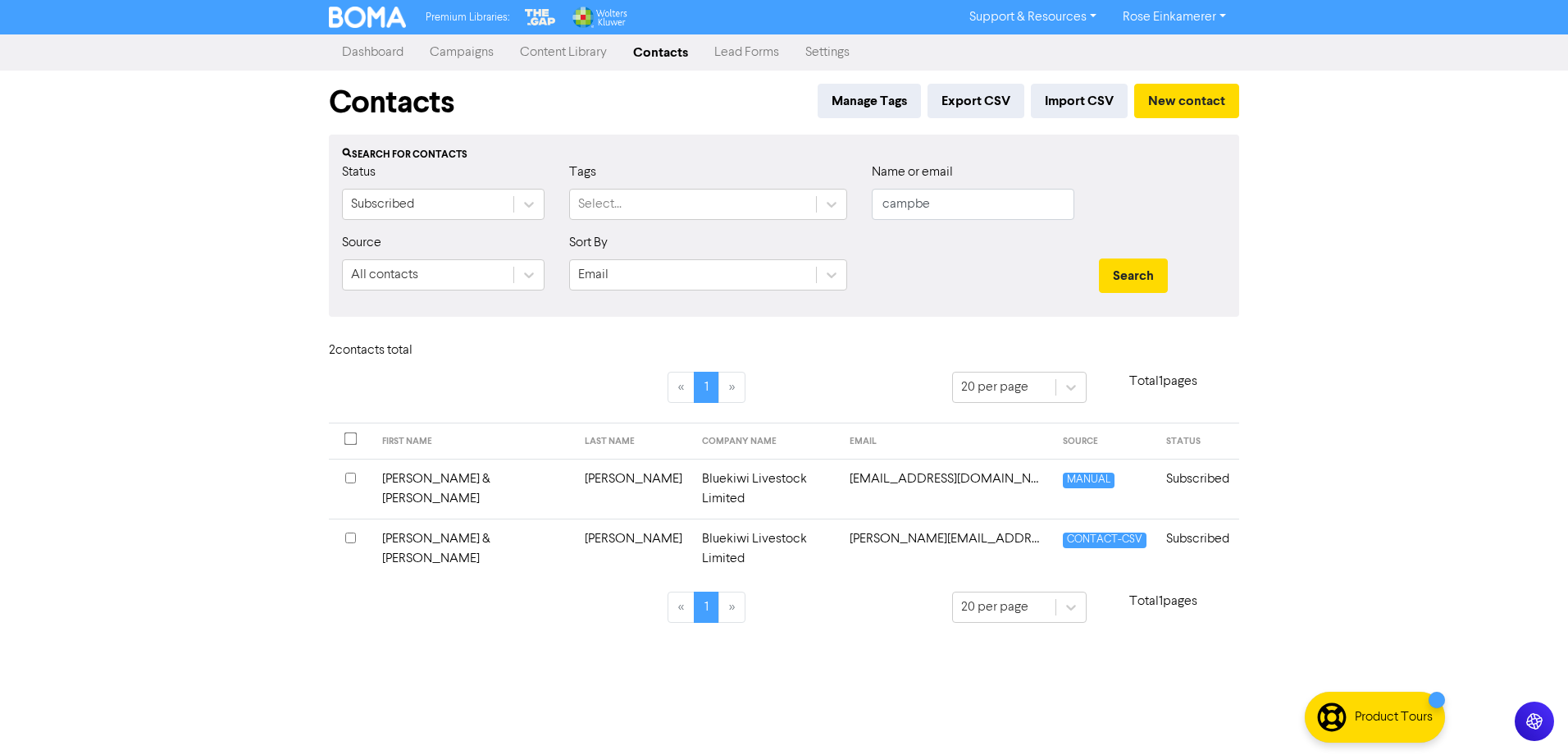
click at [1216, 160] on div "Search for contacts" at bounding box center [784, 155] width 883 height 15
click at [1189, 103] on button "New contact" at bounding box center [1186, 101] width 105 height 35
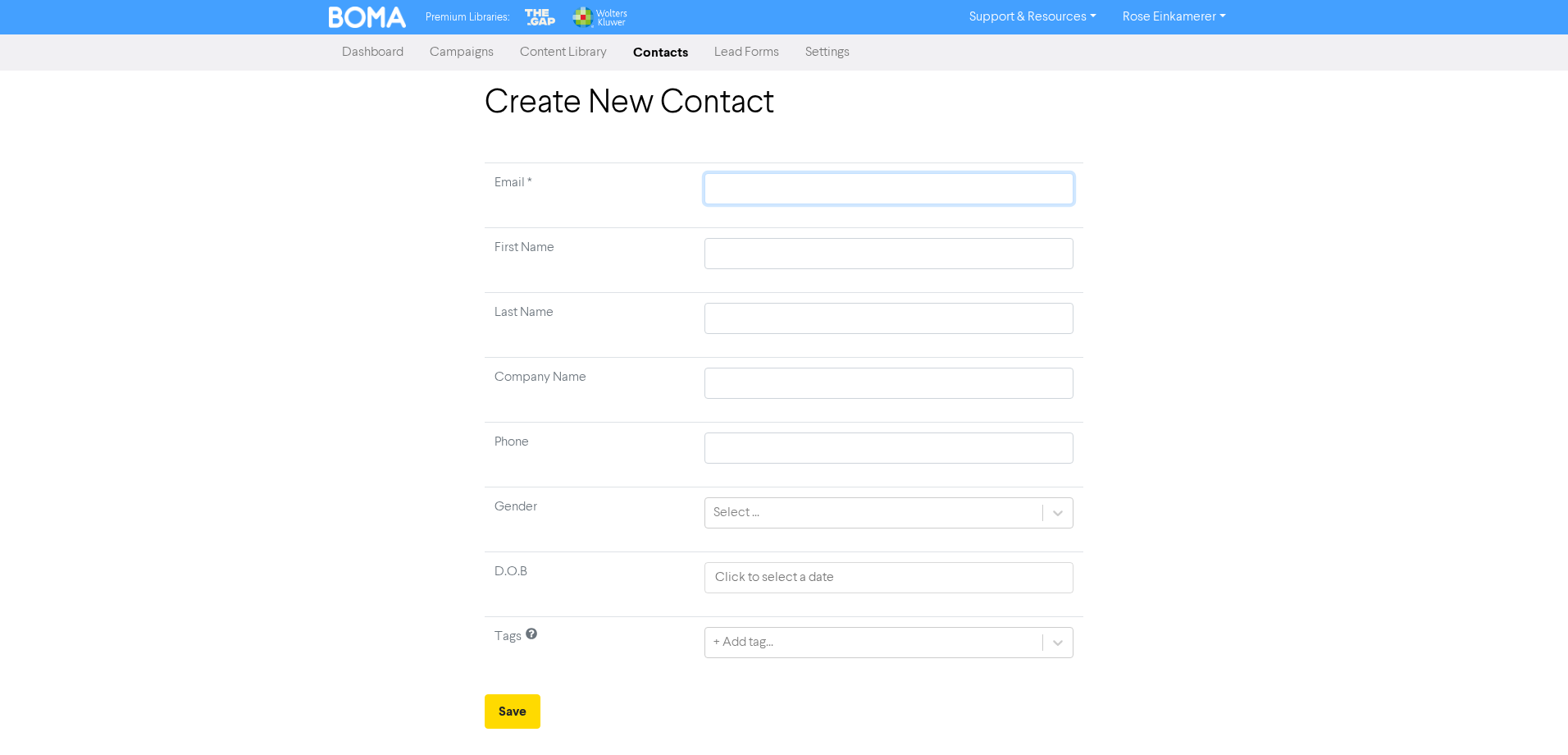
click at [753, 194] on input "text" at bounding box center [889, 188] width 369 height 31
paste input "admin@integratednz.com"
type input "admin@integratednz.com"
click at [786, 260] on input "text" at bounding box center [889, 253] width 369 height 31
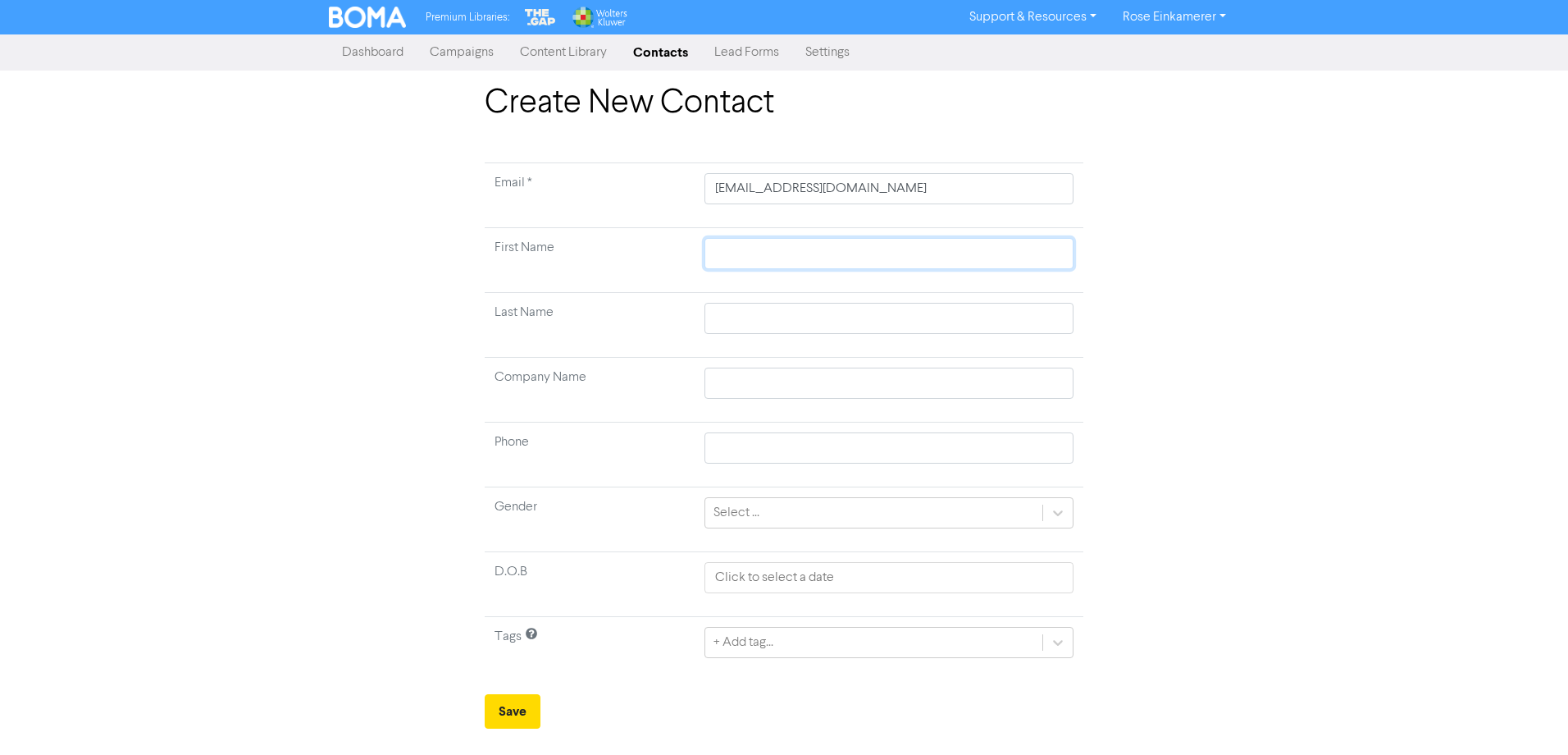
type input "C"
type input "Ca"
type input "Cam"
type input "Camb"
type input "Cambe"
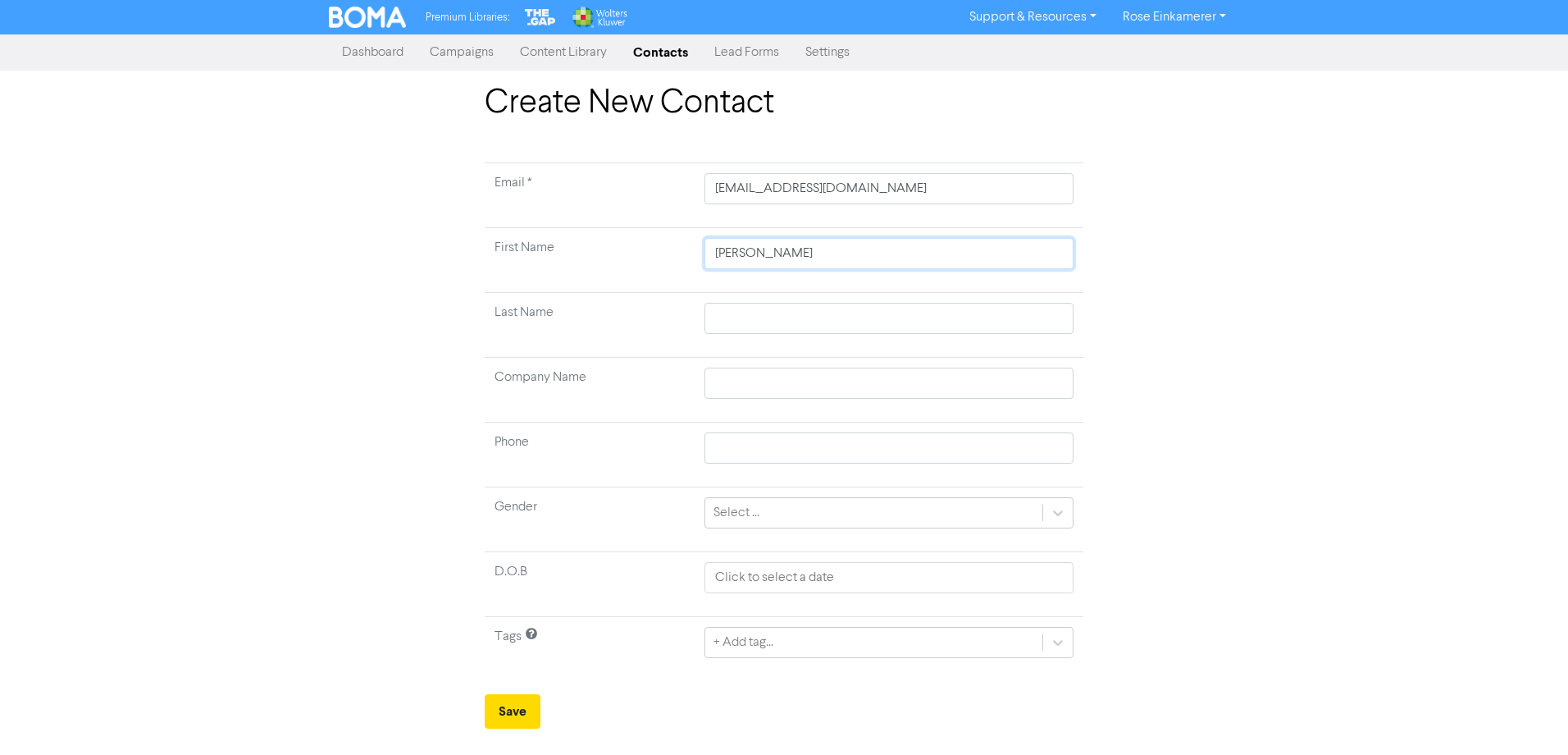
type input "Camb"
type input "Cam"
type input "Ca"
type input "C"
type input "M"
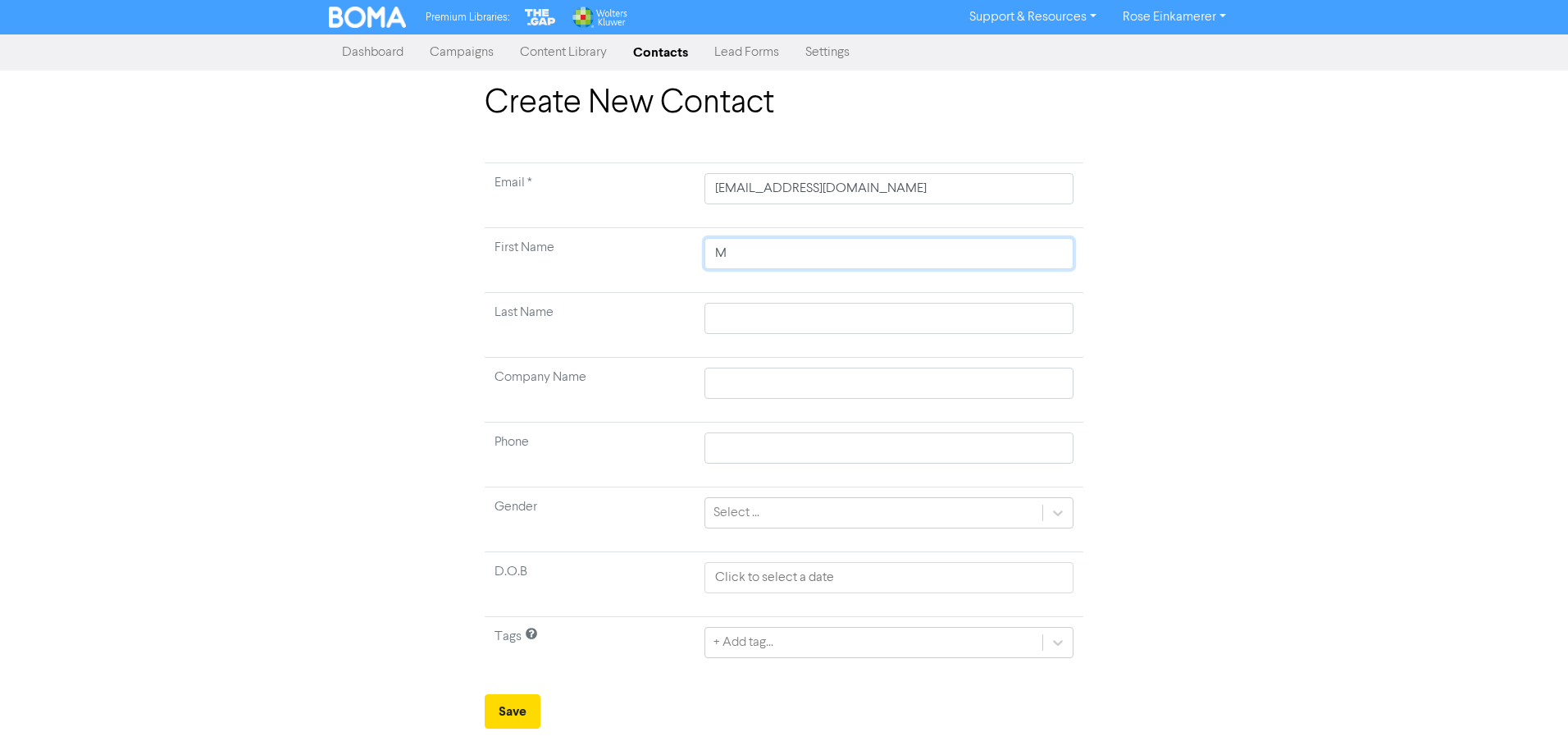
type input "Me"
type input "Mel"
type input "H"
type input "Ham"
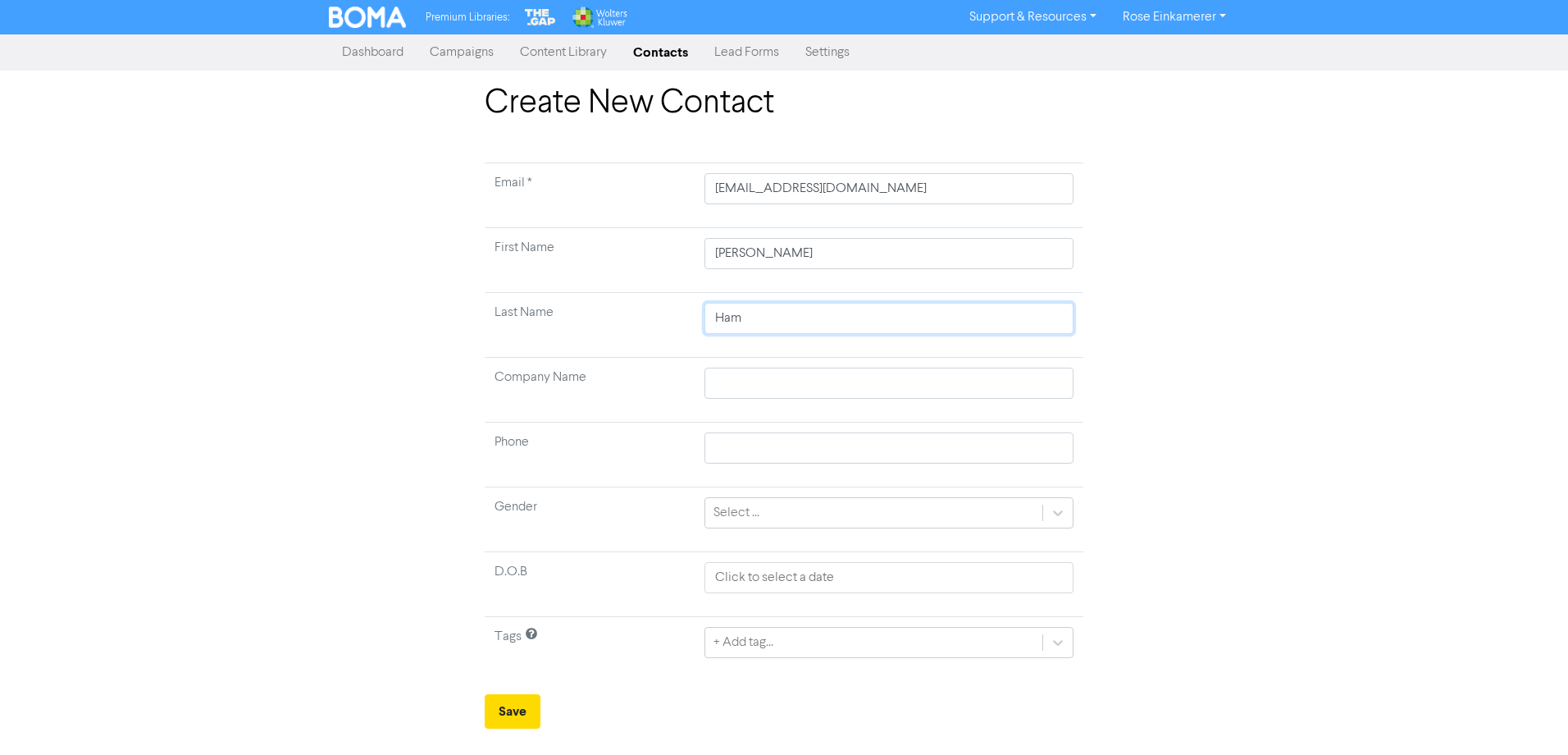
type input "Hamm"
type input "Hammo"
type input "Hammon"
type input "[PERSON_NAME]"
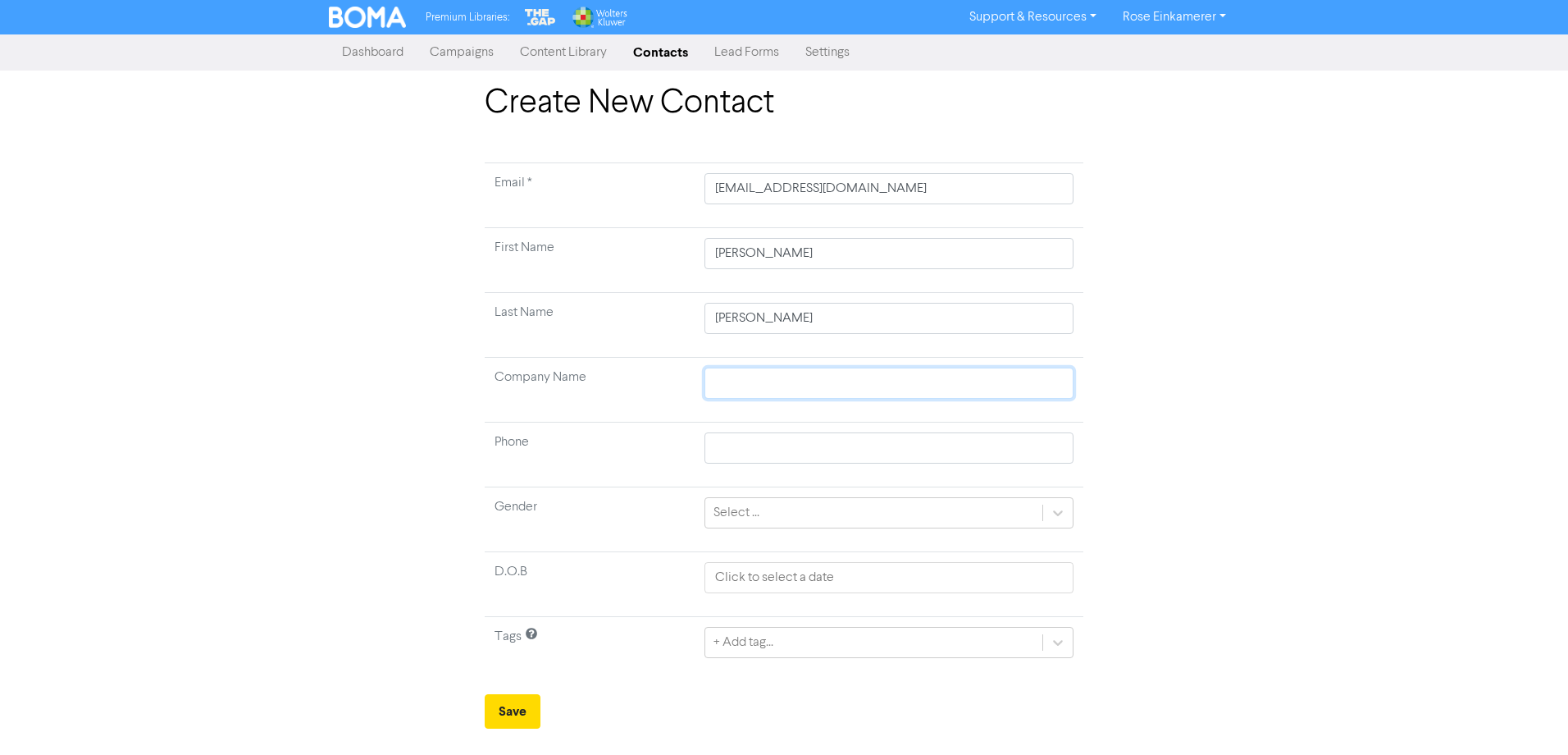
click at [771, 384] on input "text" at bounding box center [889, 383] width 369 height 31
paste input "Integrated Asset Engineering Limited"
type input "Integrated Asset Engineering Limited"
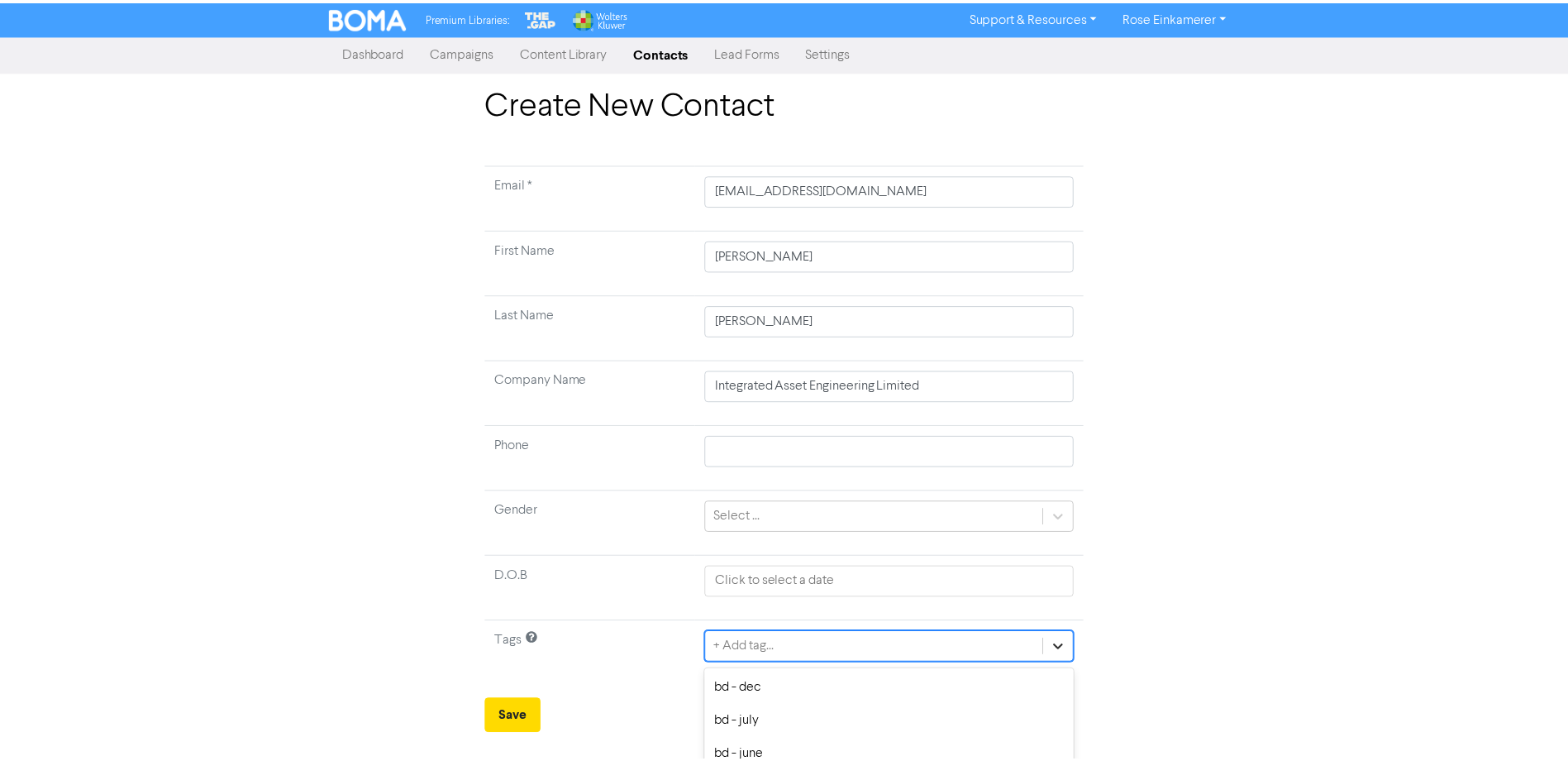
scroll to position [157, 0]
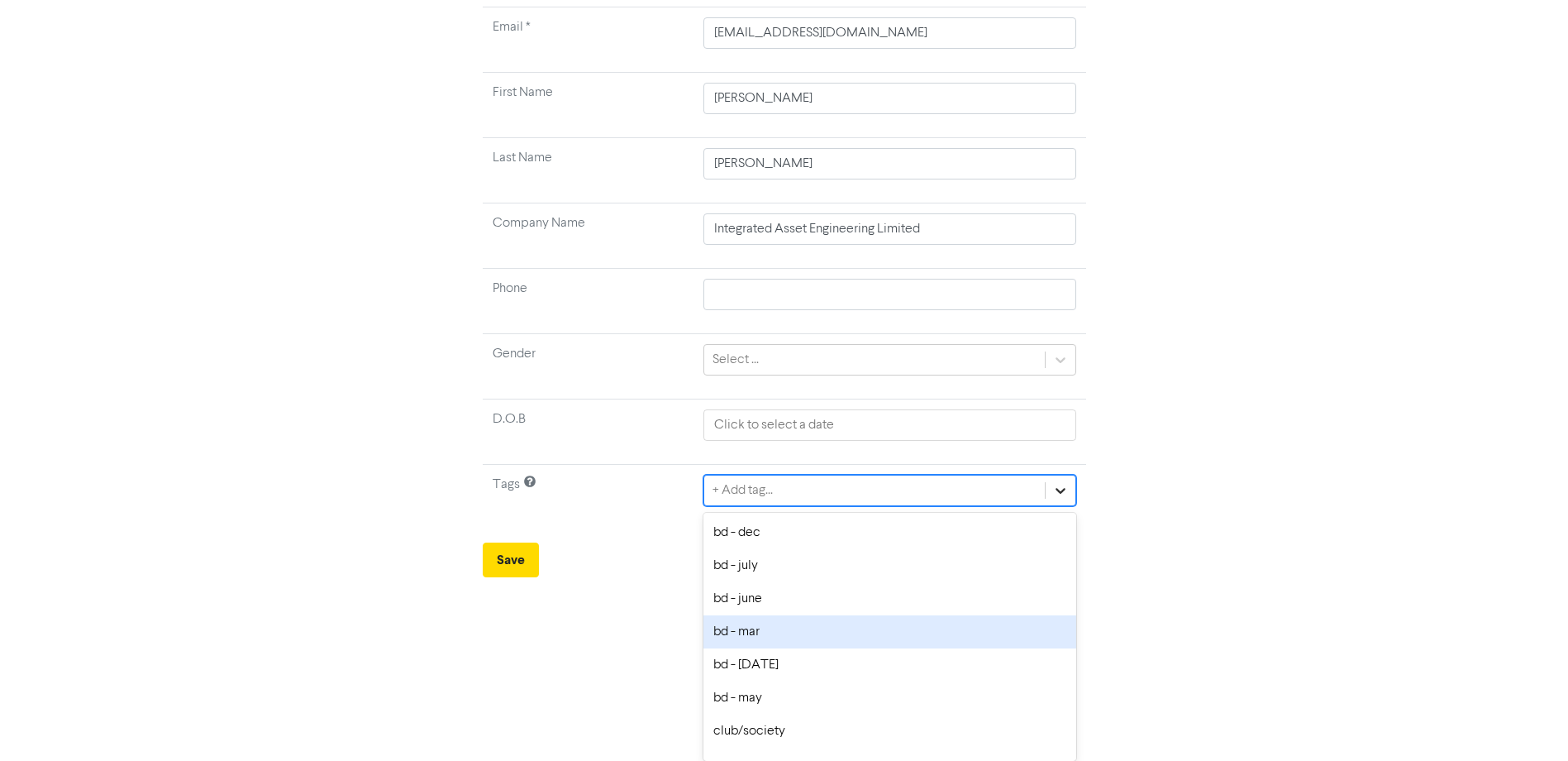
click at [1062, 506] on div "option bd - mar focused, 4 of 28. 28 results available. Use Up and Down to choo…" at bounding box center [890, 490] width 372 height 31
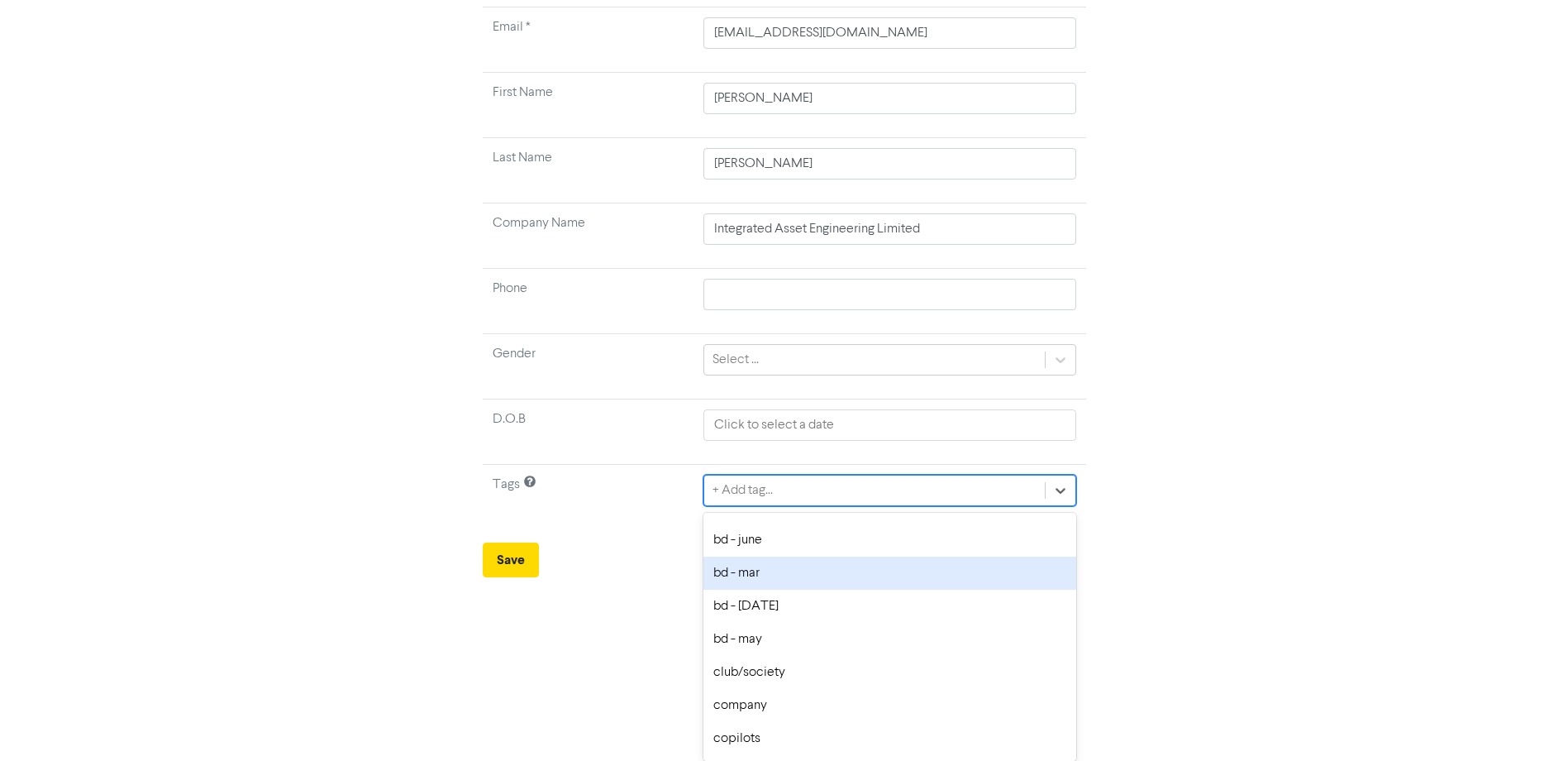
scroll to position [83, 0]
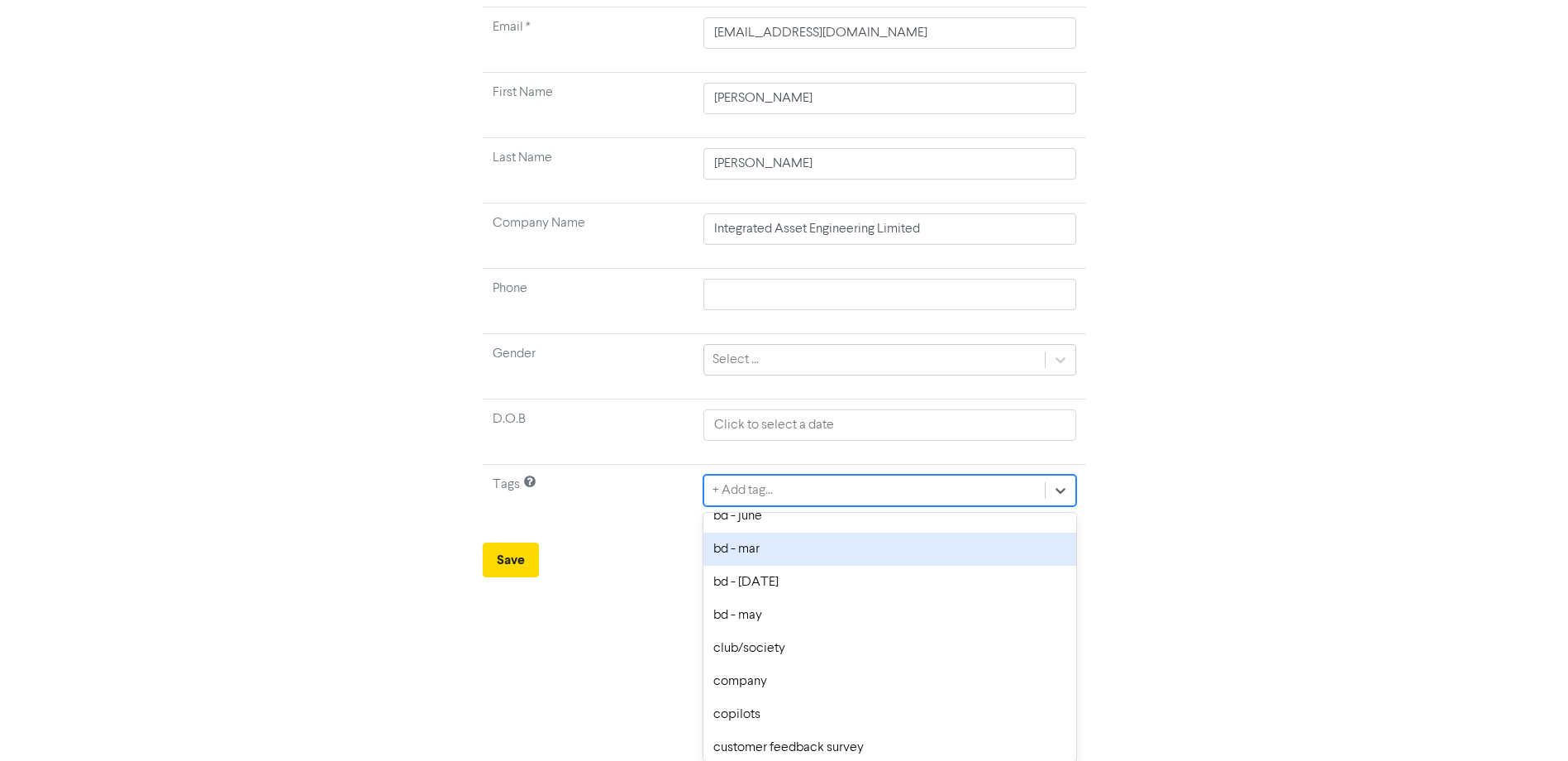
click at [893, 538] on div "bd - mar" at bounding box center [890, 548] width 372 height 33
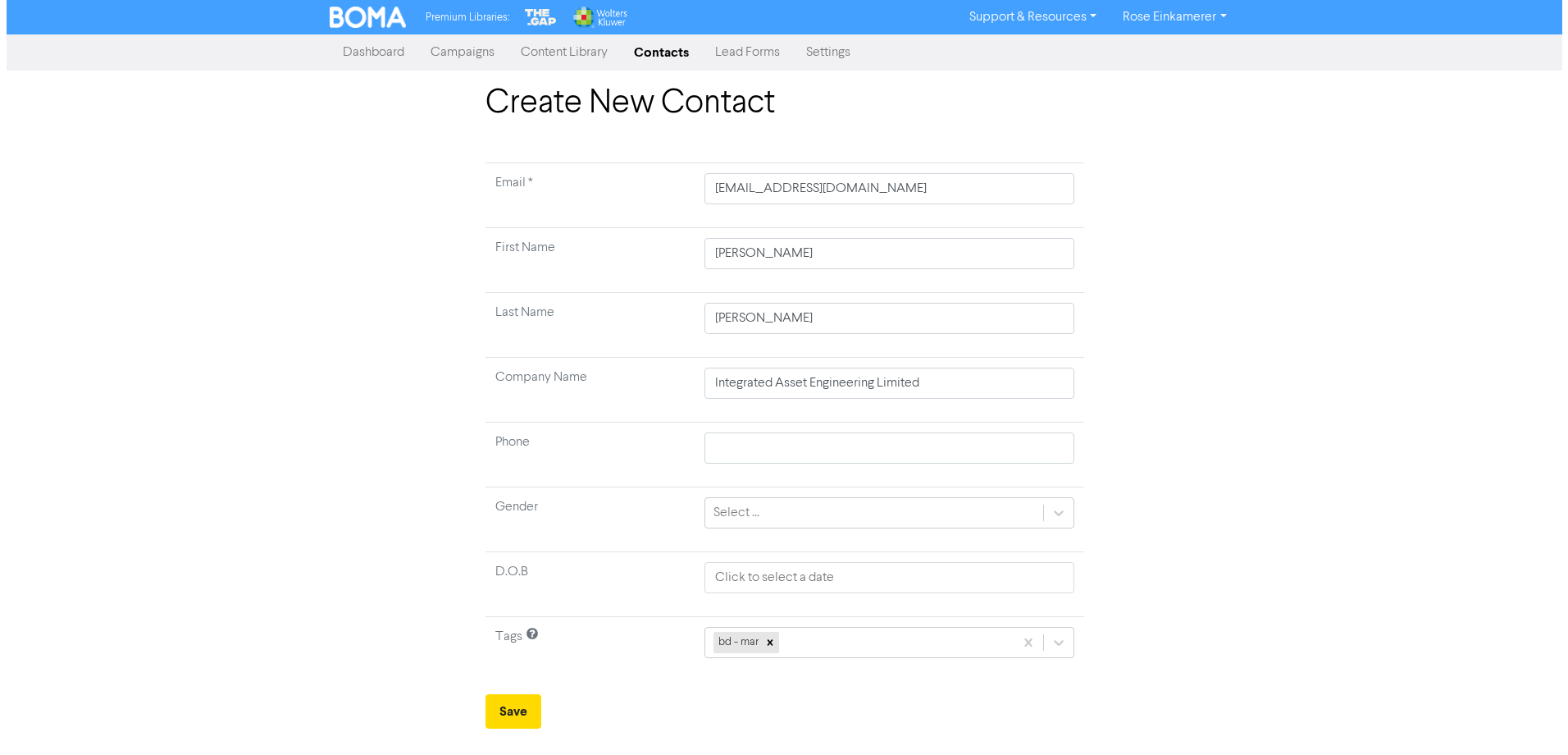
scroll to position [0, 0]
click at [920, 641] on div "bd - mar" at bounding box center [889, 642] width 369 height 31
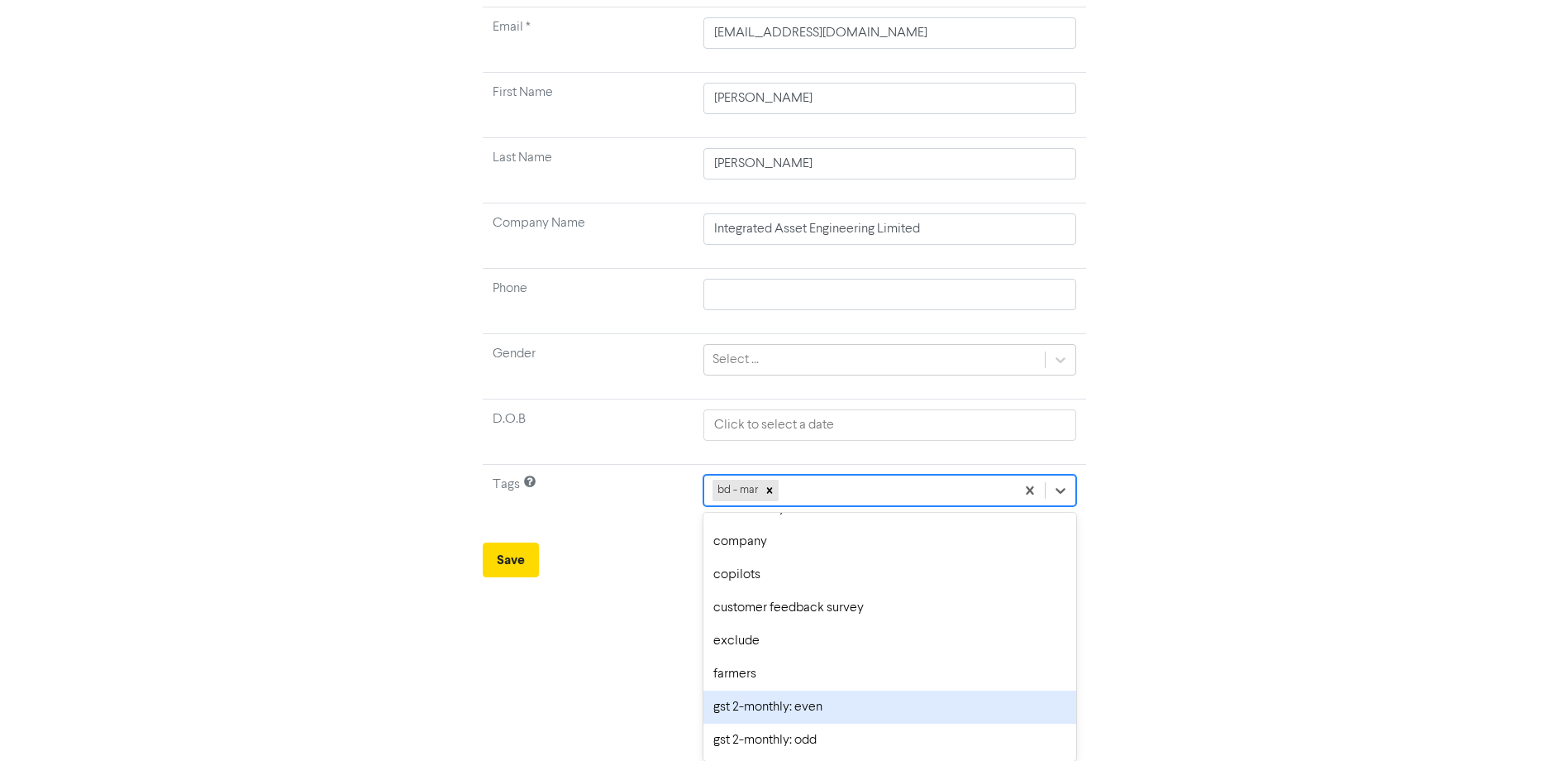
scroll to position [166, 0]
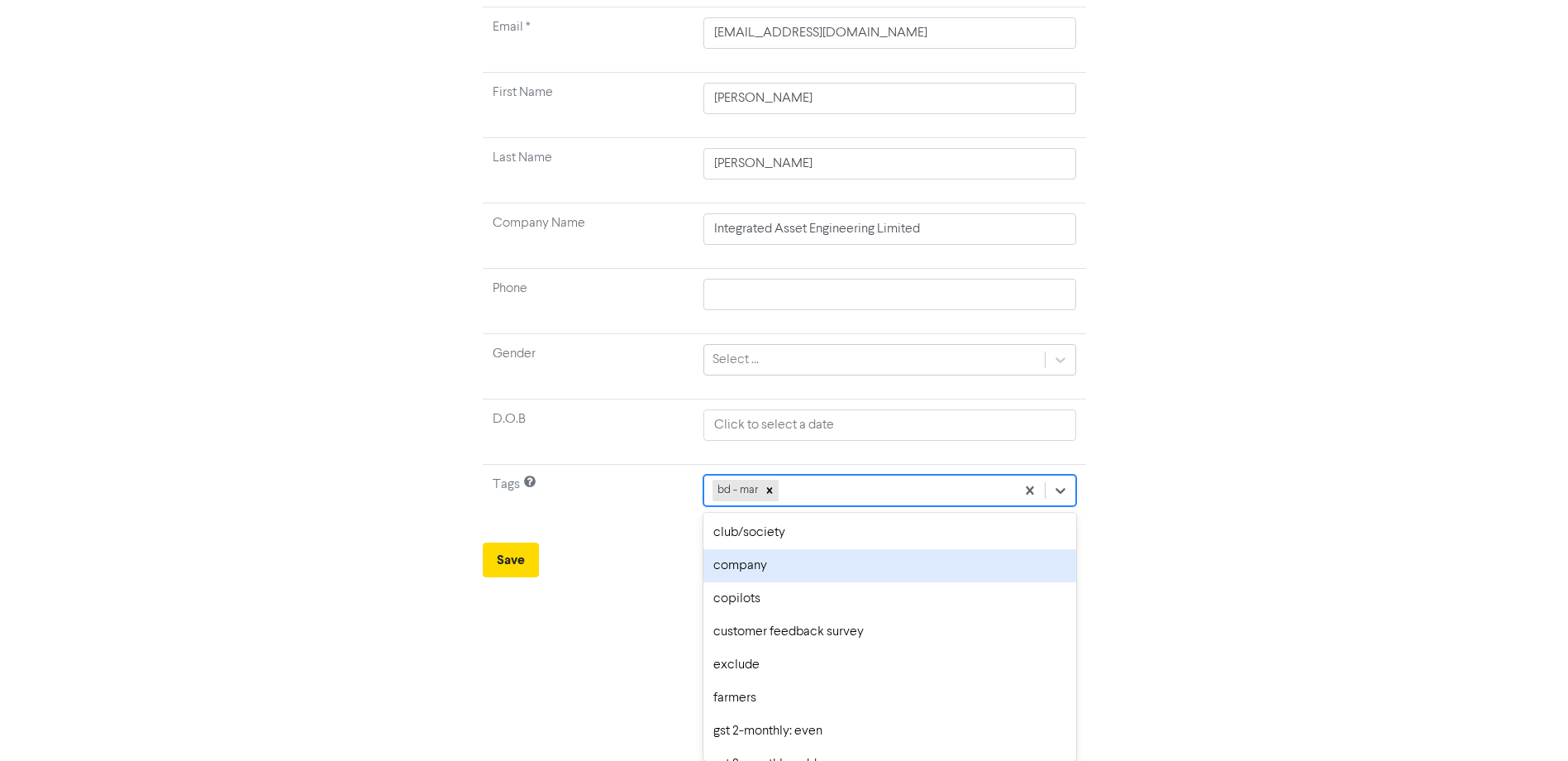
click at [850, 564] on div "company" at bounding box center [890, 565] width 372 height 33
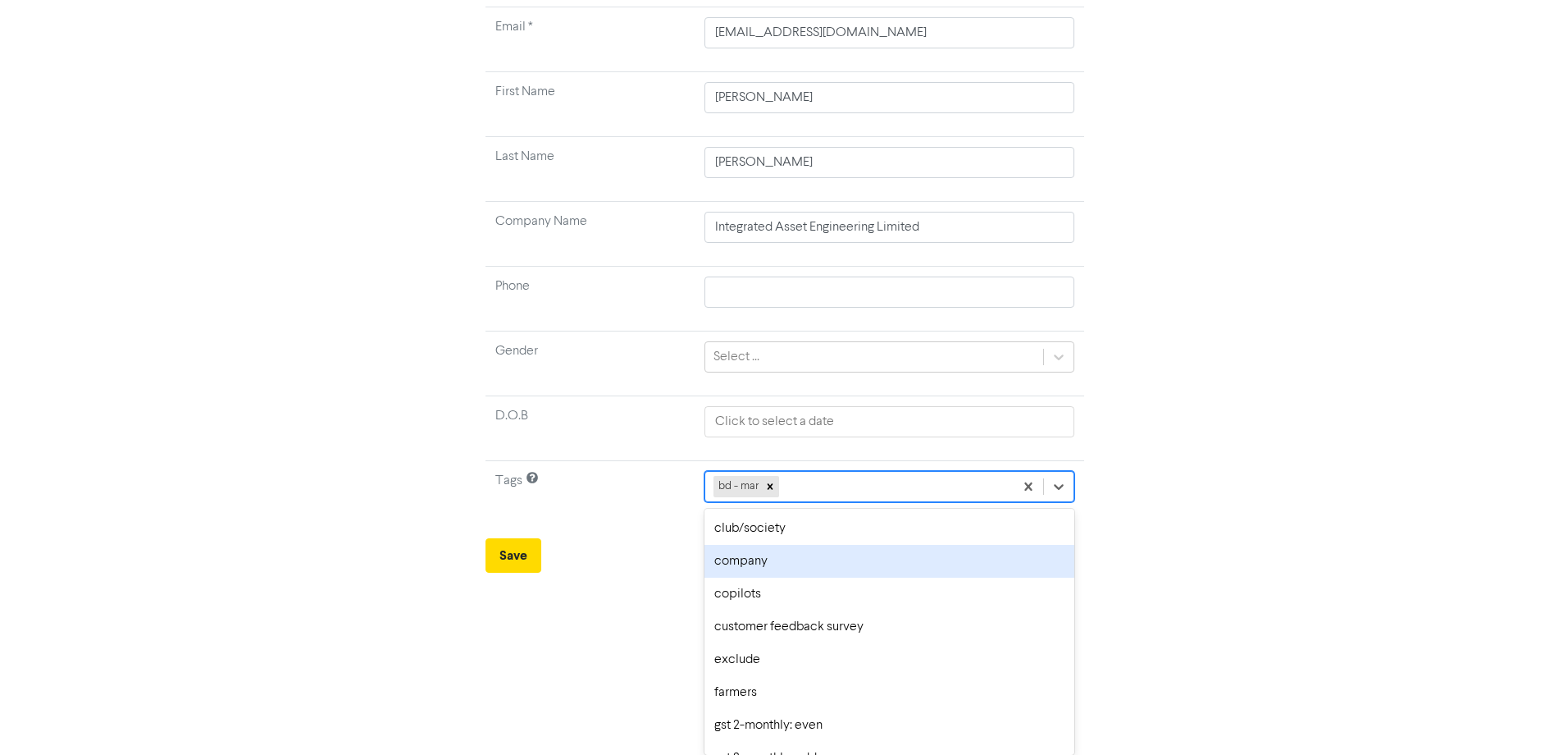
scroll to position [0, 0]
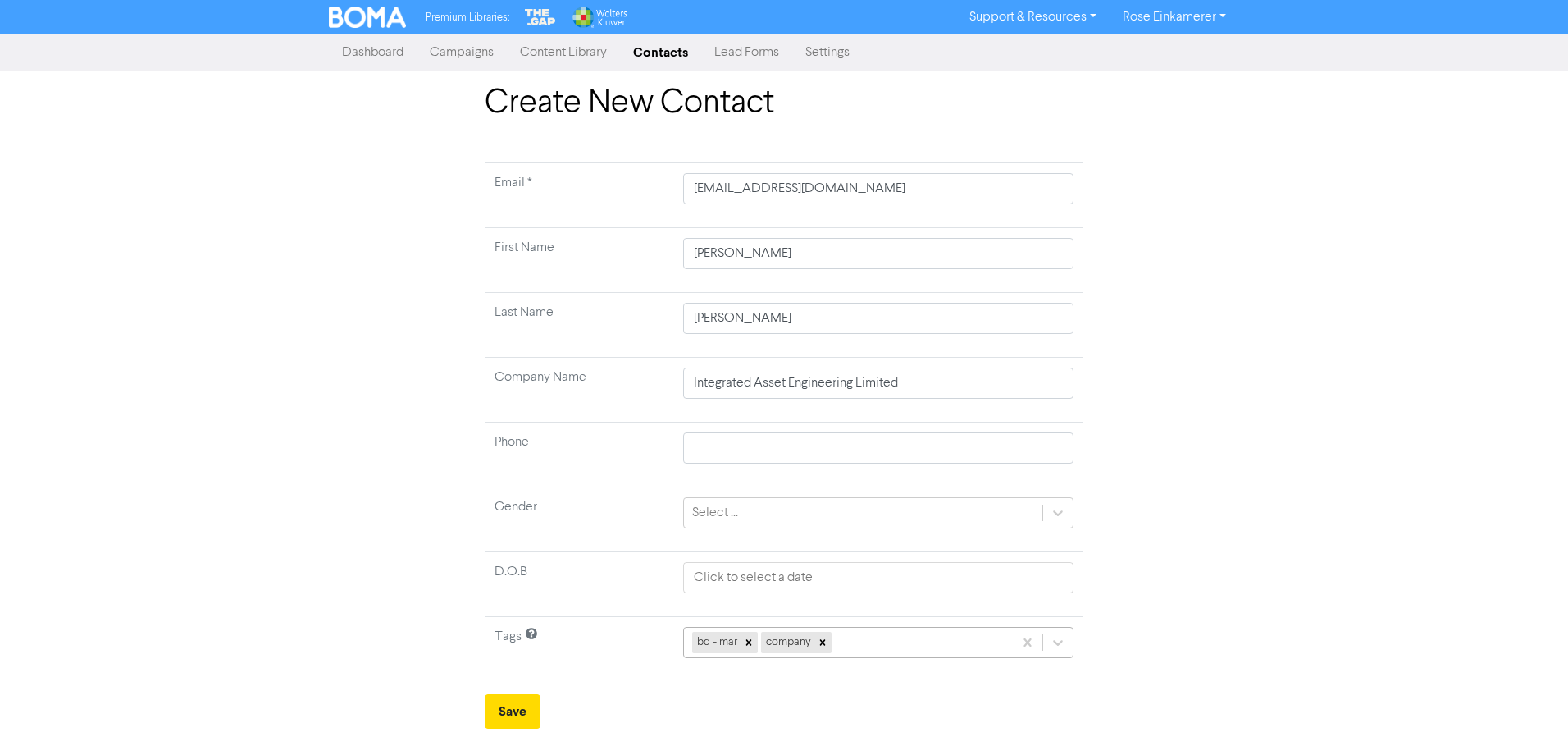
click at [882, 648] on div "bd - mar company" at bounding box center [878, 642] width 390 height 31
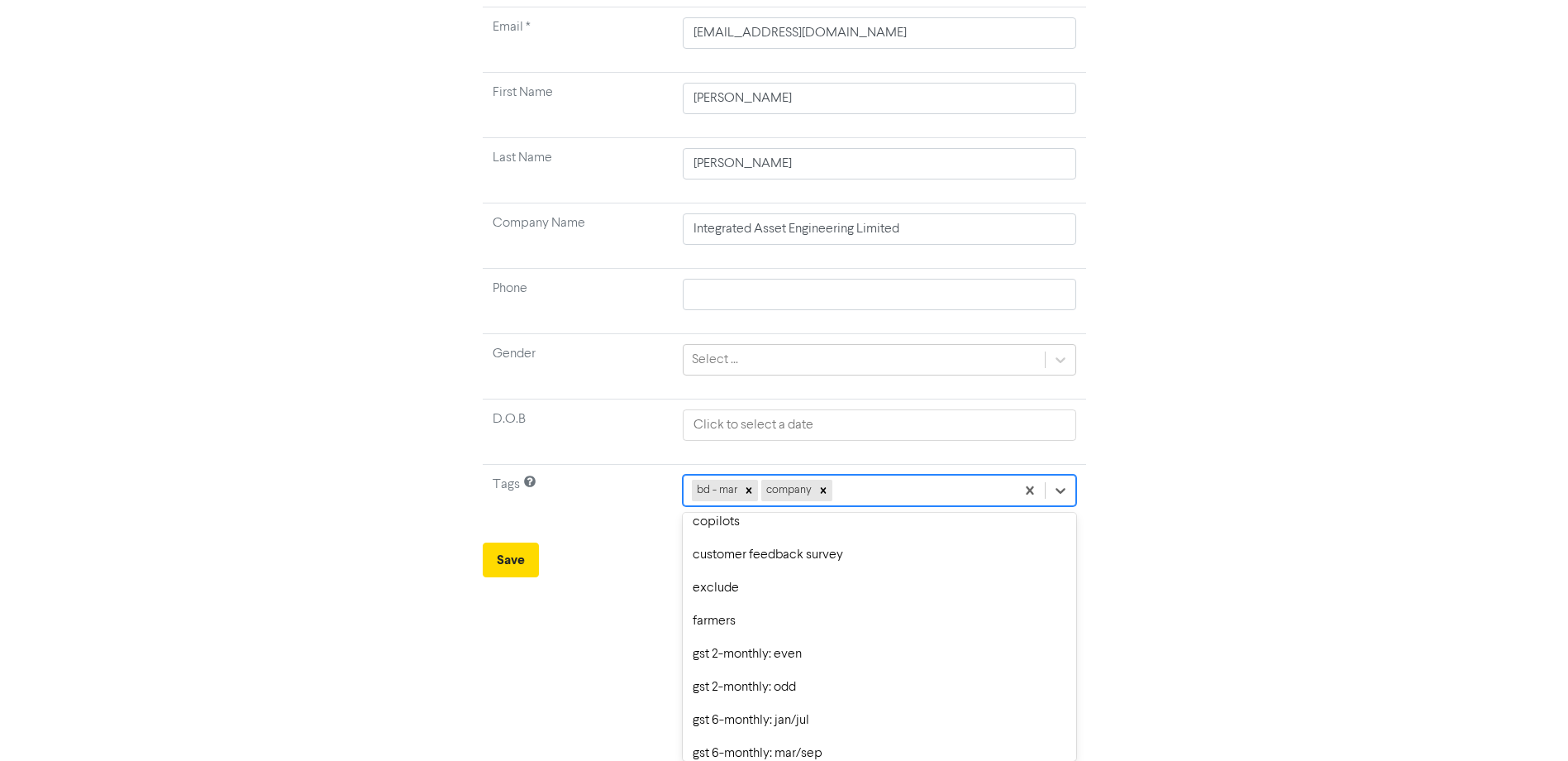
scroll to position [248, 0]
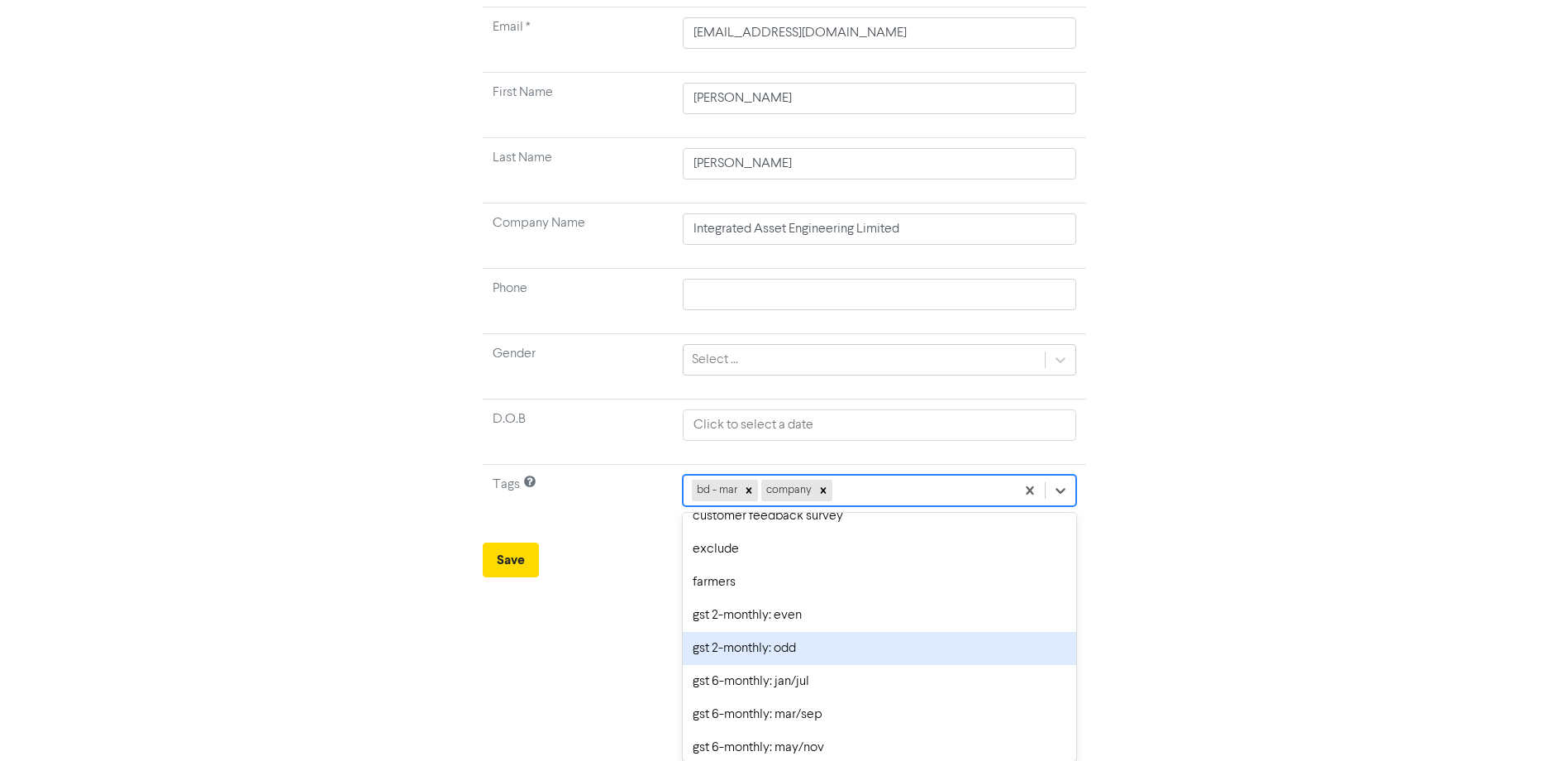
click at [865, 664] on div "gst 2-monthly: odd" at bounding box center [879, 648] width 393 height 33
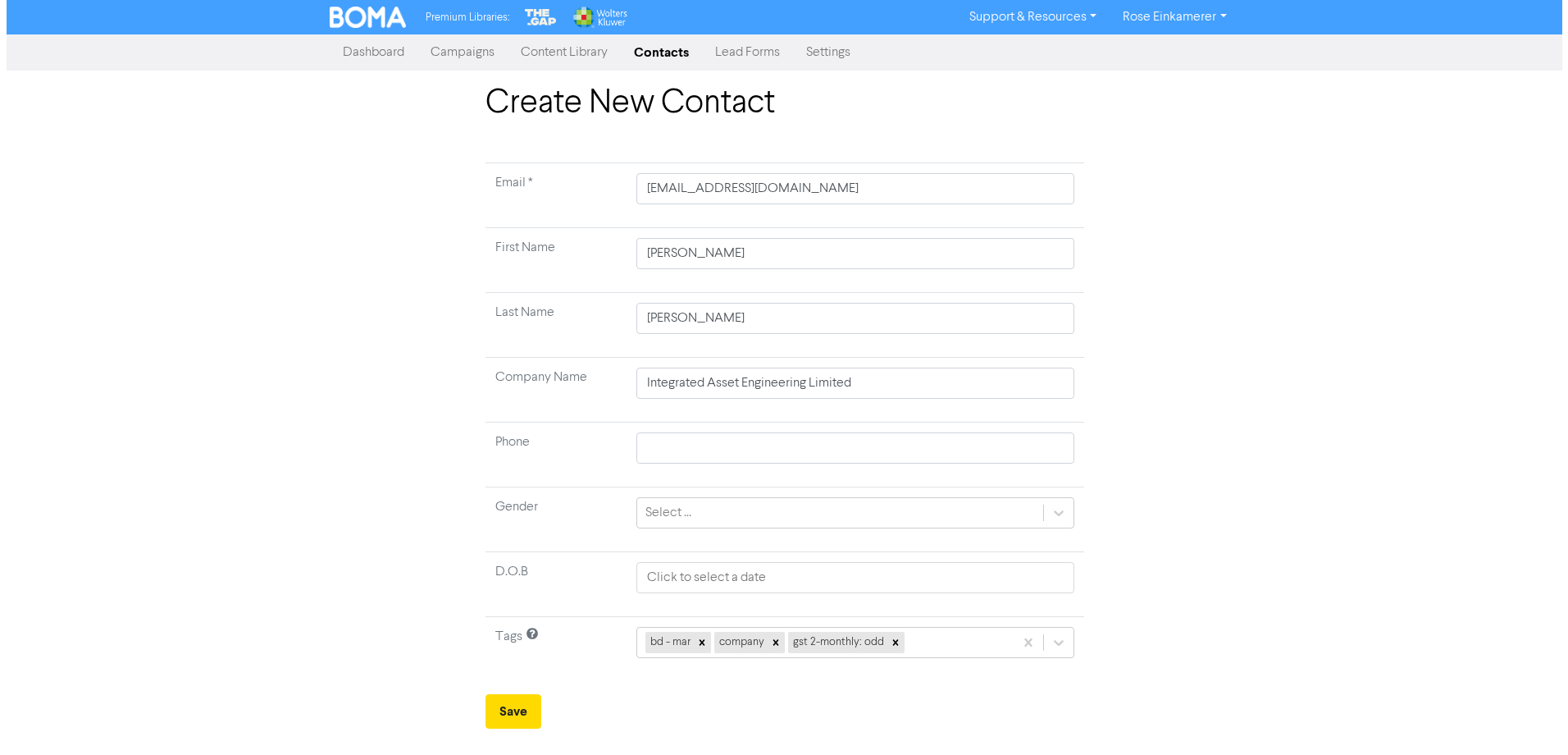
scroll to position [0, 0]
click at [922, 649] on div "bd - mar company gst 2-monthly: odd" at bounding box center [853, 642] width 437 height 31
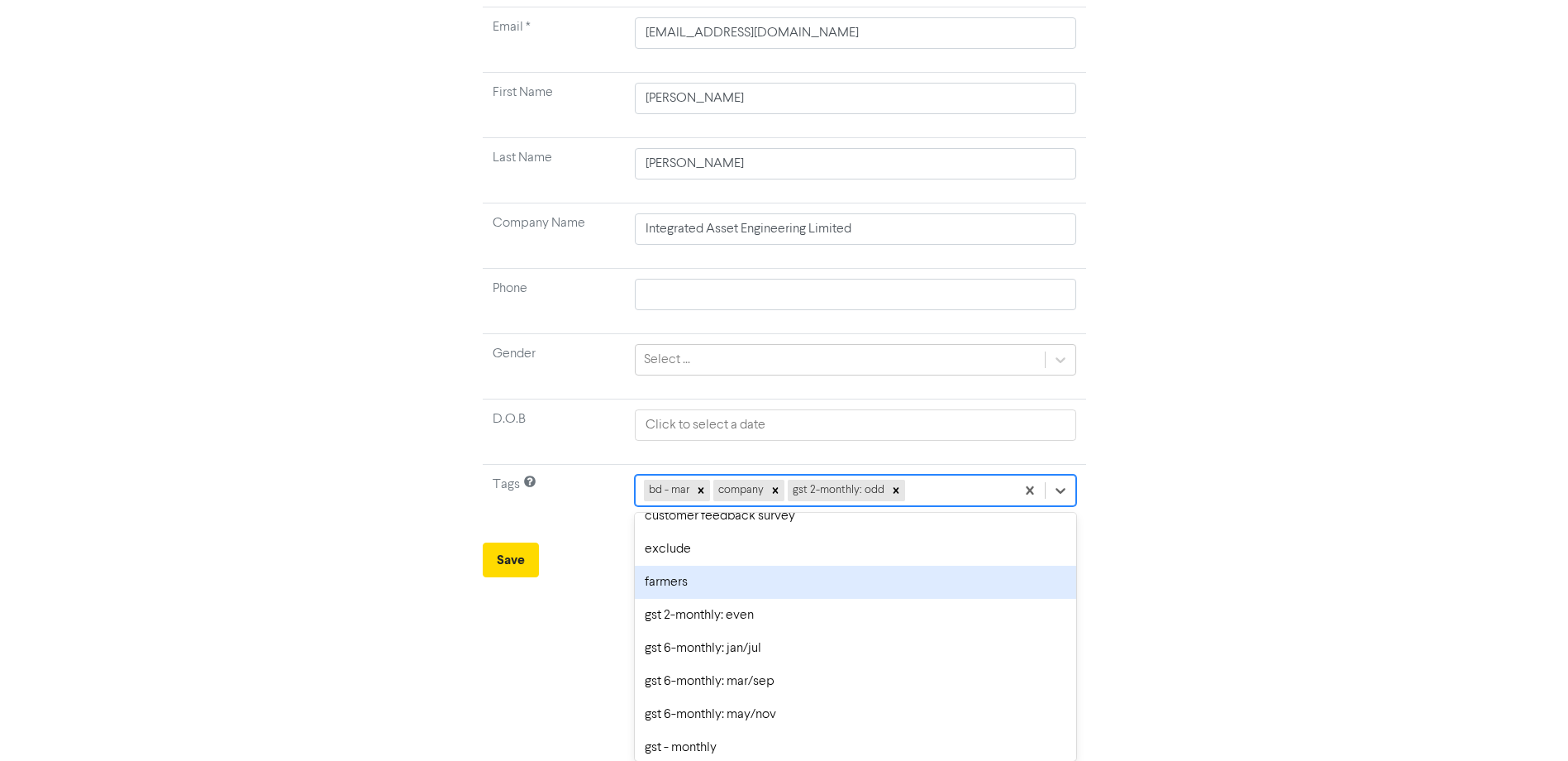
scroll to position [331, 0]
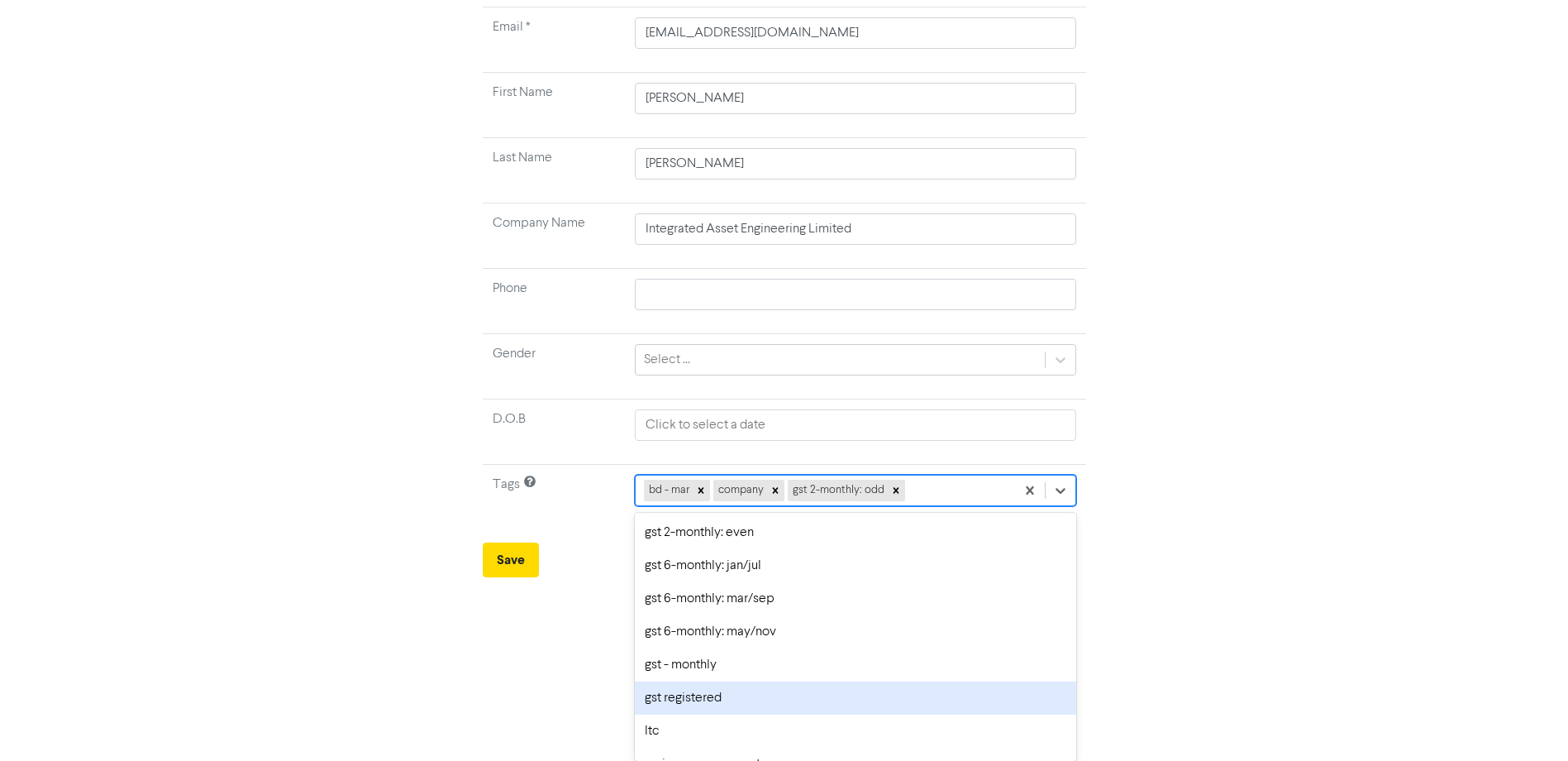
click at [887, 706] on div "gst registered" at bounding box center [855, 697] width 441 height 33
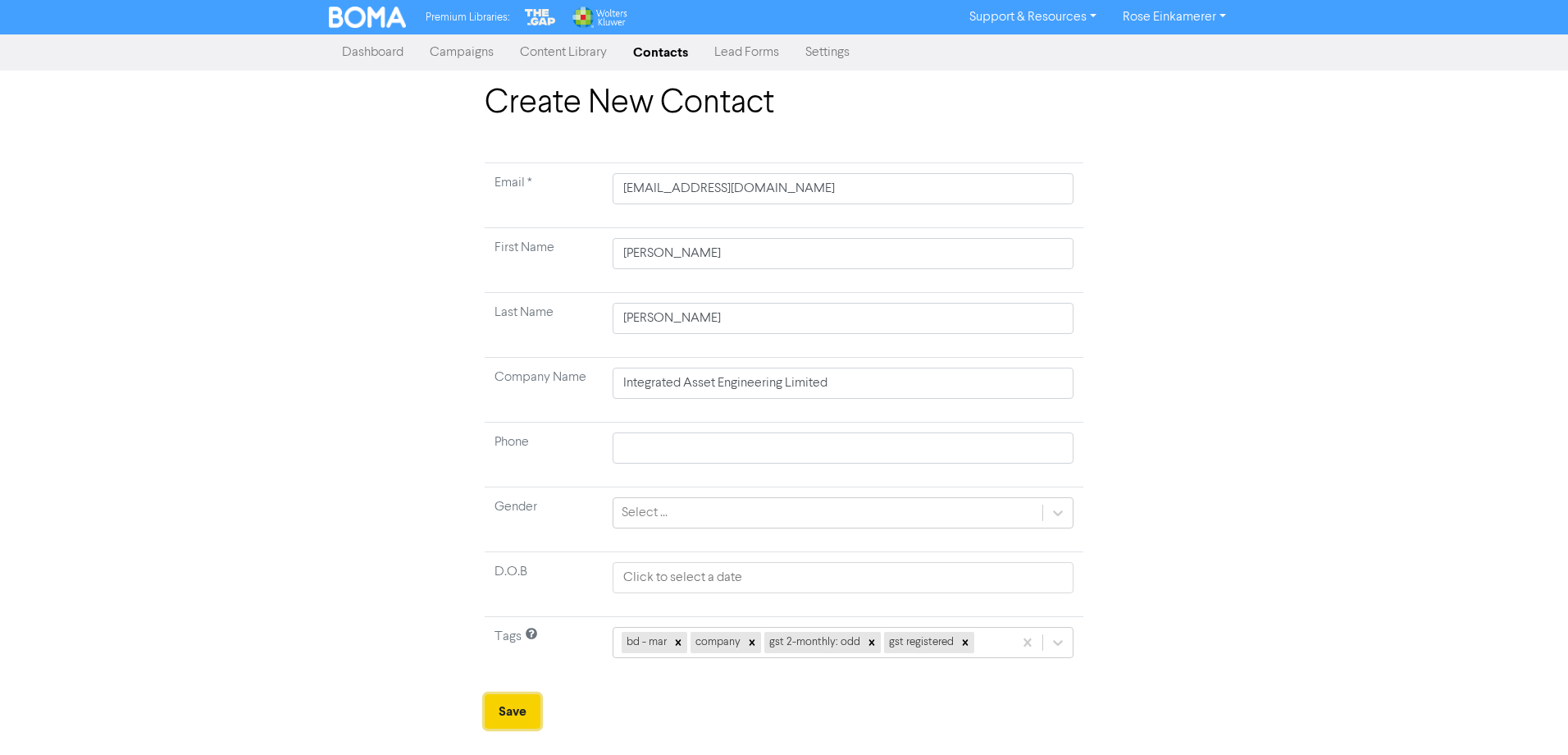
click at [524, 716] on button "Save" at bounding box center [512, 711] width 56 height 35
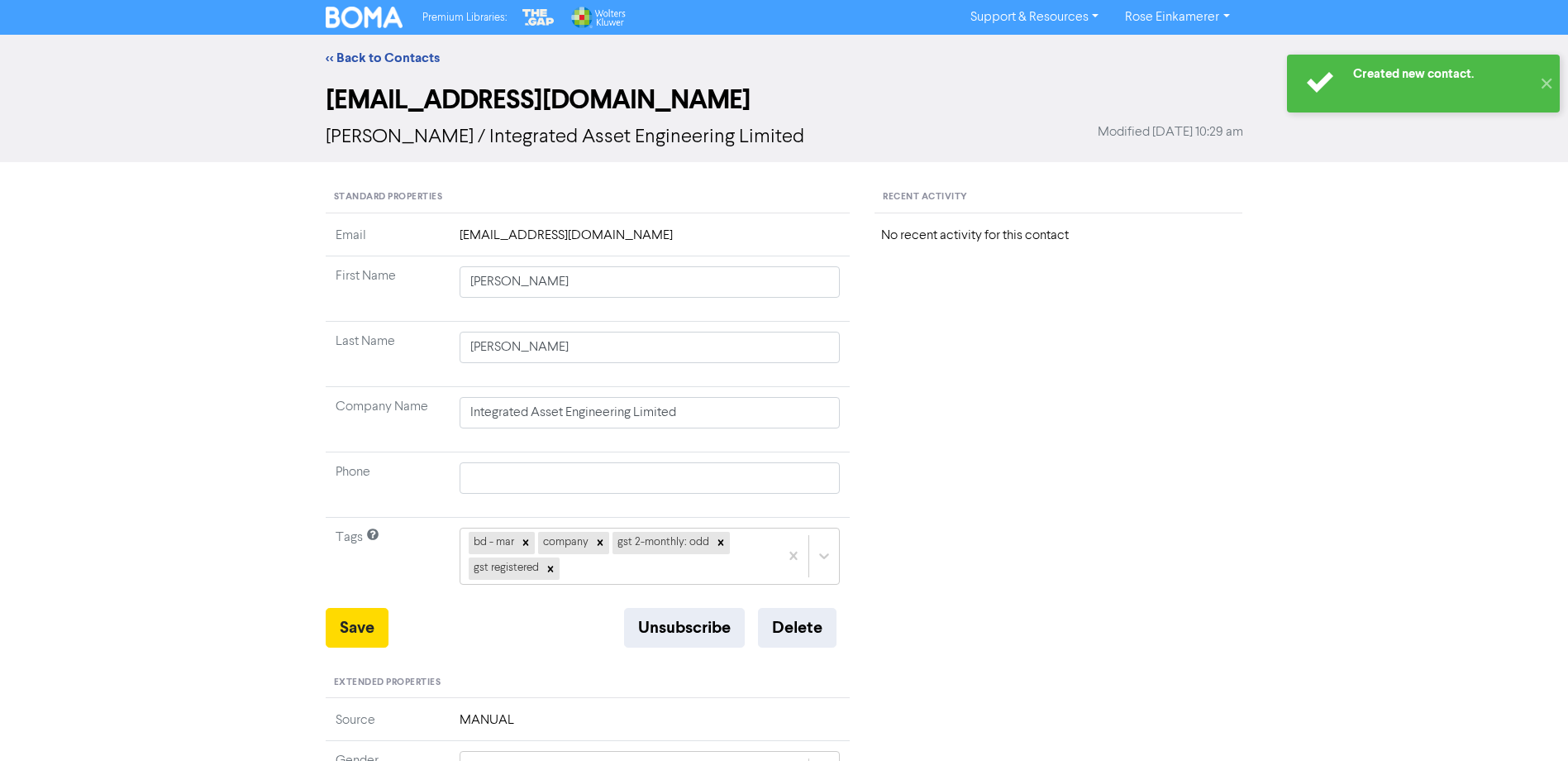
click at [359, 24] on img at bounding box center [364, 17] width 78 height 22
